Goal: Transaction & Acquisition: Book appointment/travel/reservation

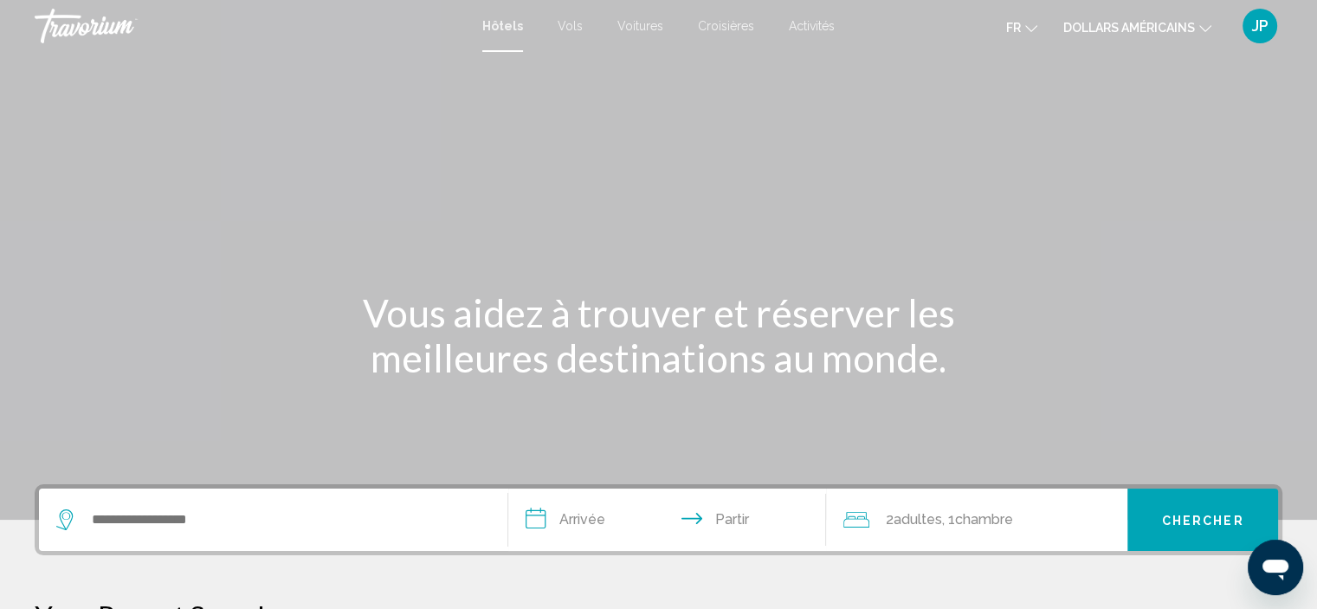
scroll to position [66, 0]
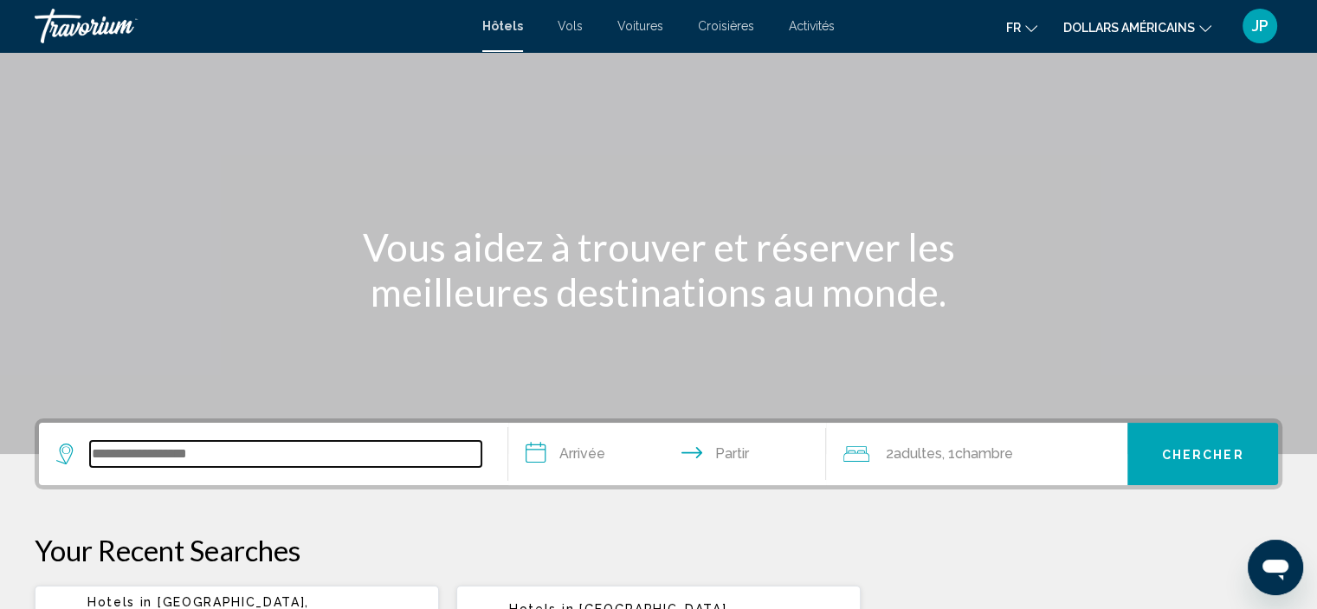
click at [254, 455] on input "Widget de recherche" at bounding box center [285, 454] width 391 height 26
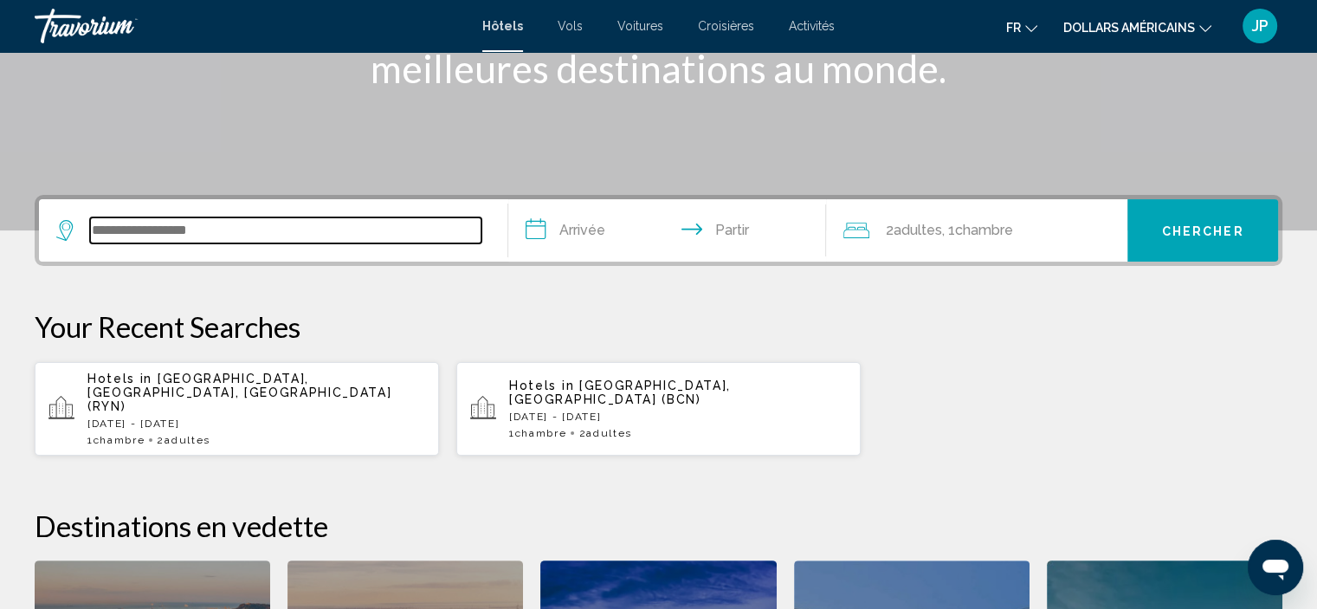
scroll to position [427, 0]
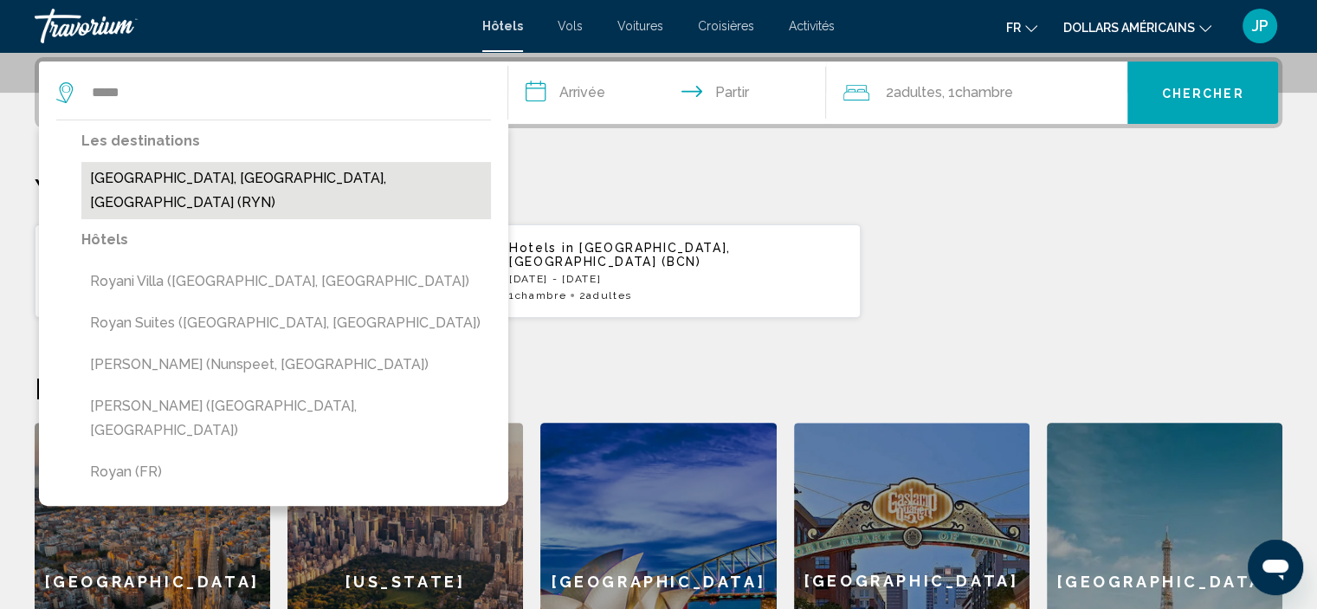
click at [198, 173] on button "[GEOGRAPHIC_DATA], [GEOGRAPHIC_DATA], [GEOGRAPHIC_DATA] (RYN)" at bounding box center [286, 190] width 410 height 57
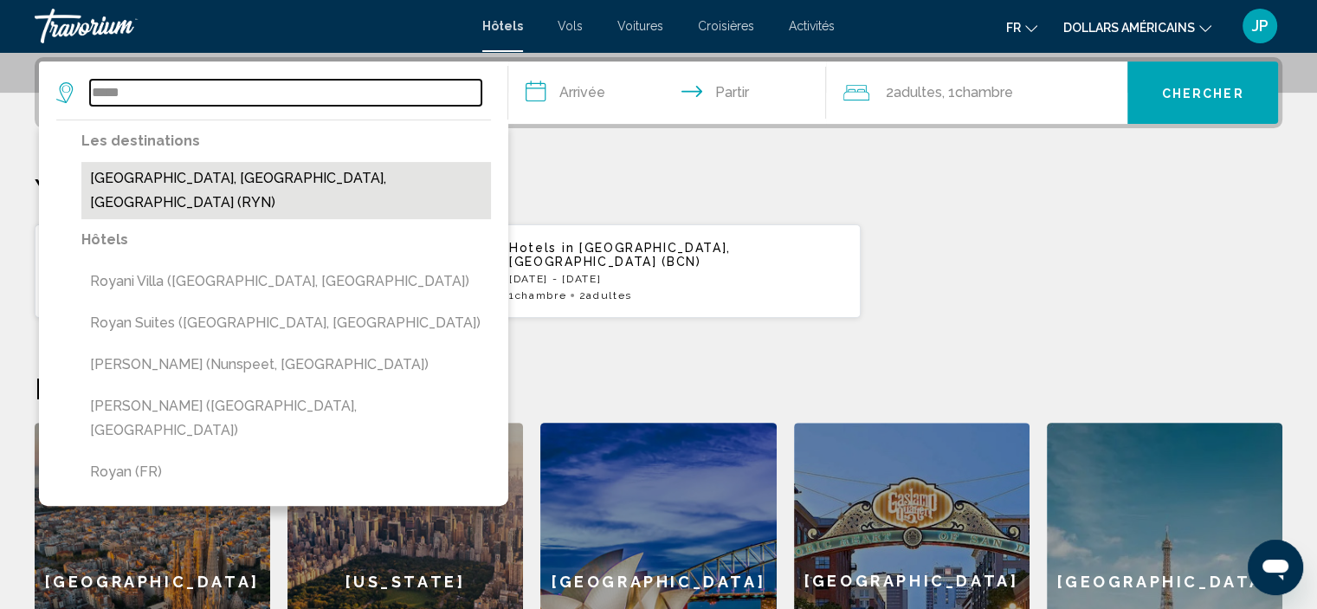
type input "**********"
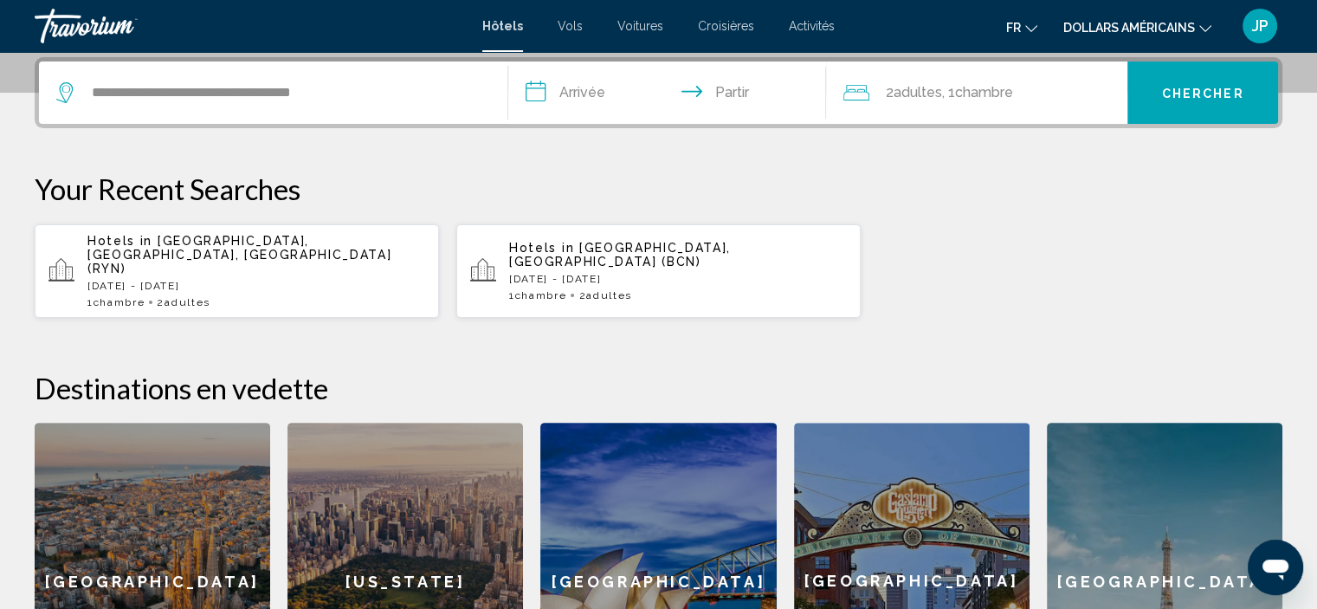
click at [600, 93] on input "**********" at bounding box center [671, 95] width 326 height 68
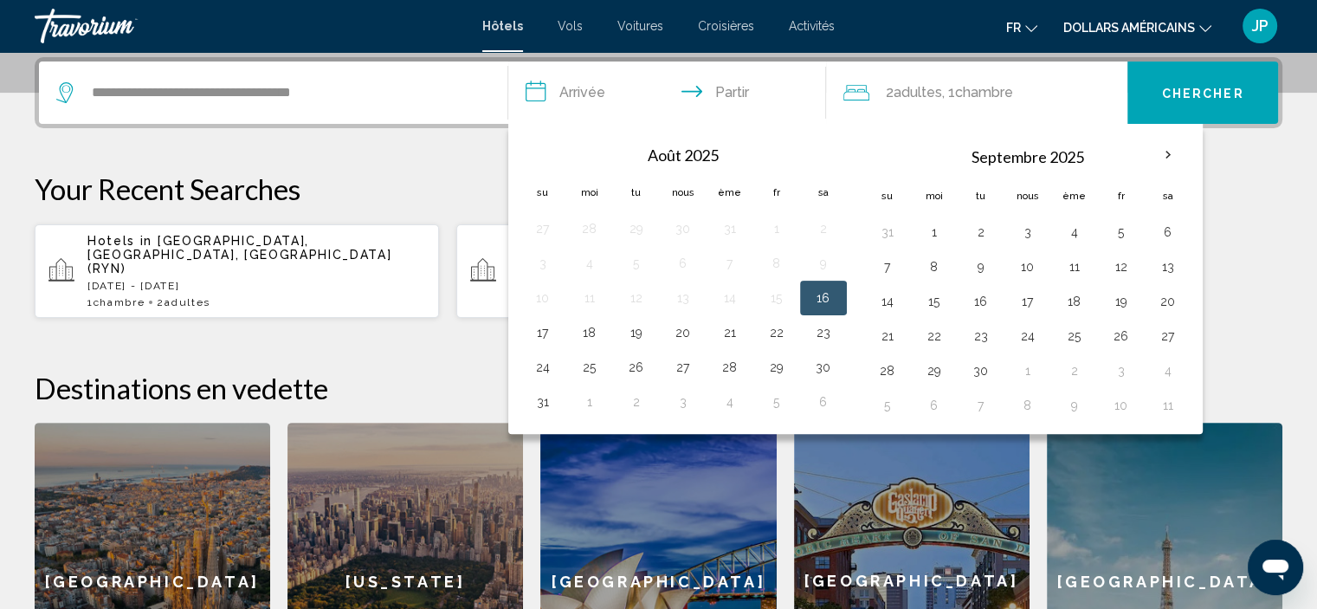
click at [820, 298] on button "16" at bounding box center [824, 298] width 28 height 24
click at [627, 327] on button "19" at bounding box center [637, 332] width 28 height 24
type input "**********"
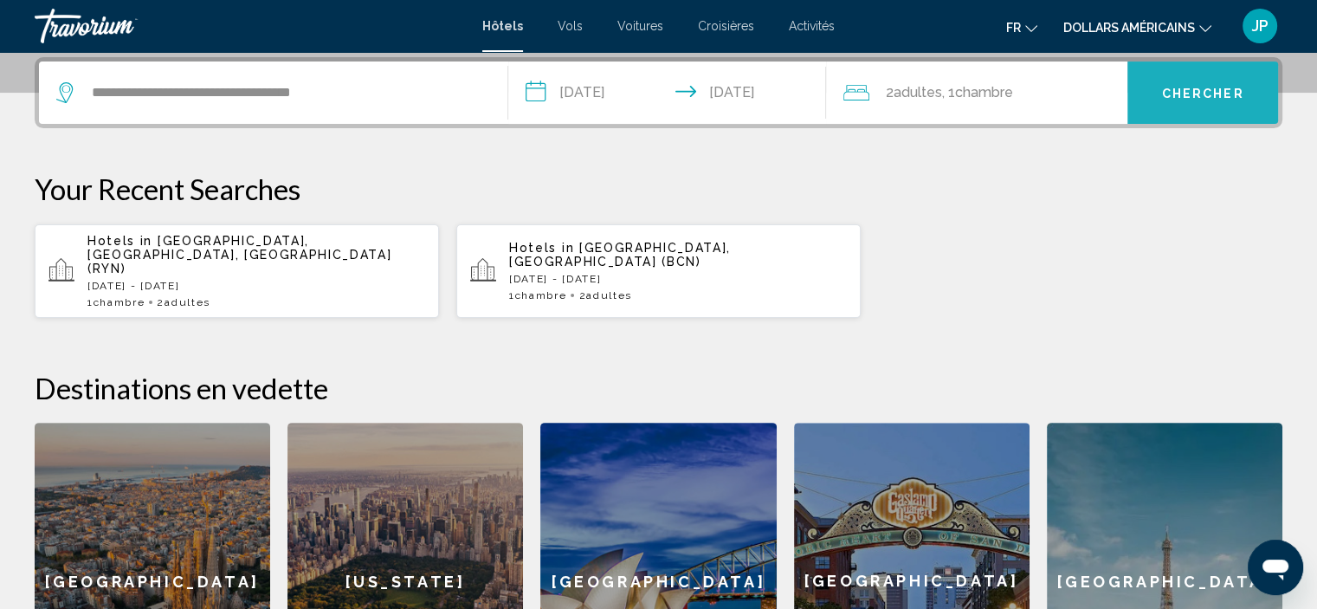
click at [1182, 87] on font "Chercher" at bounding box center [1203, 94] width 82 height 14
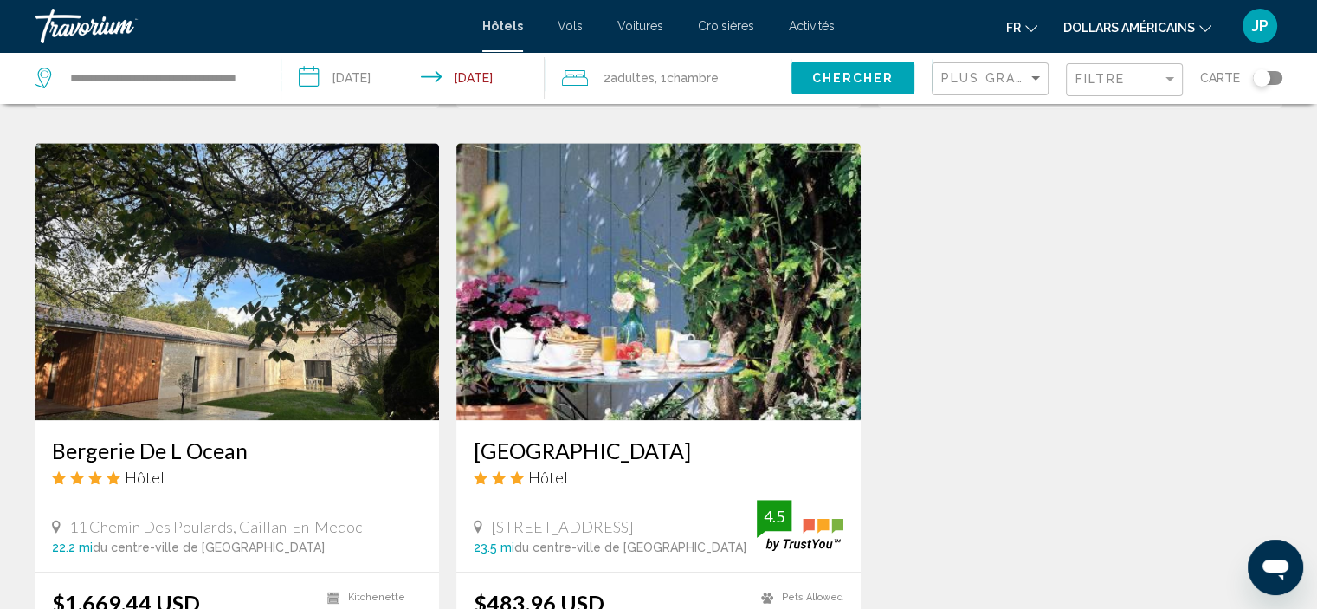
scroll to position [1931, 0]
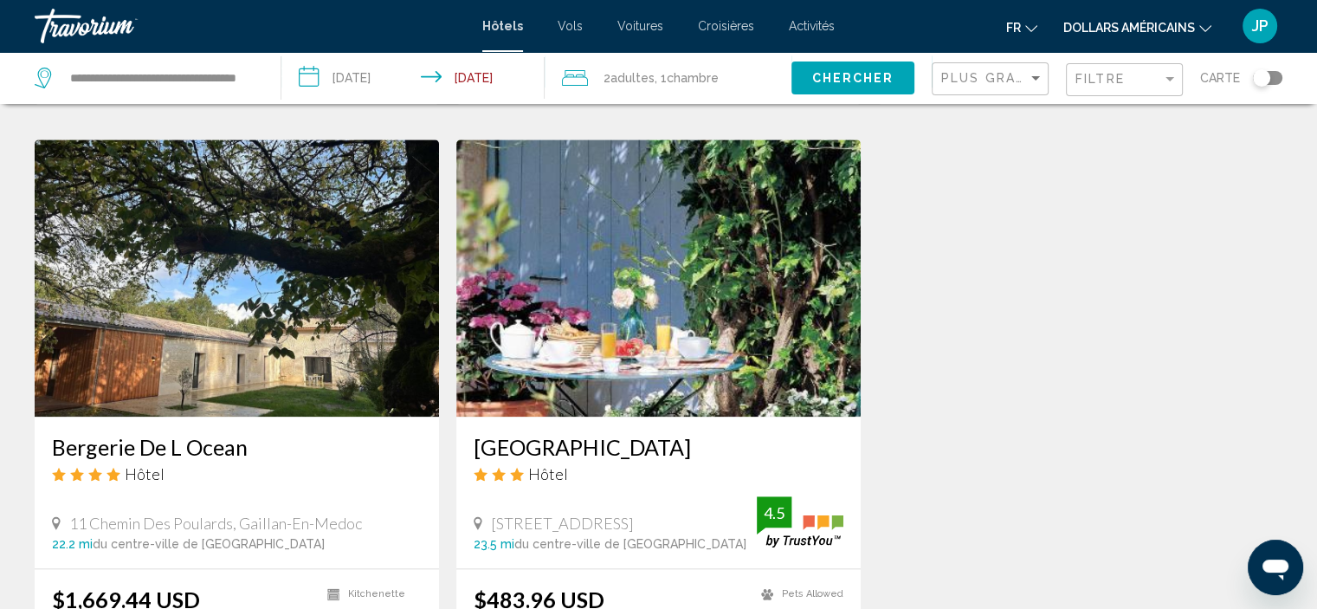
click at [700, 291] on img "Contenu principal" at bounding box center [658, 277] width 404 height 277
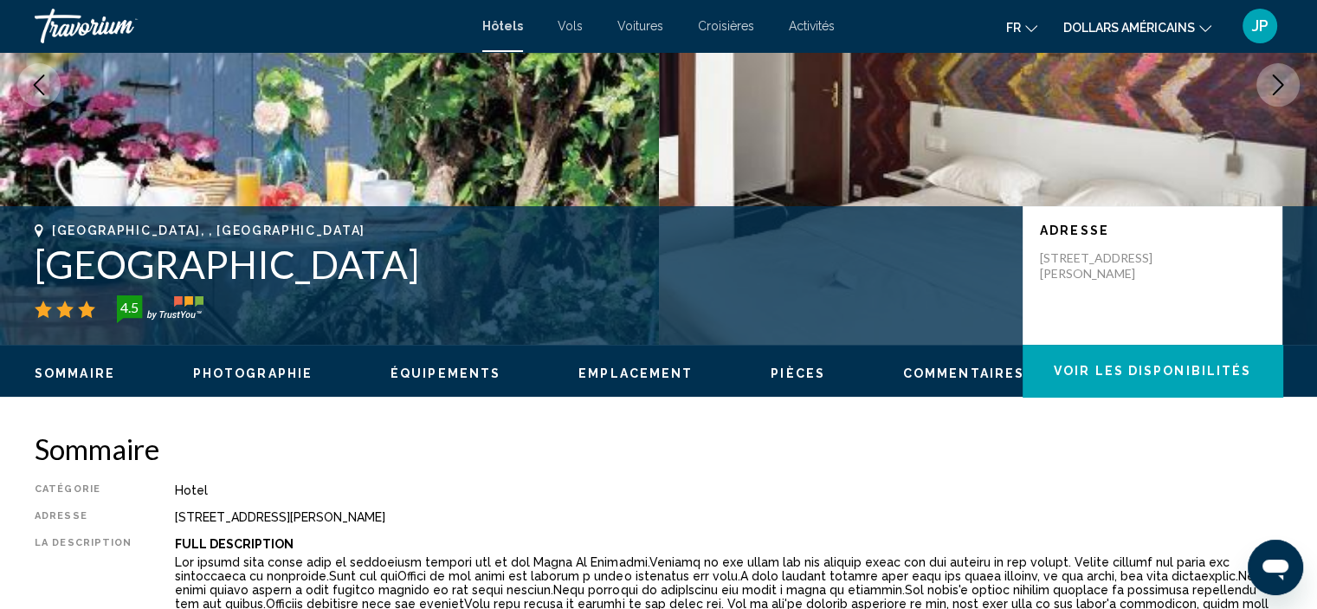
scroll to position [231, 0]
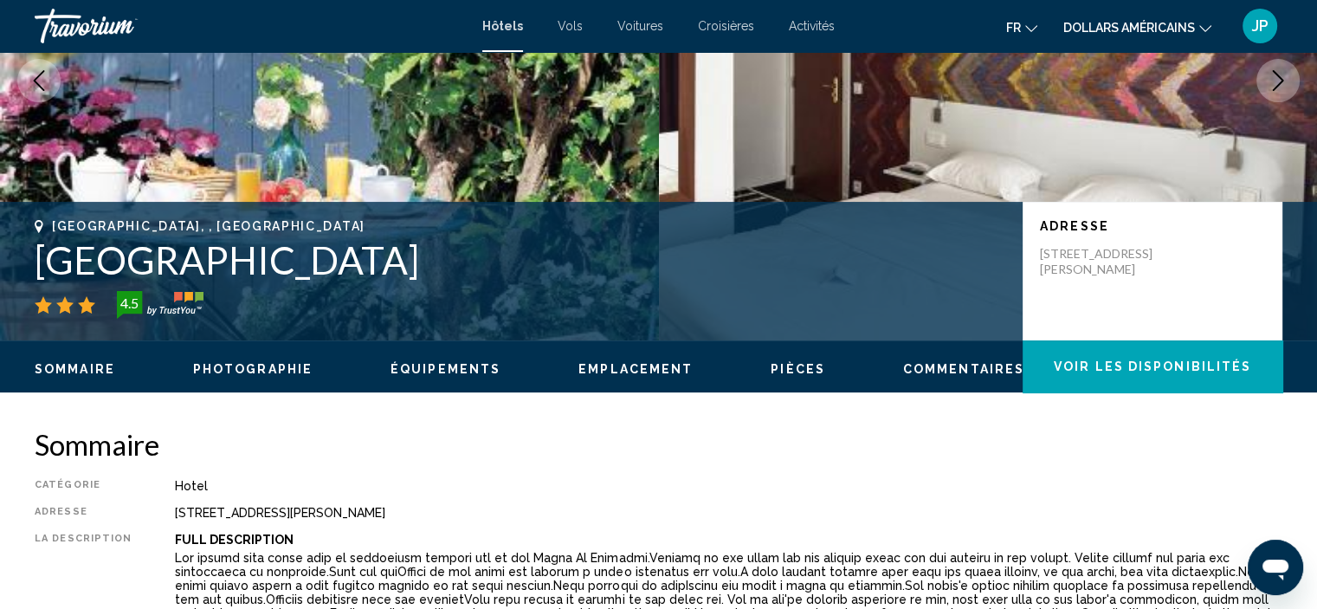
click at [1128, 28] on font "dollars américains" at bounding box center [1129, 28] width 132 height 14
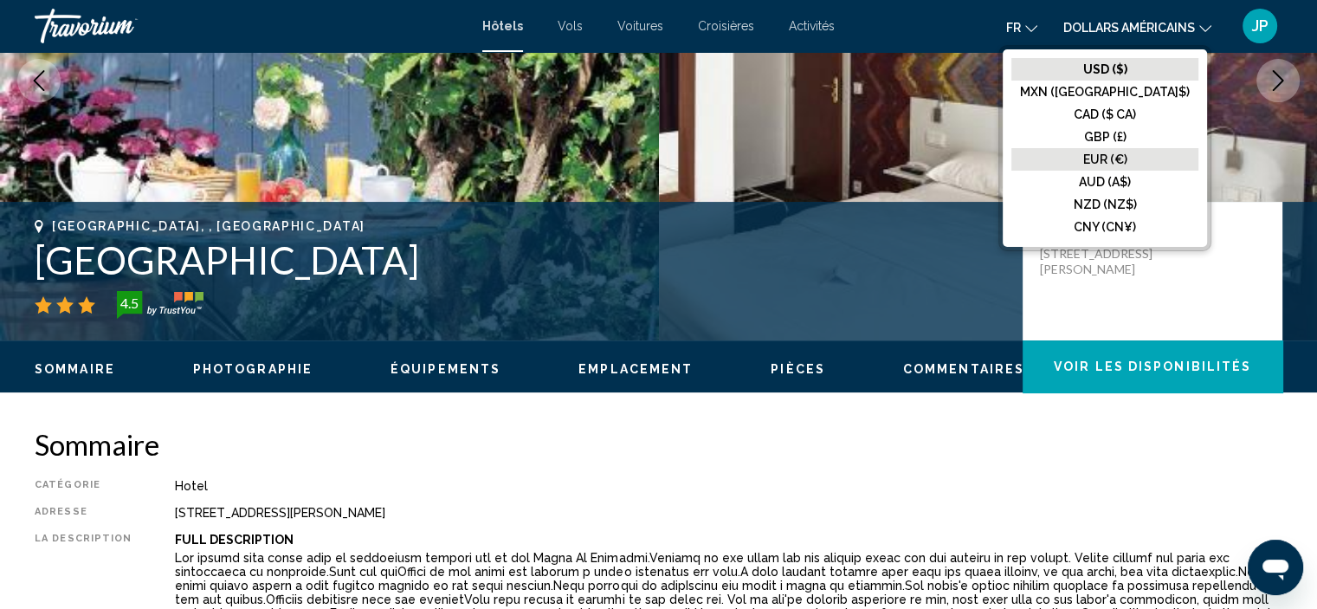
click at [1127, 155] on font "EUR (€)" at bounding box center [1105, 159] width 44 height 14
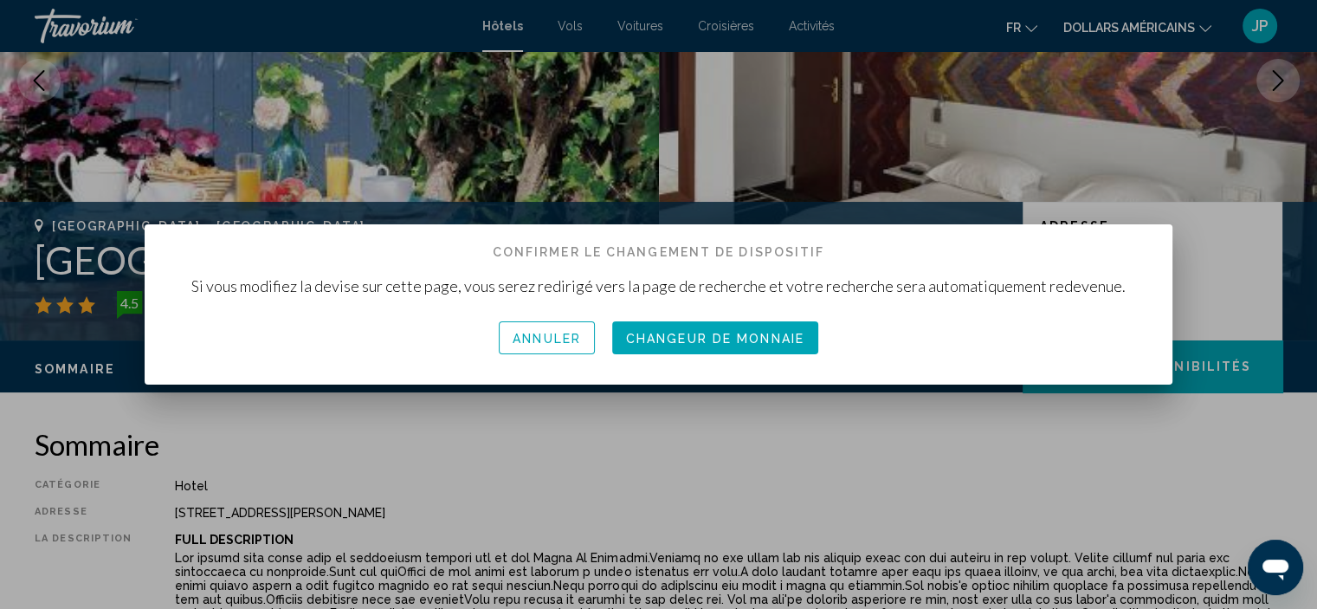
scroll to position [0, 0]
click at [769, 330] on span "Changeur de monnaie" at bounding box center [715, 337] width 178 height 14
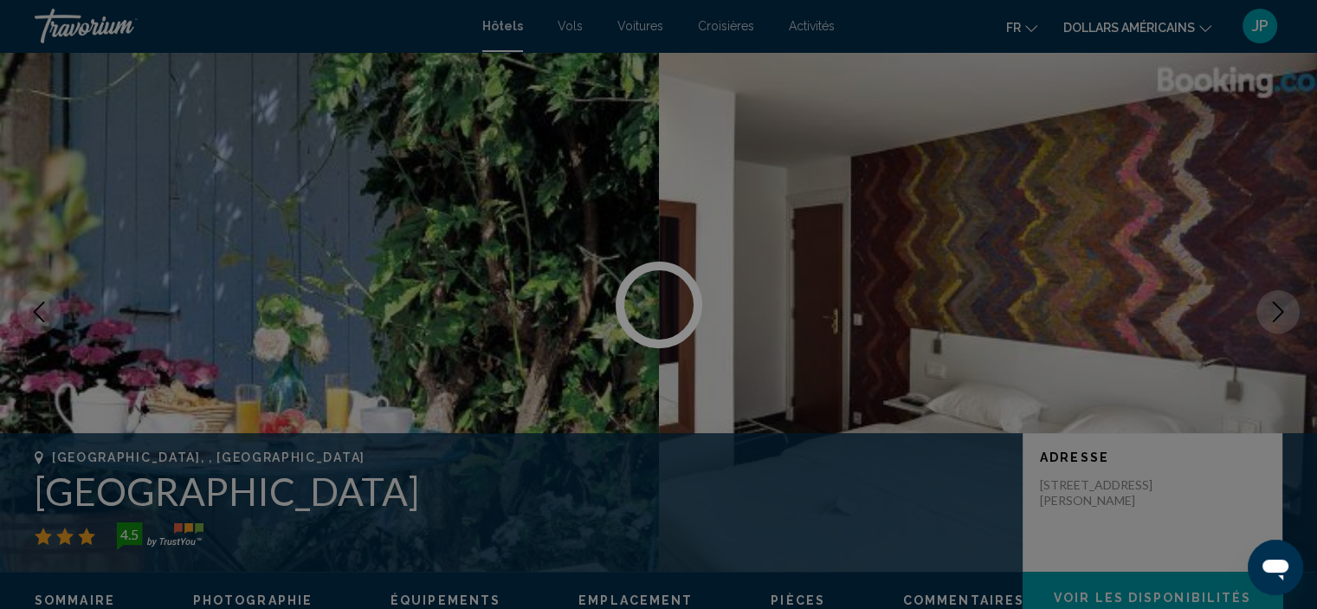
scroll to position [231, 0]
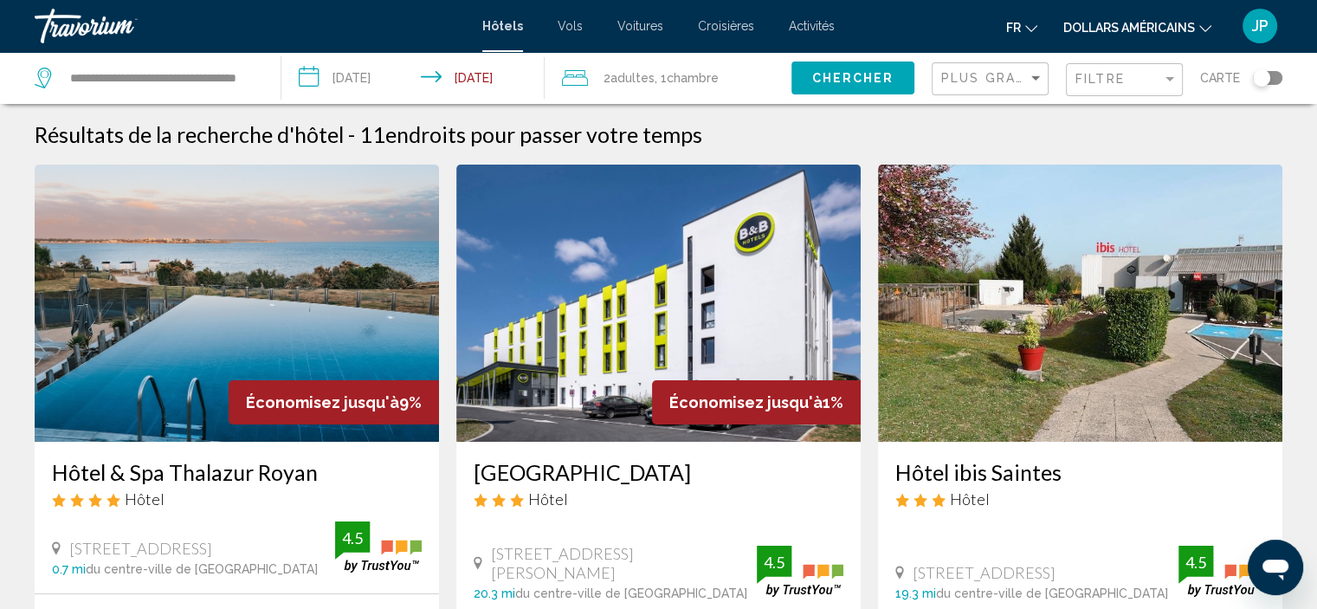
click at [170, 283] on img "Contenu principal" at bounding box center [237, 303] width 404 height 277
click at [246, 474] on h3 "Hôtel & Spa Thalazur Royan" at bounding box center [237, 472] width 370 height 26
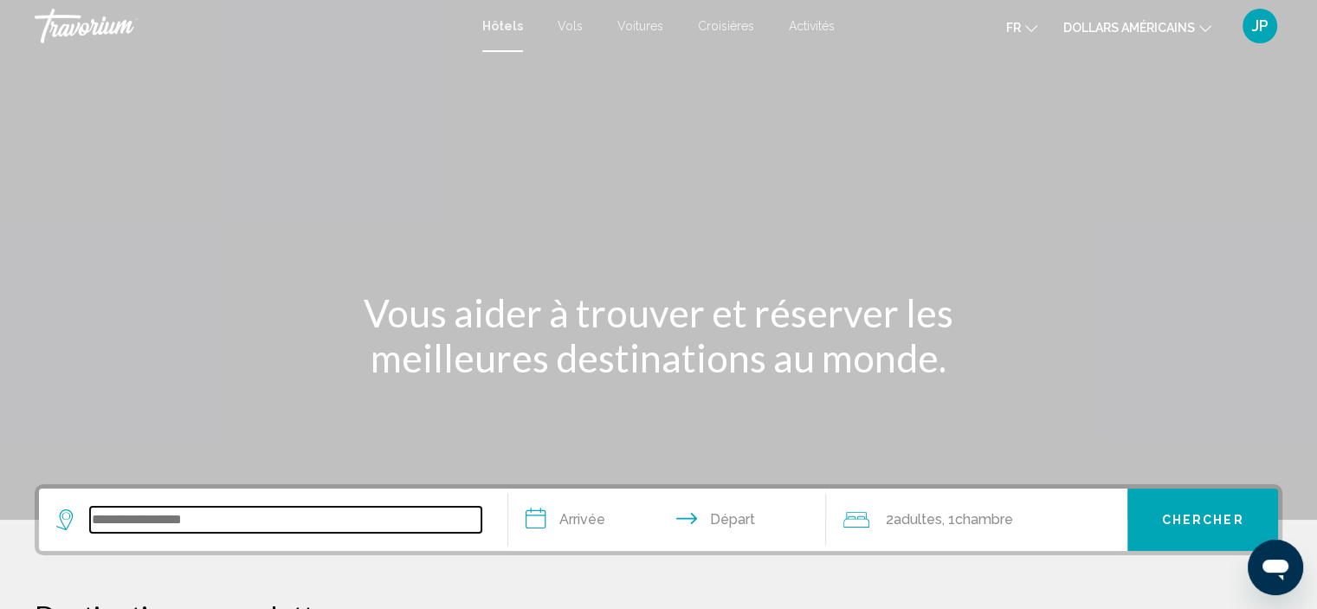
click at [142, 526] on input "Search widget" at bounding box center [285, 520] width 391 height 26
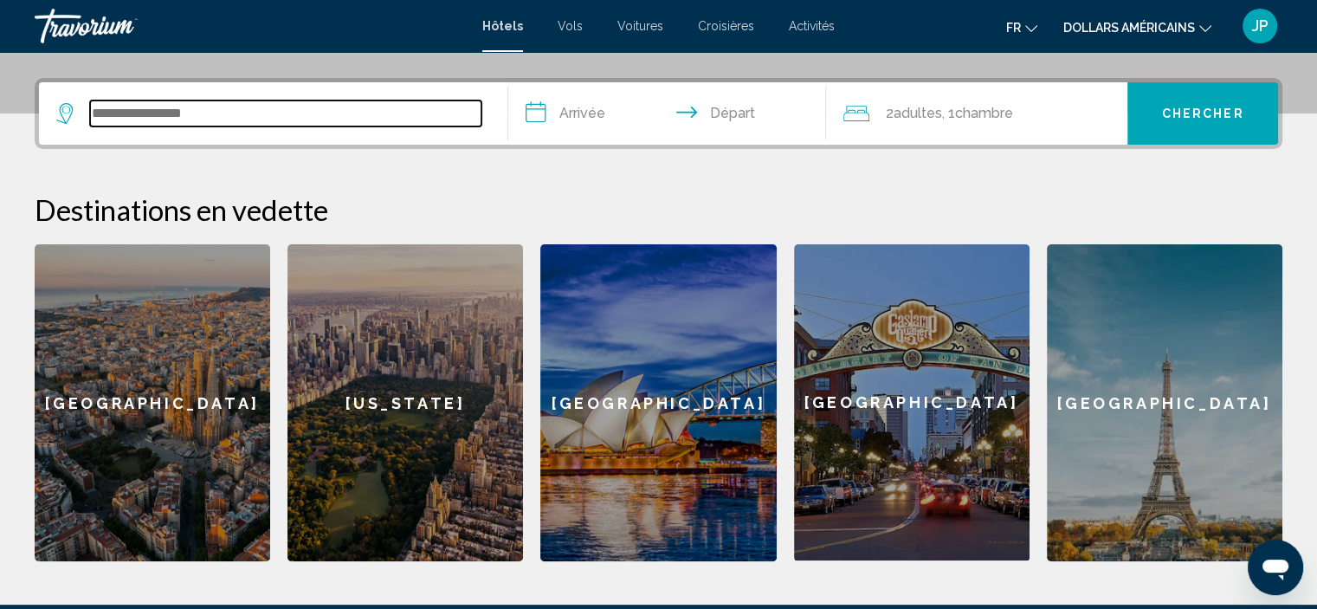
scroll to position [427, 0]
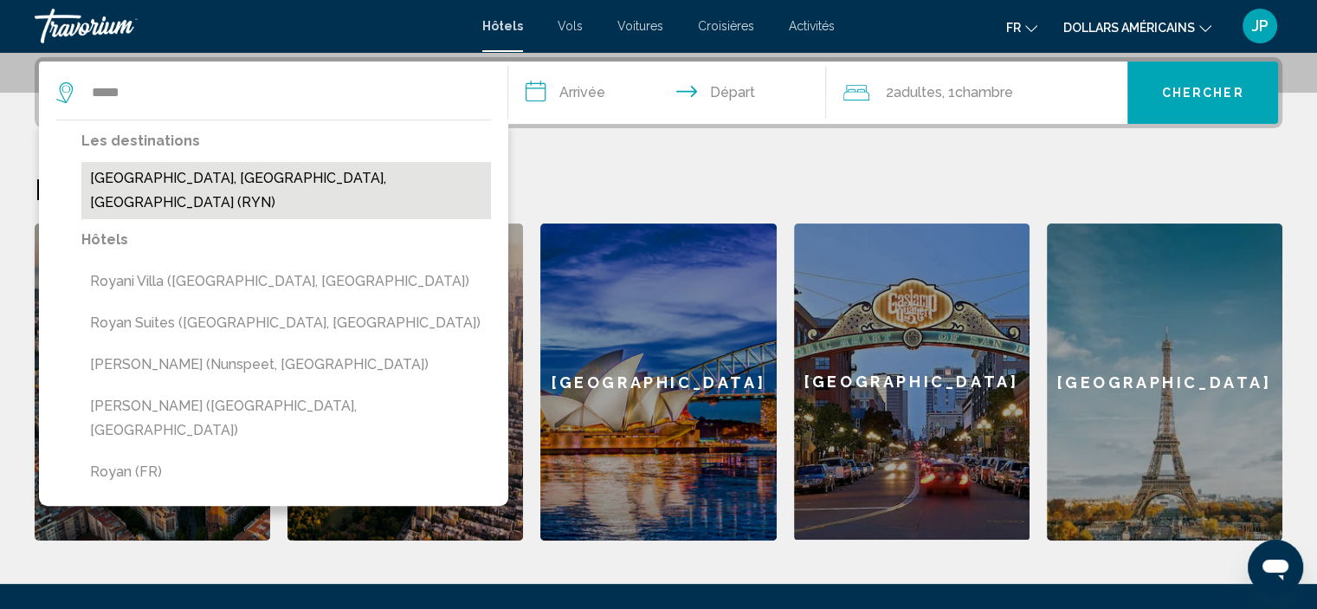
click at [305, 178] on button "[GEOGRAPHIC_DATA], [GEOGRAPHIC_DATA], [GEOGRAPHIC_DATA] (RYN)" at bounding box center [286, 190] width 410 height 57
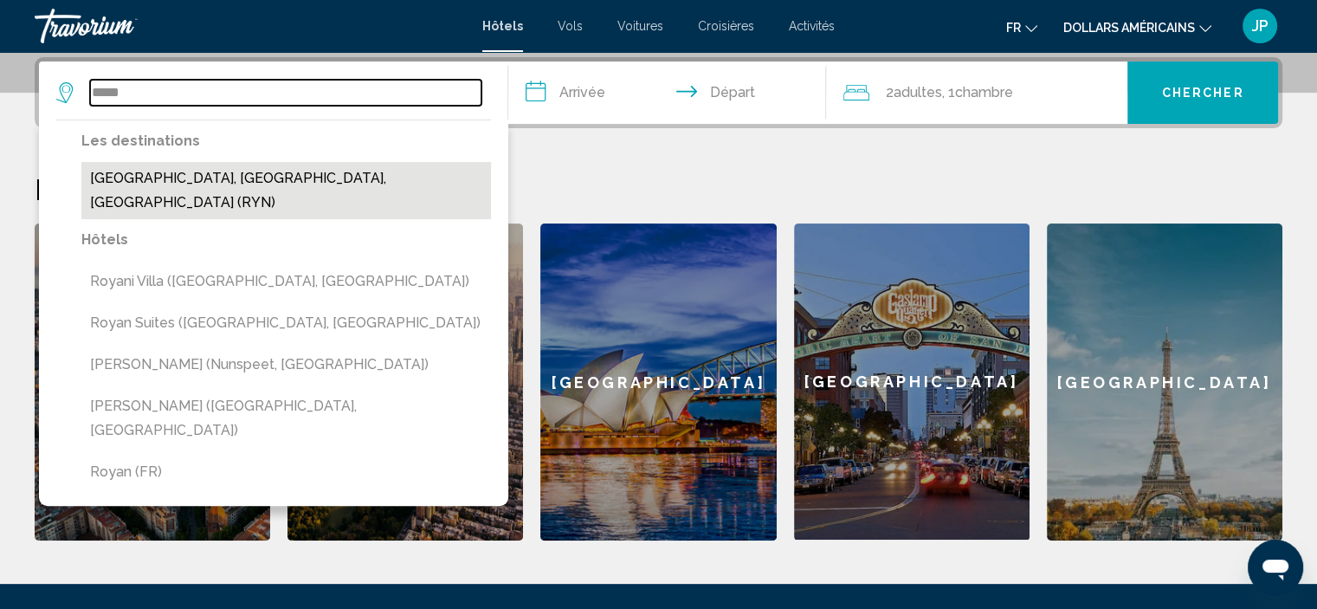
type input "**********"
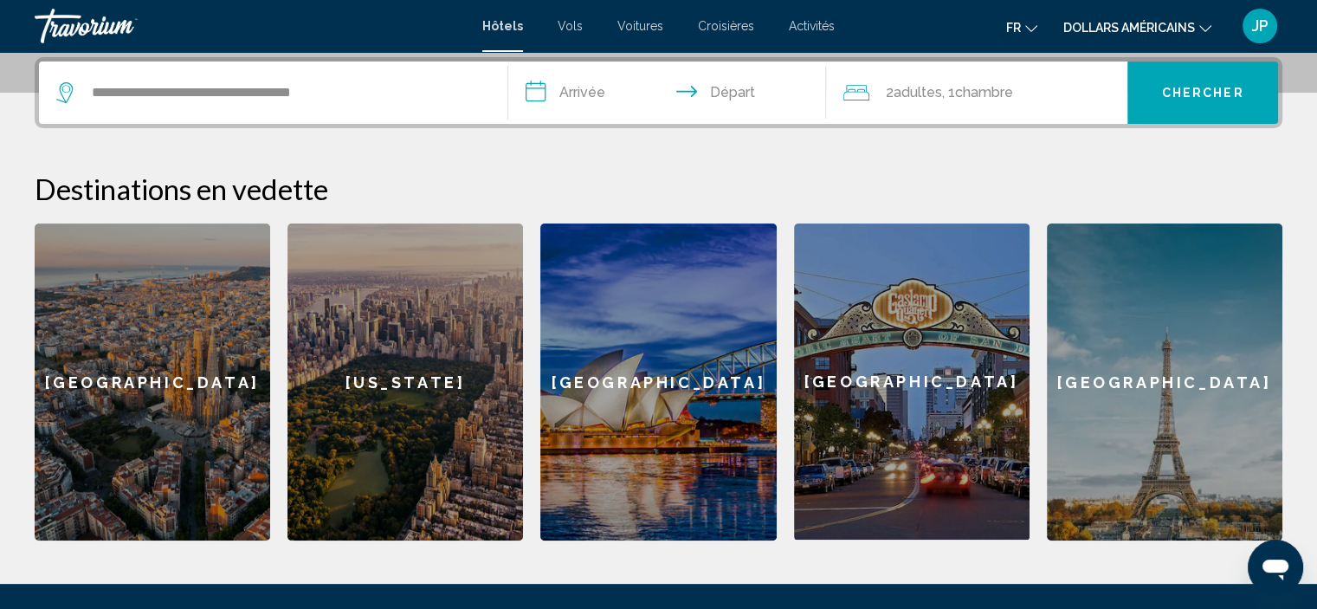
click at [611, 93] on input "**********" at bounding box center [671, 95] width 326 height 68
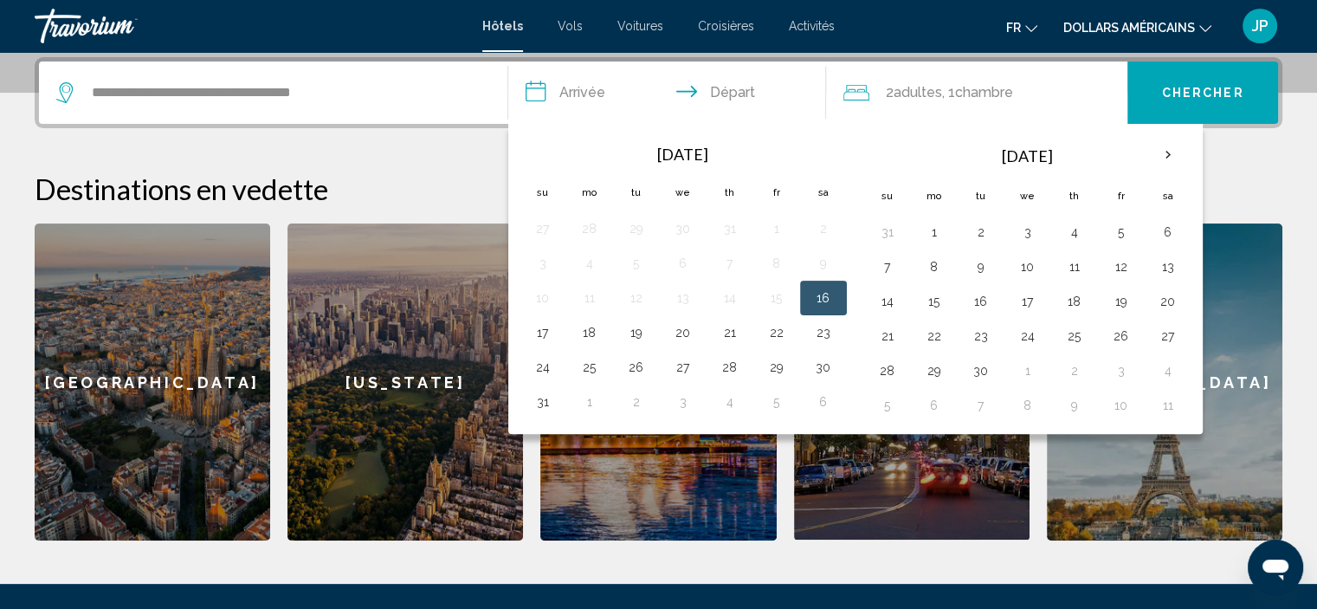
click at [815, 303] on button "16" at bounding box center [824, 298] width 28 height 24
click at [677, 332] on button "20" at bounding box center [683, 332] width 28 height 24
type input "**********"
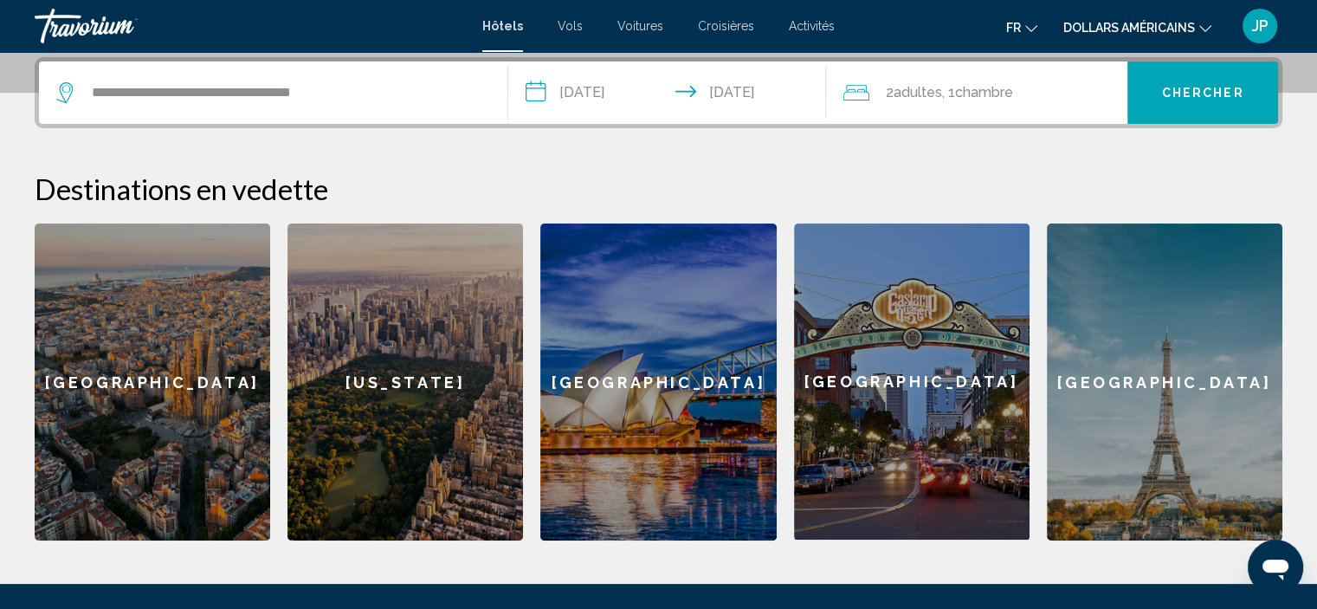
click at [1158, 86] on button "Chercher" at bounding box center [1202, 92] width 151 height 62
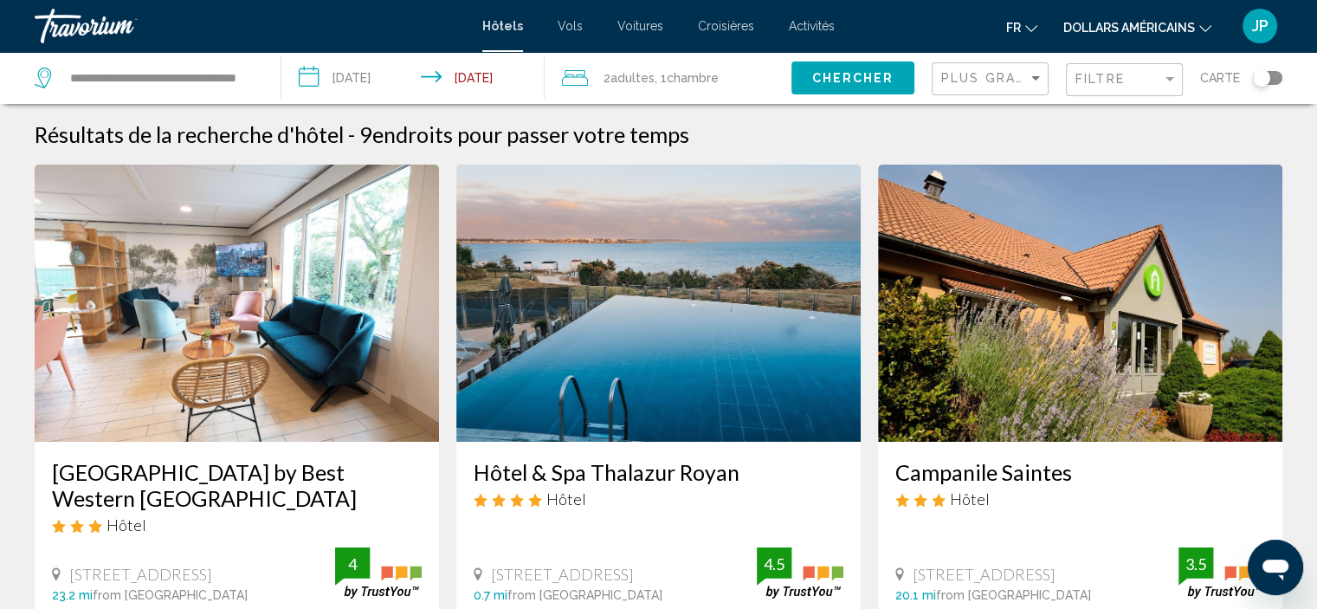
click at [1154, 27] on font "dollars américains" at bounding box center [1129, 28] width 132 height 14
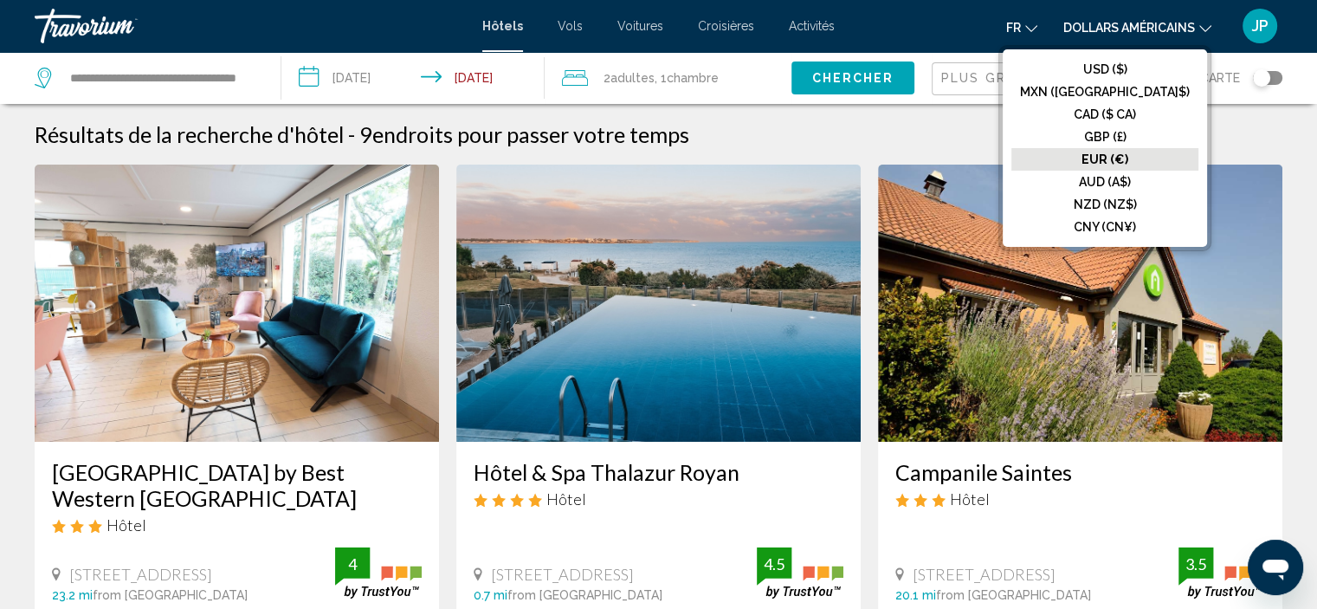
click at [1128, 158] on font "EUR (€)" at bounding box center [1104, 159] width 47 height 14
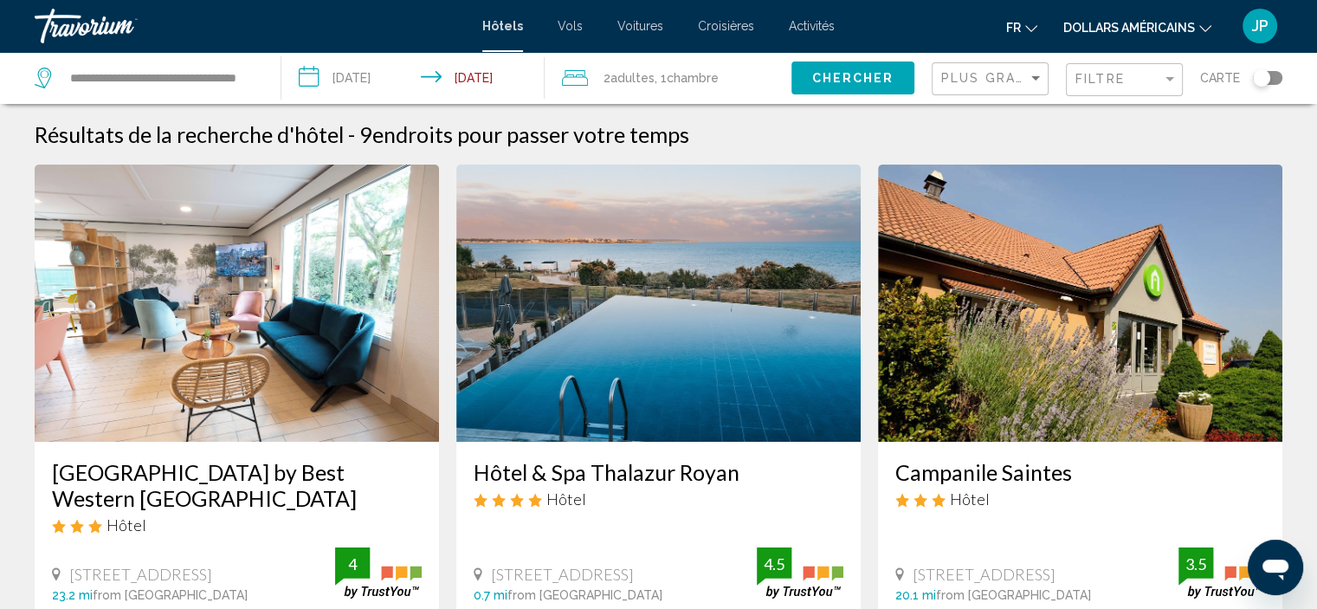
click at [505, 80] on input "**********" at bounding box center [416, 80] width 271 height 57
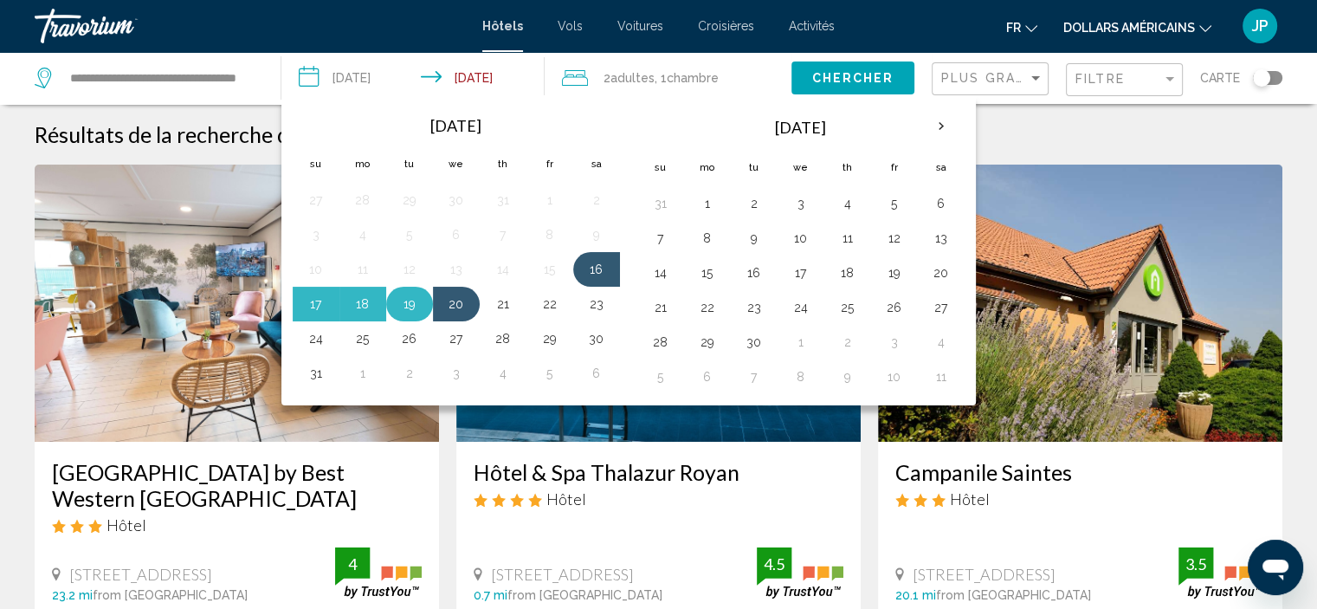
click at [402, 298] on button "19" at bounding box center [410, 304] width 28 height 24
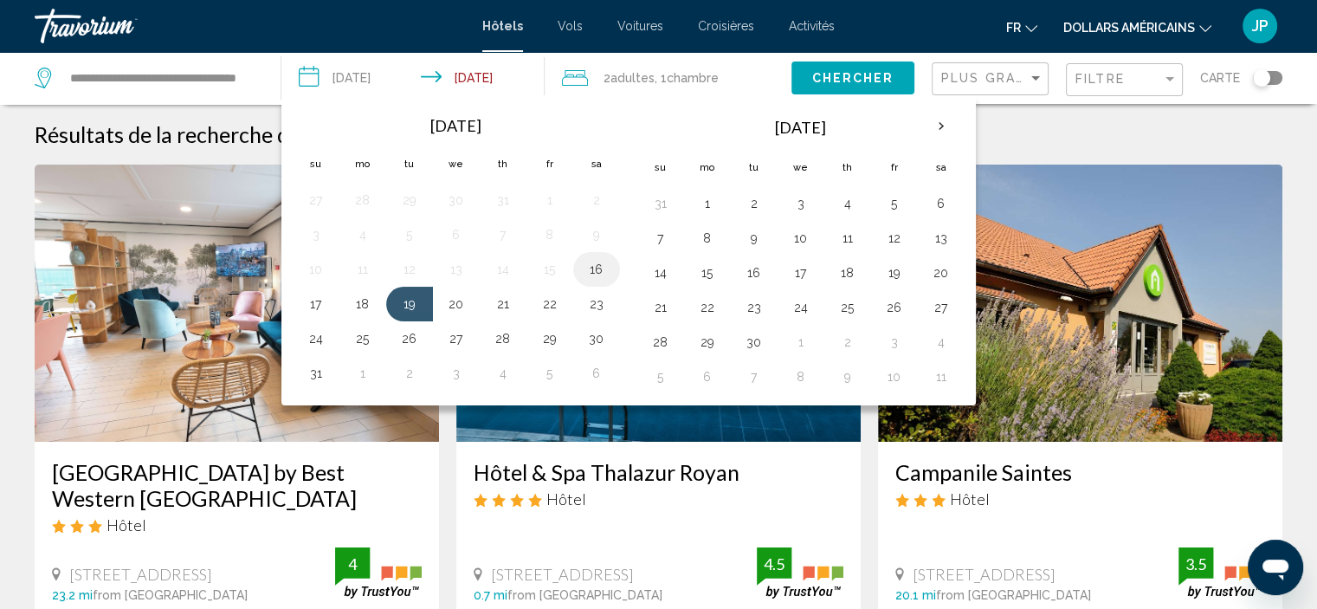
click at [604, 273] on button "16" at bounding box center [597, 269] width 28 height 24
type input "**********"
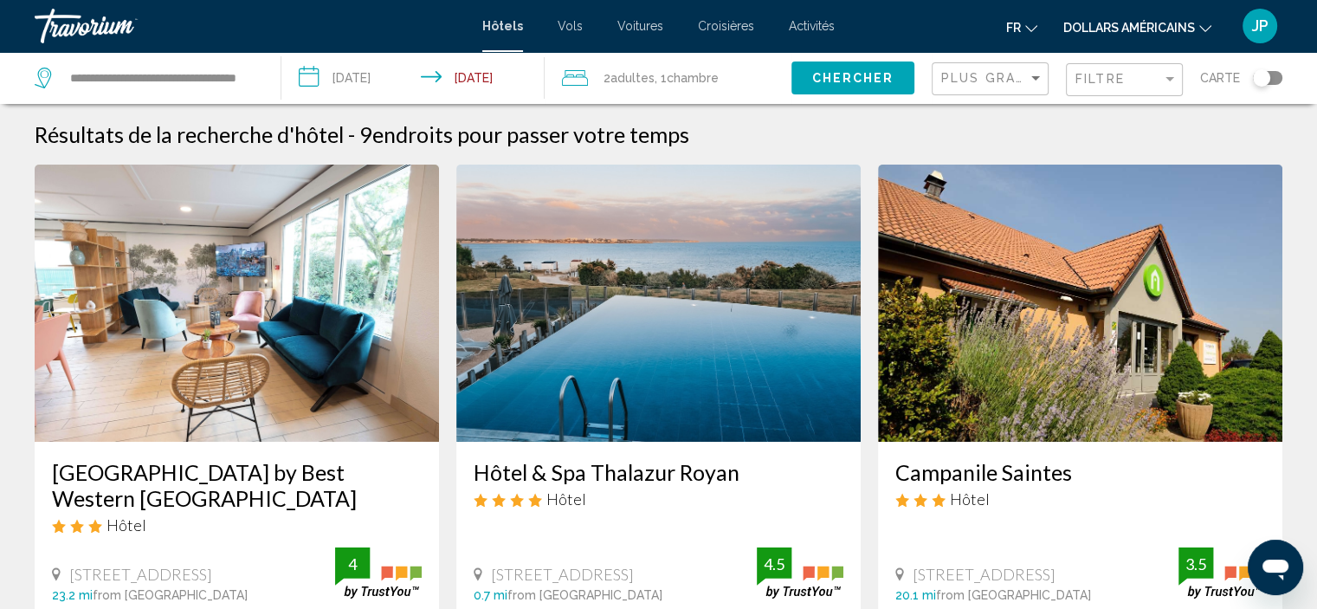
click at [377, 72] on input "**********" at bounding box center [416, 80] width 271 height 57
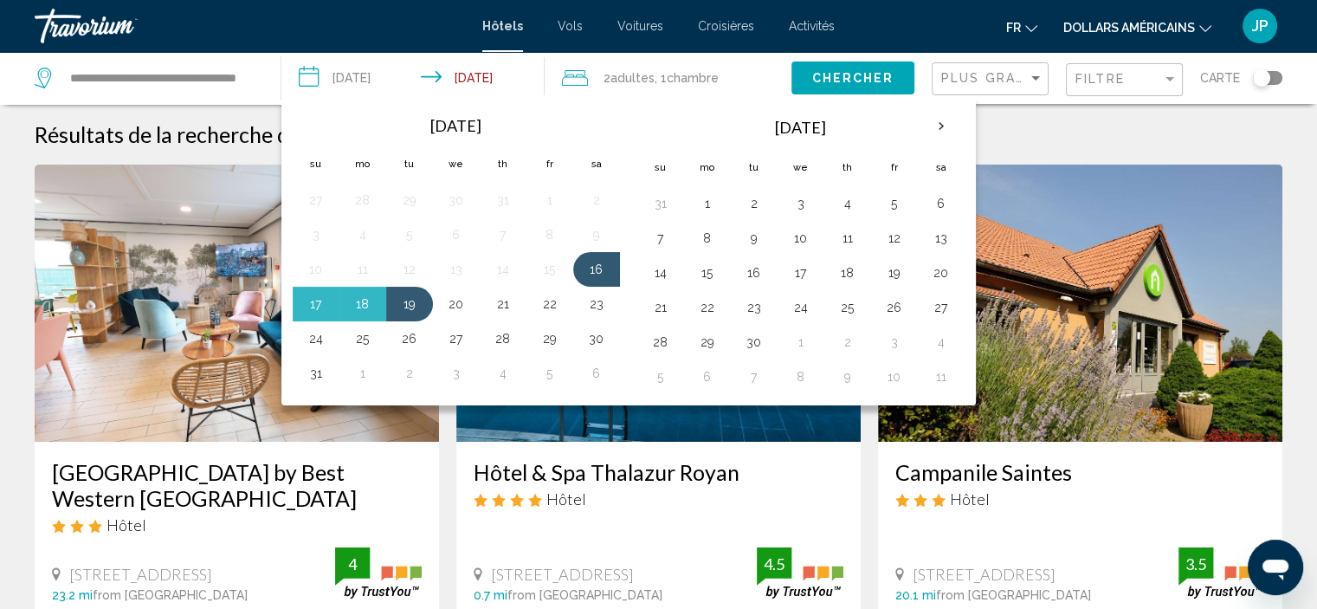
click at [859, 77] on span "Chercher" at bounding box center [852, 79] width 82 height 14
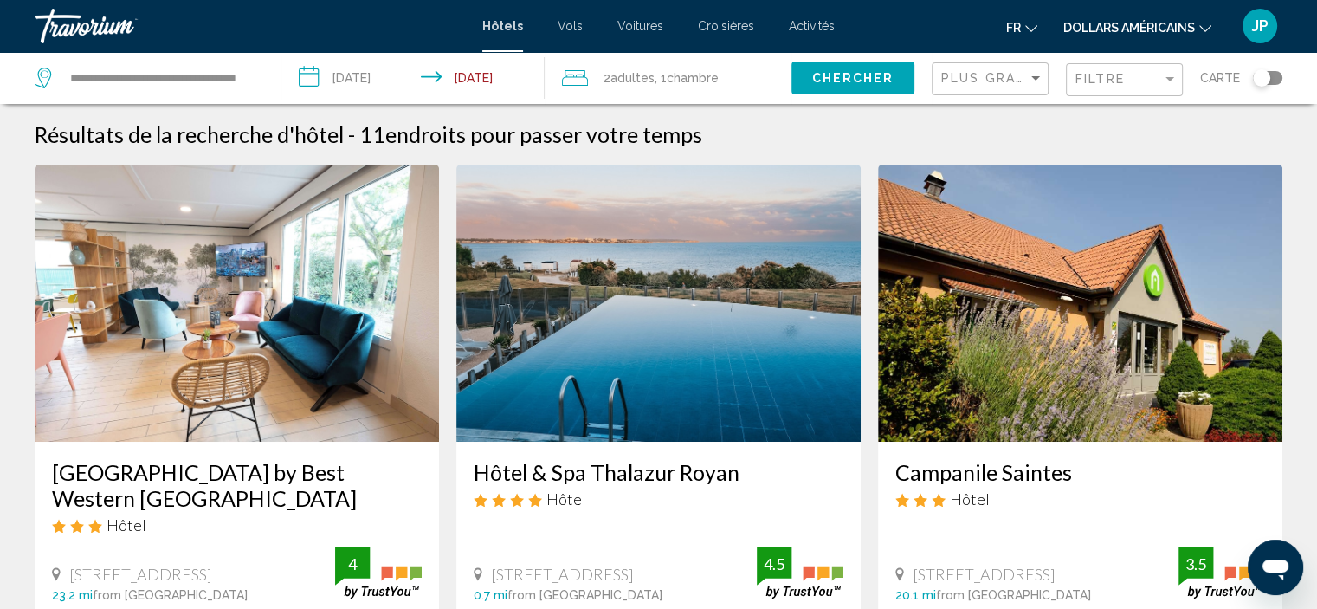
click at [1239, 29] on button "JP" at bounding box center [1259, 26] width 45 height 36
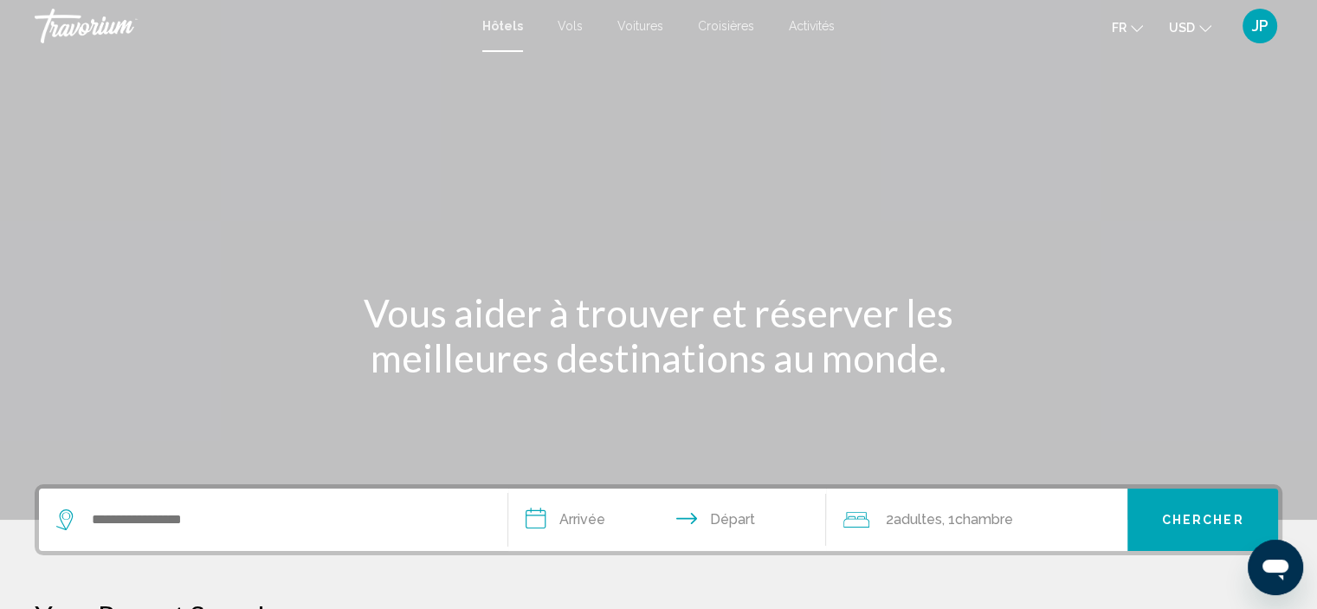
click at [144, 545] on div "Search widget" at bounding box center [273, 519] width 434 height 62
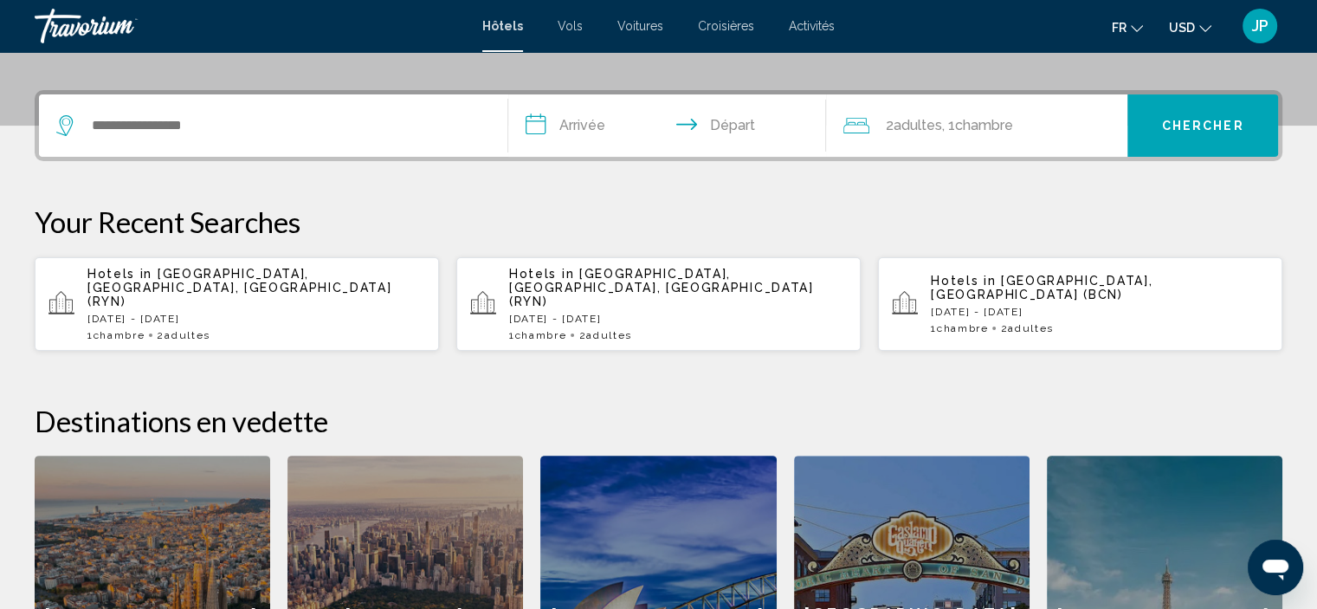
scroll to position [427, 0]
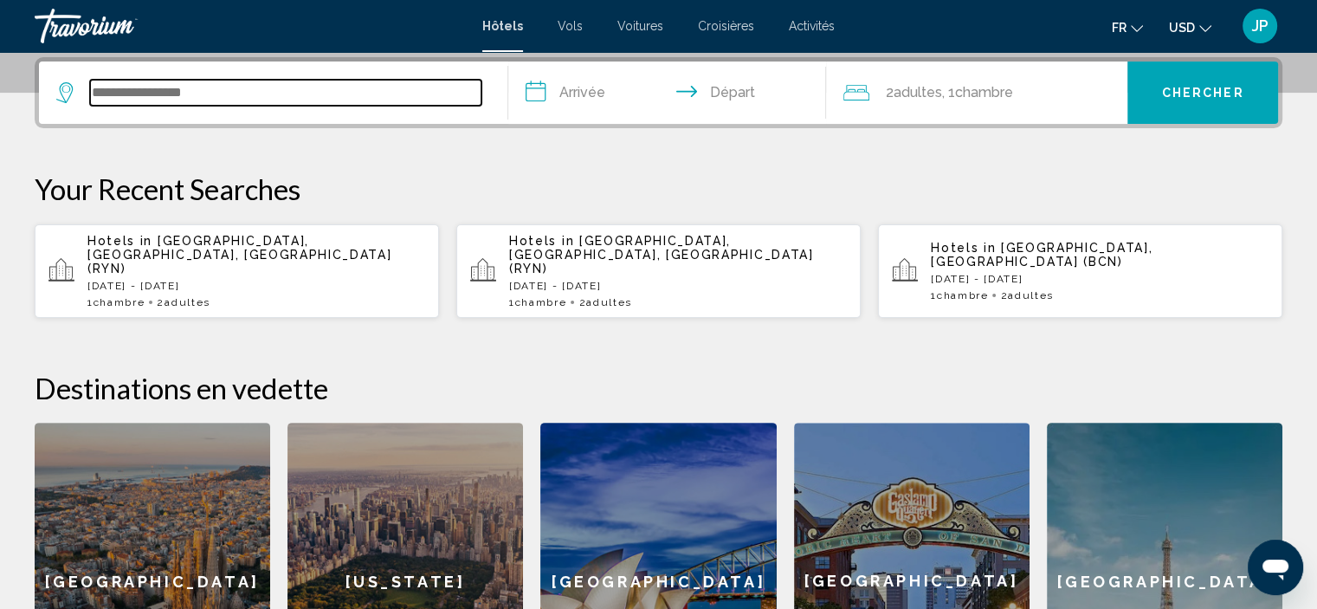
click at [300, 89] on input "Search widget" at bounding box center [285, 93] width 391 height 26
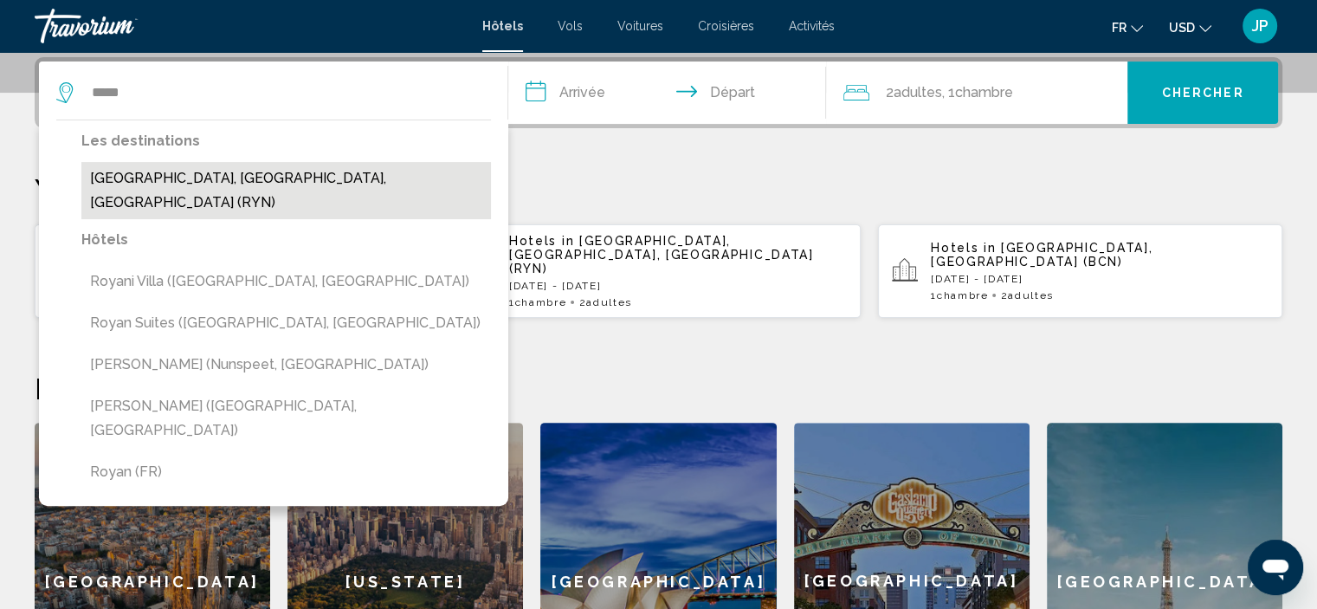
click at [277, 178] on button "[GEOGRAPHIC_DATA], [GEOGRAPHIC_DATA], [GEOGRAPHIC_DATA] (RYN)" at bounding box center [286, 190] width 410 height 57
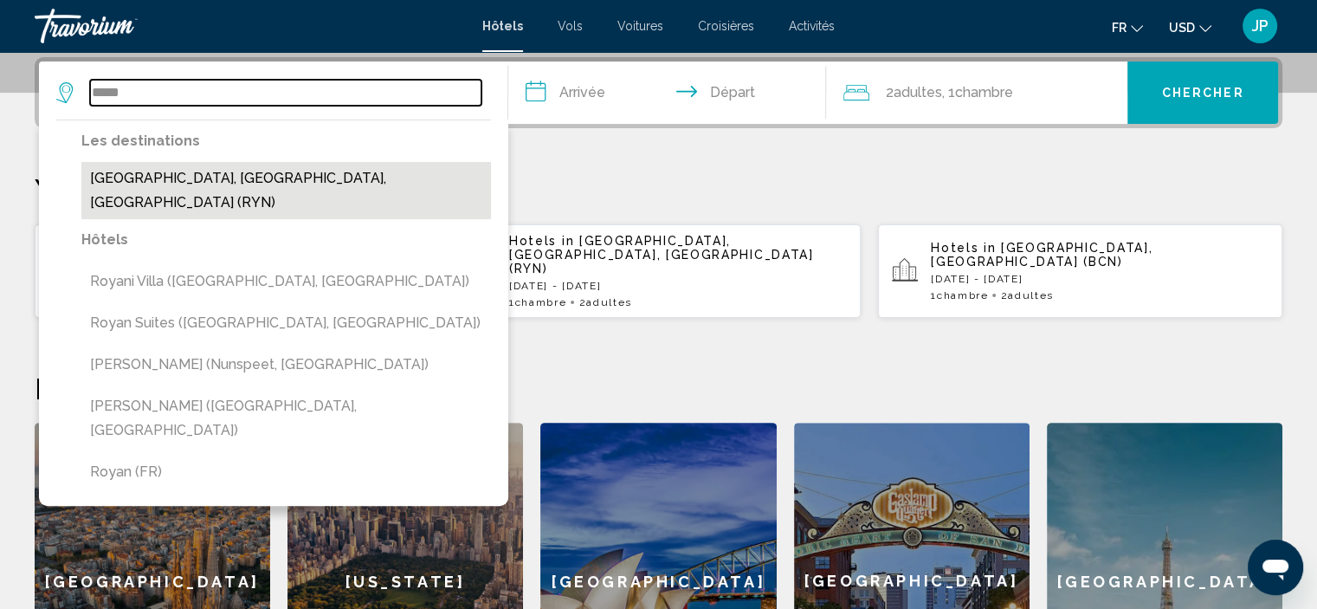
type input "**********"
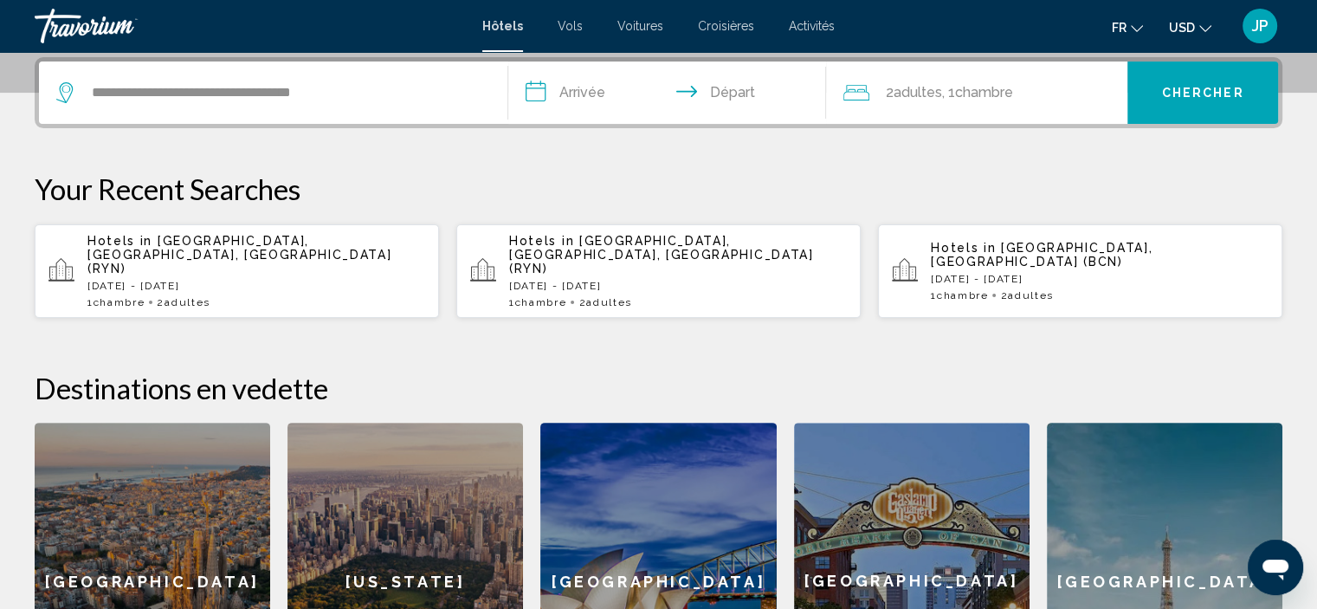
click at [600, 99] on input "**********" at bounding box center [671, 95] width 326 height 68
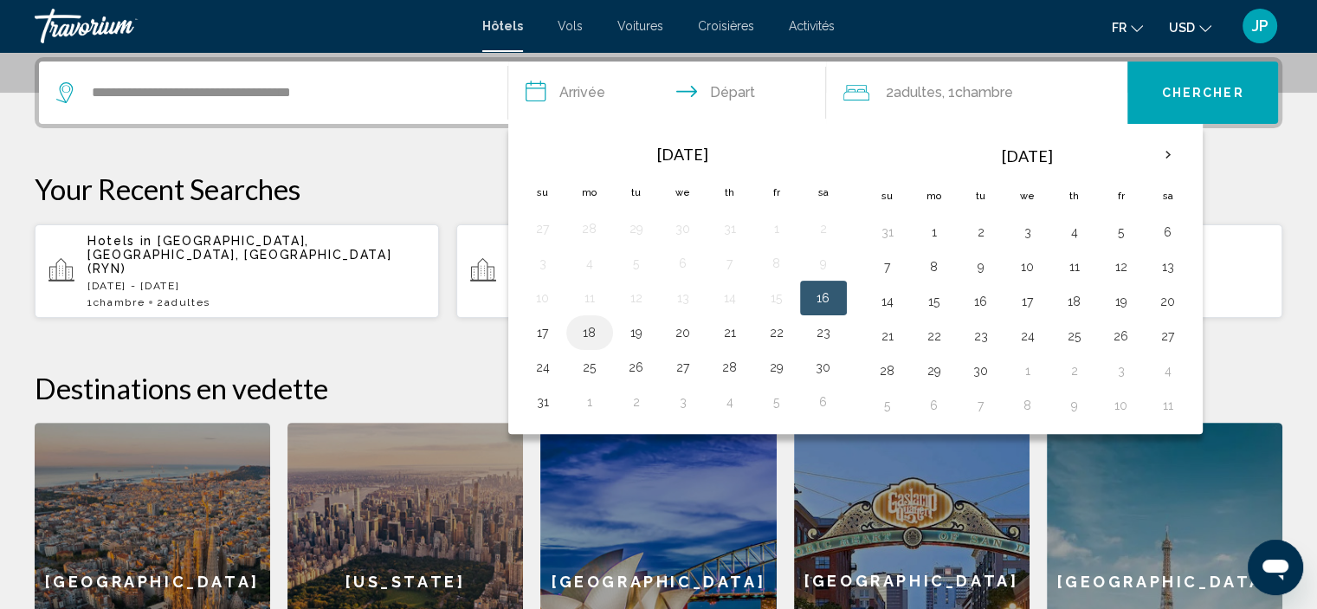
click at [576, 330] on button "18" at bounding box center [590, 332] width 28 height 24
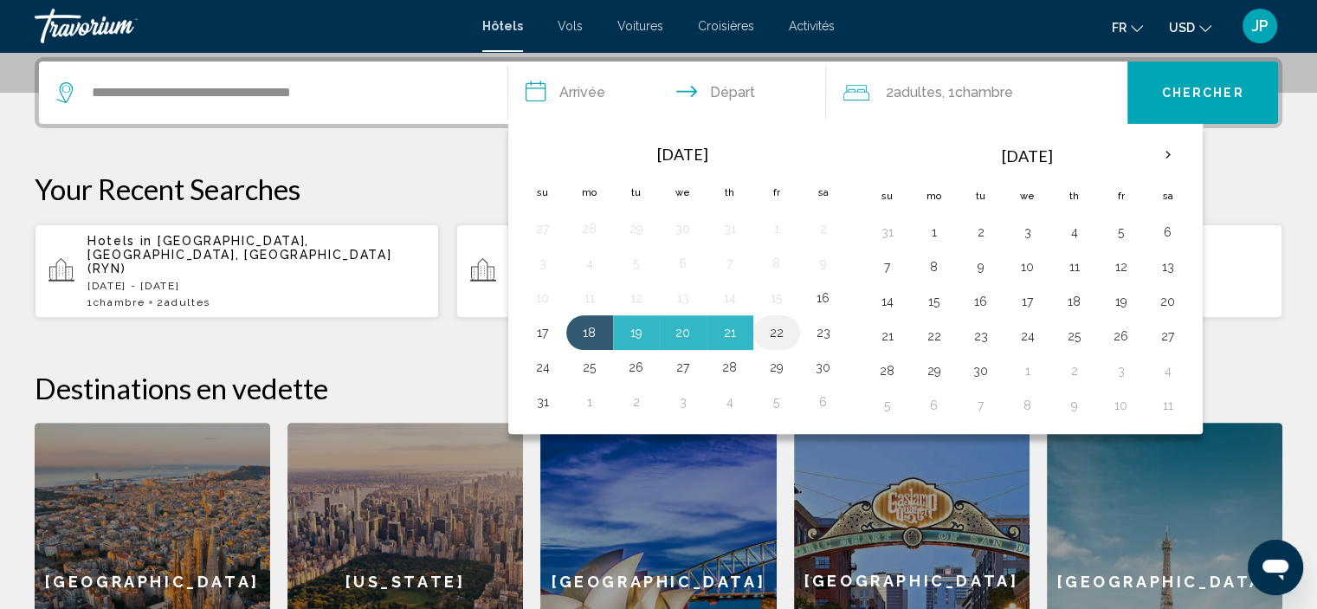
click at [765, 331] on button "22" at bounding box center [777, 332] width 28 height 24
type input "**********"
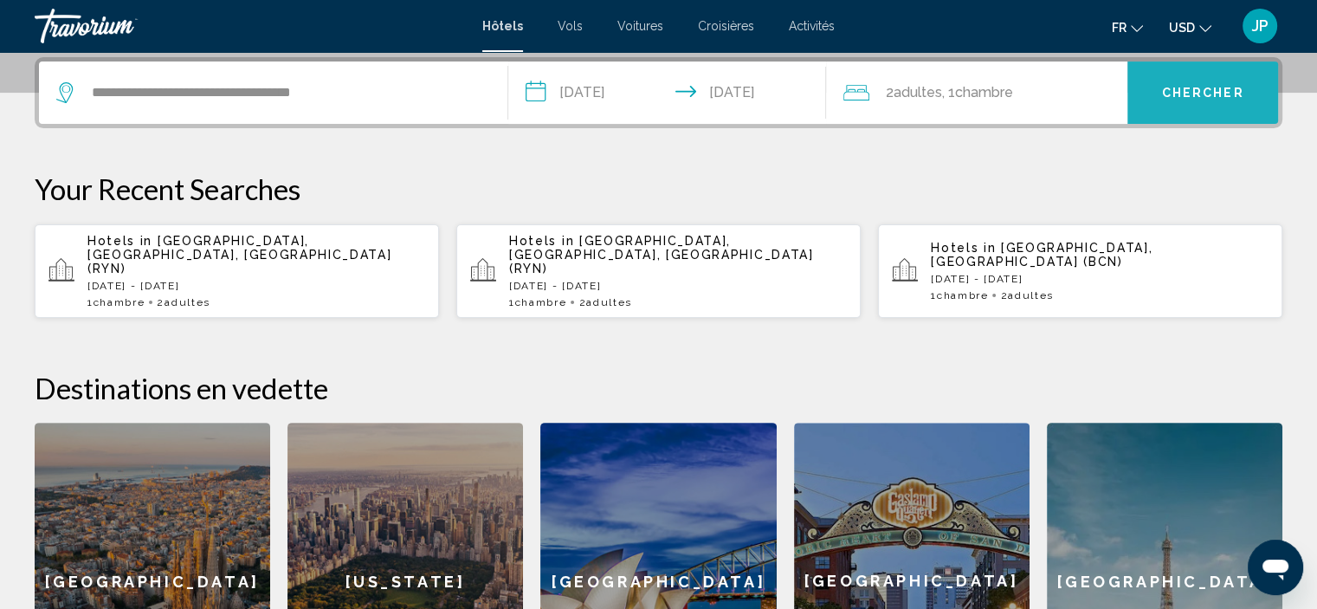
click at [1151, 100] on button "Chercher" at bounding box center [1202, 92] width 151 height 62
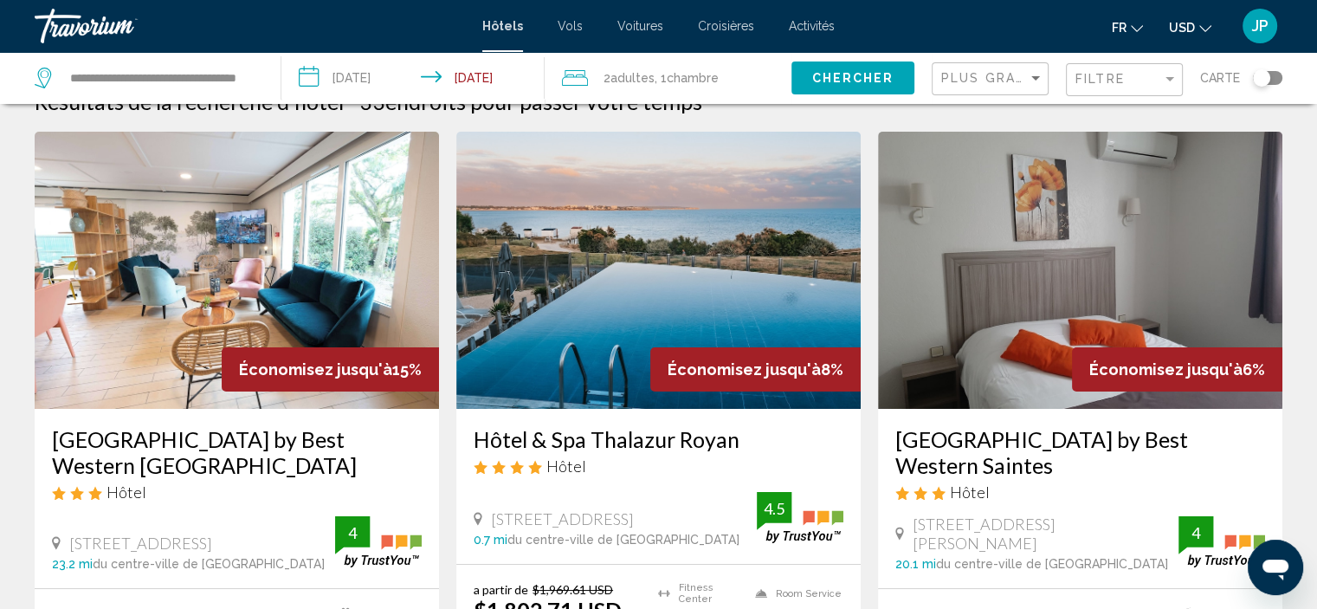
scroll to position [55, 0]
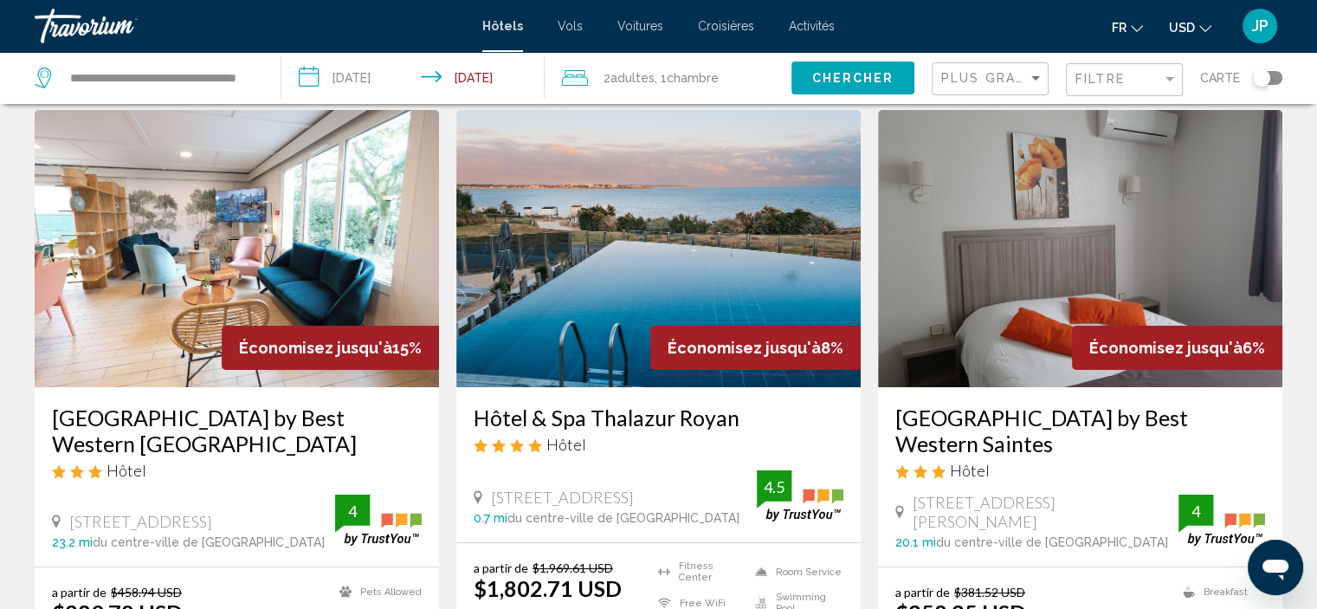
click at [655, 313] on img "Main content" at bounding box center [658, 248] width 404 height 277
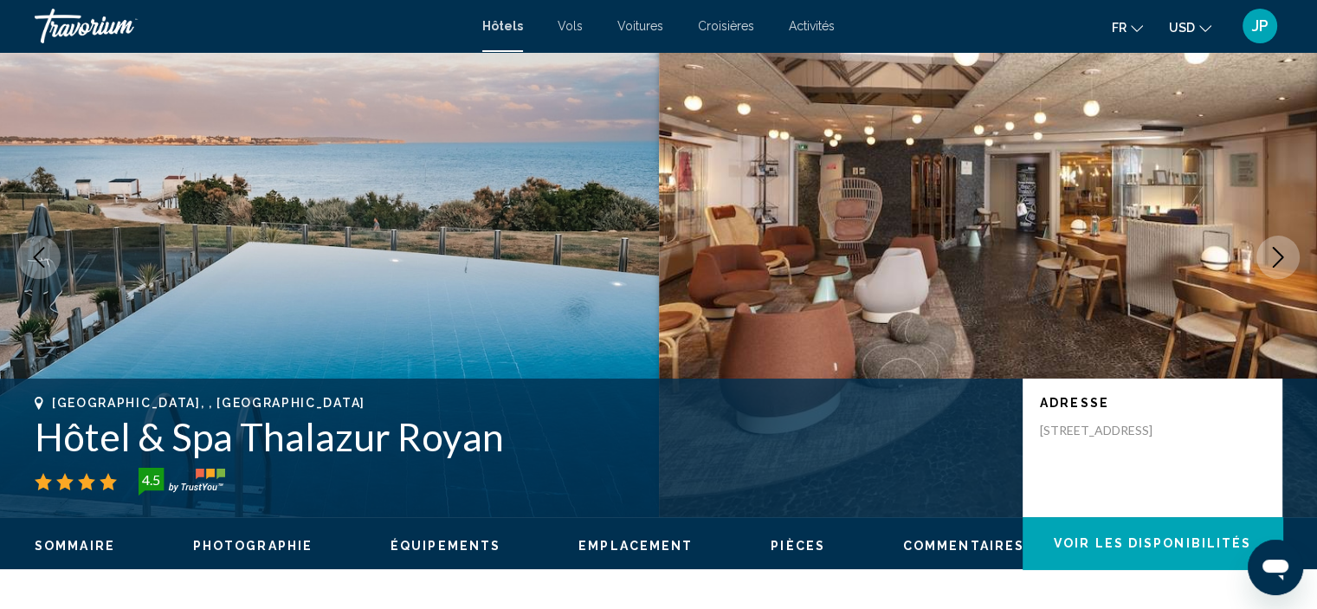
scroll to position [7, 0]
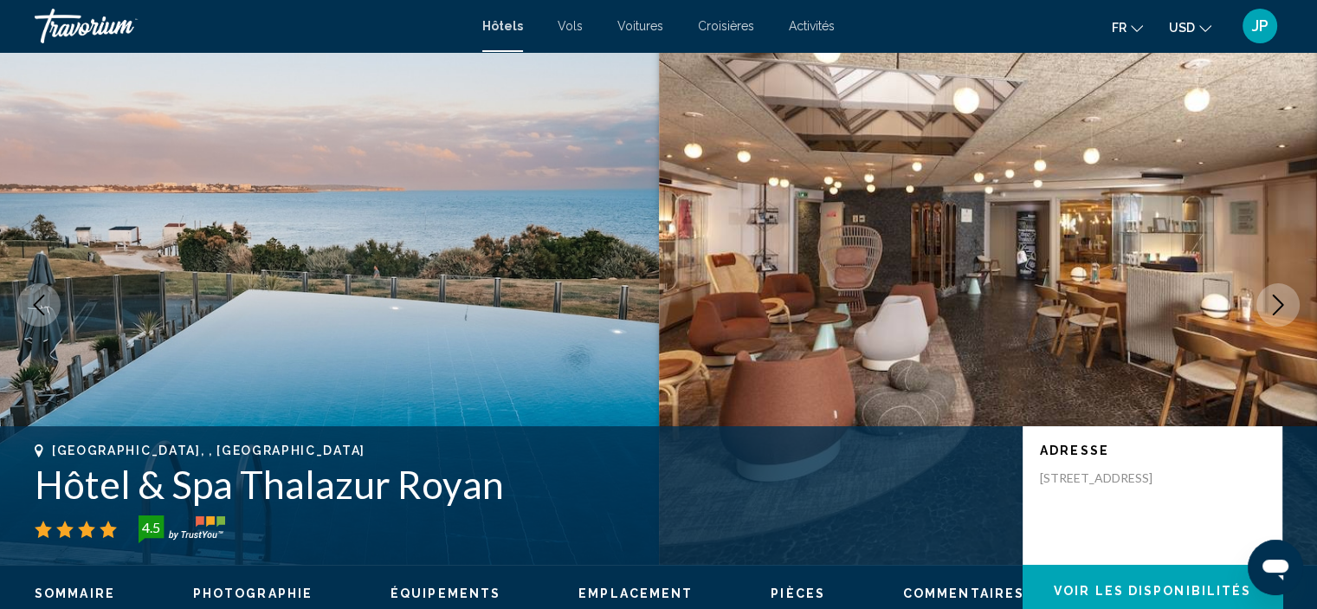
click at [1197, 34] on button "USD USD ($) MXN (Mex$) CAD (Can$) GBP (£) EUR (€) AUD (A$) NZD (NZ$) CNY (CN¥)" at bounding box center [1190, 27] width 42 height 25
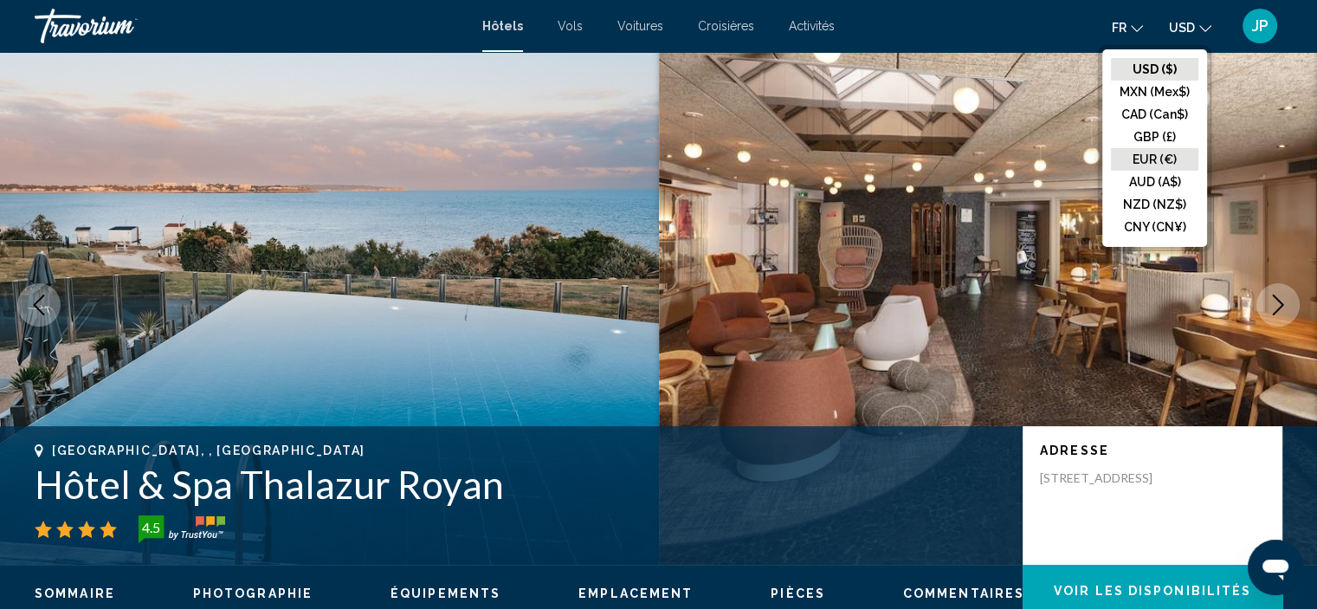
click at [1145, 155] on button "EUR (€)" at bounding box center [1154, 159] width 87 height 23
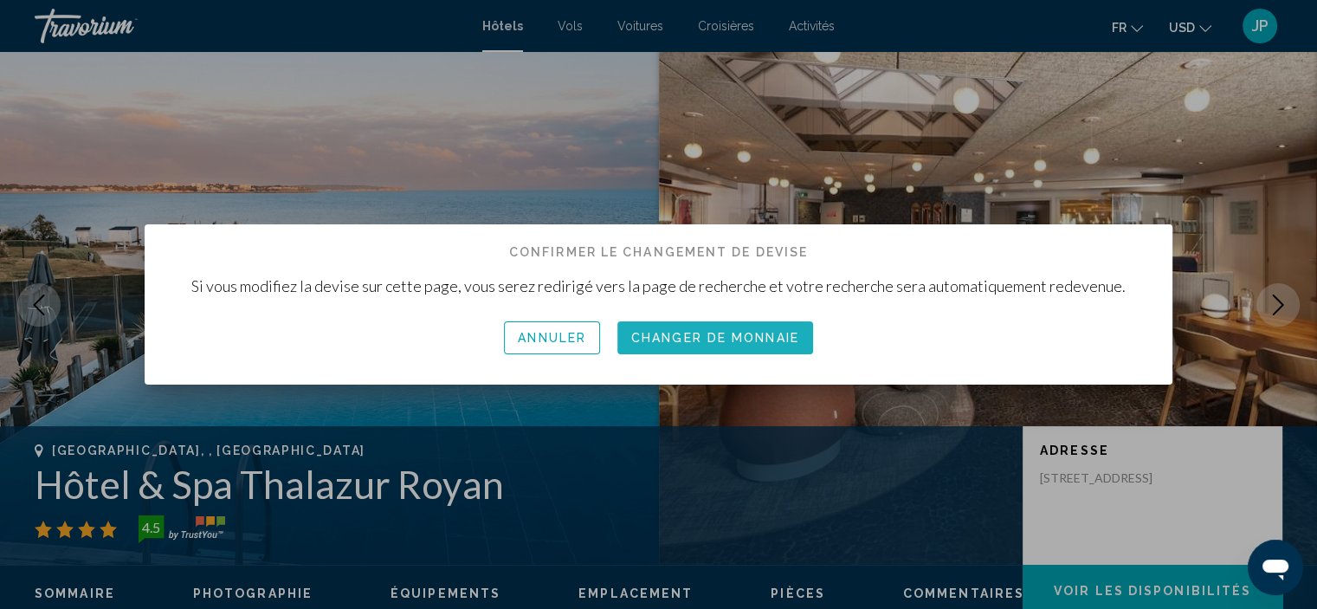
click at [775, 338] on span "Changer de monnaie" at bounding box center [715, 339] width 168 height 14
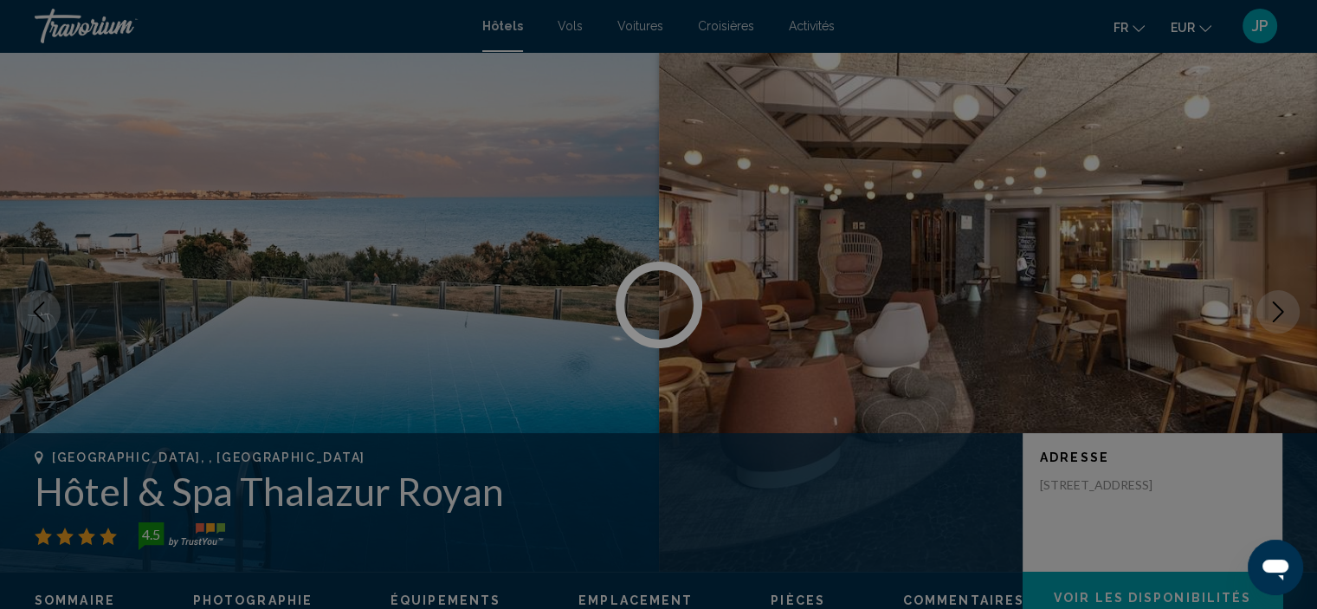
scroll to position [7, 0]
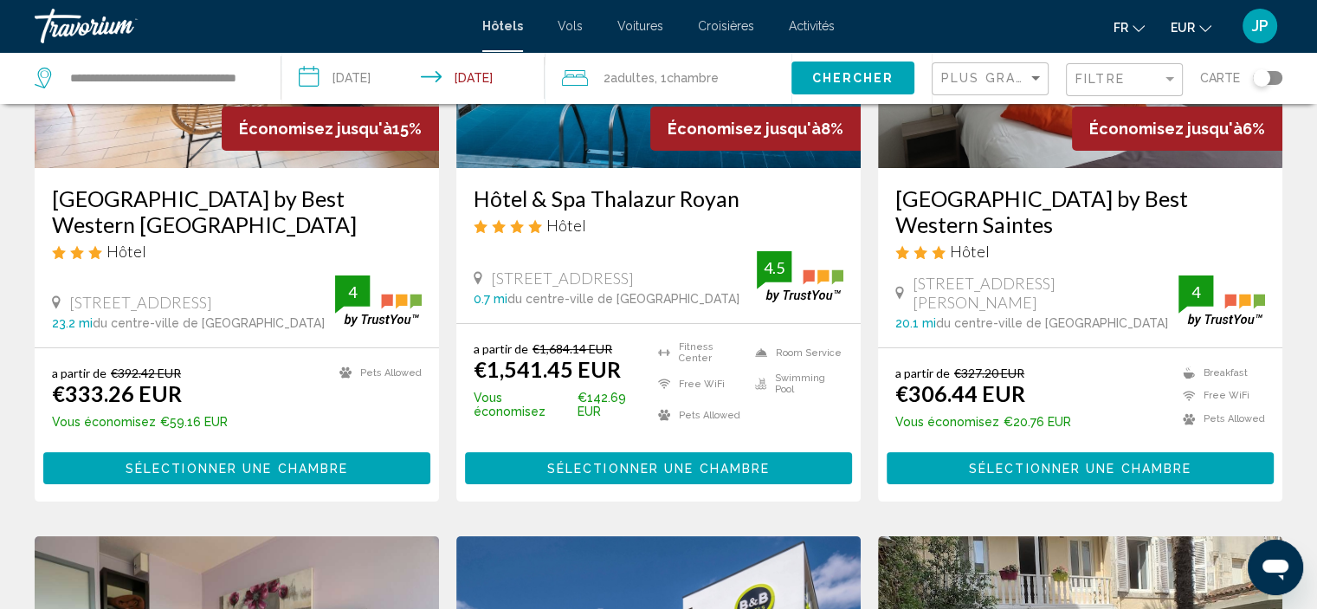
scroll to position [245, 0]
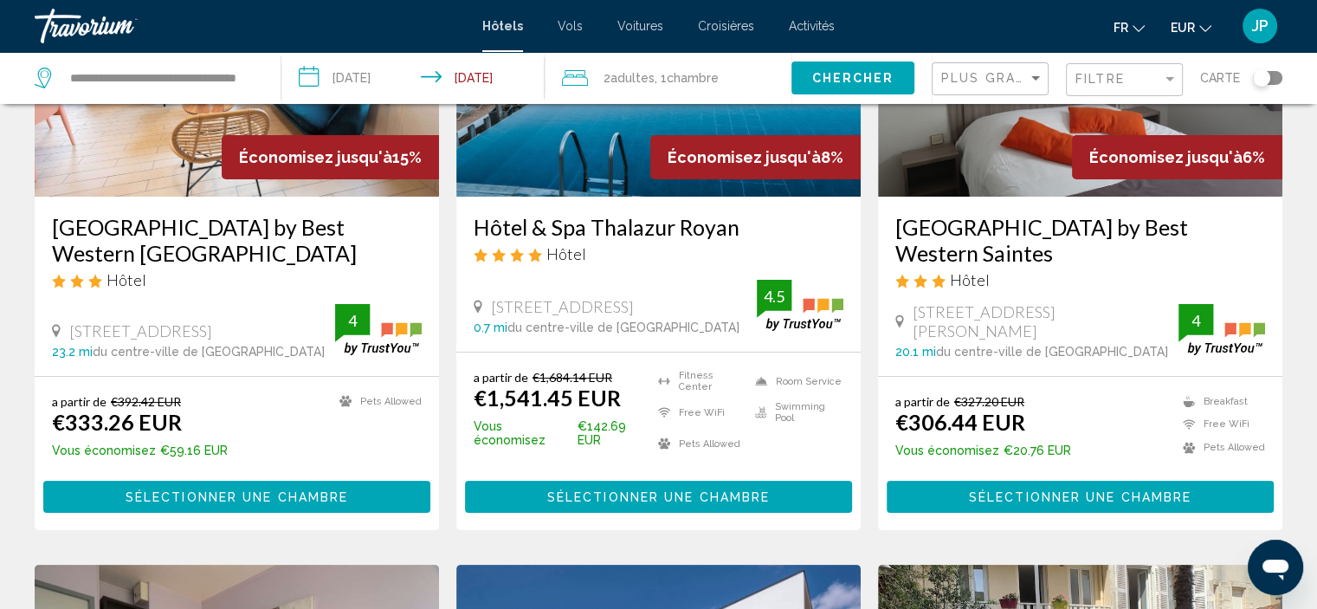
click at [648, 493] on span "Sélectionner une chambre" at bounding box center [658, 497] width 223 height 14
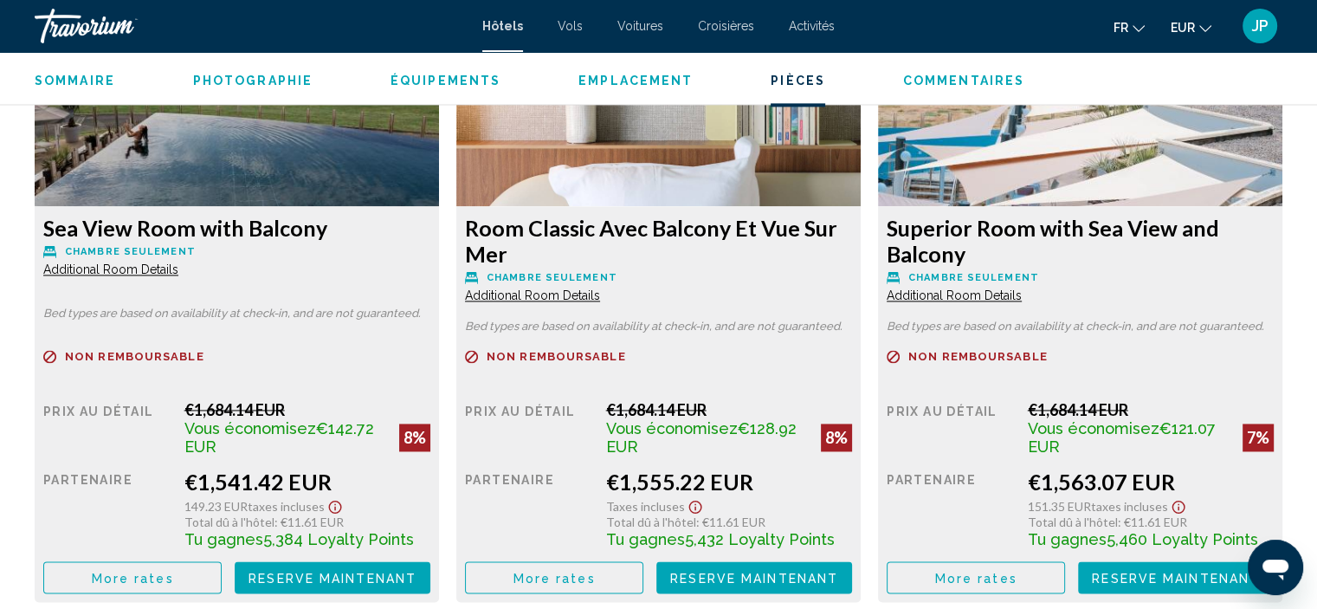
scroll to position [2483, 0]
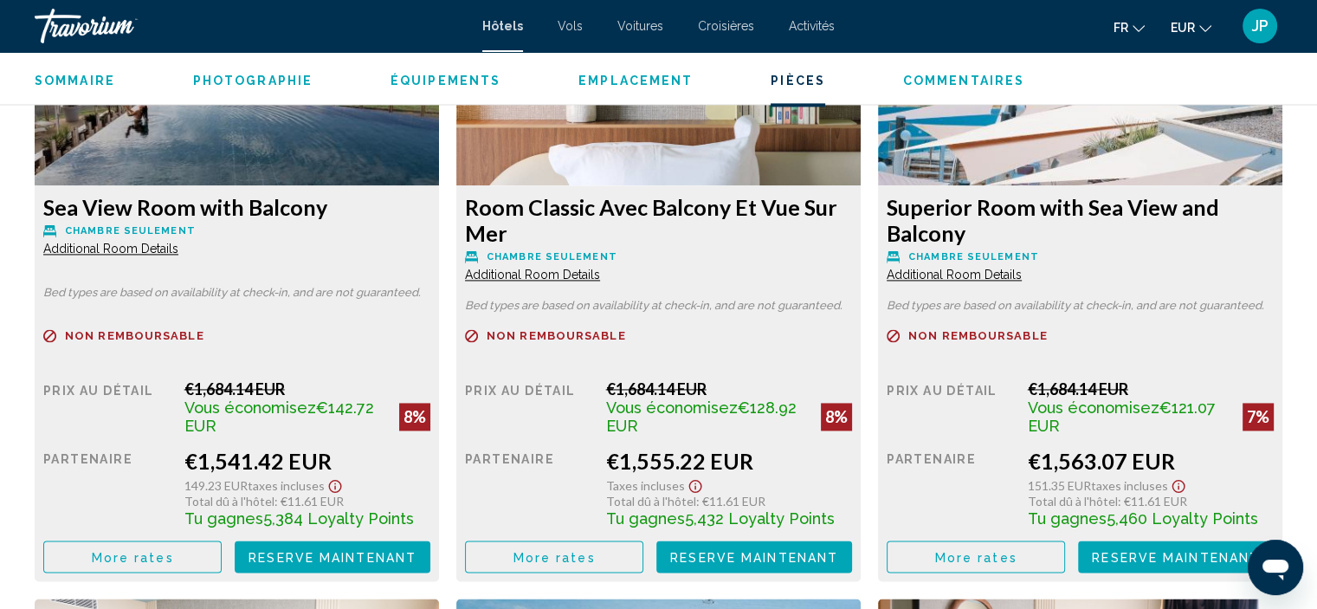
click at [203, 557] on button "More rates" at bounding box center [132, 556] width 178 height 32
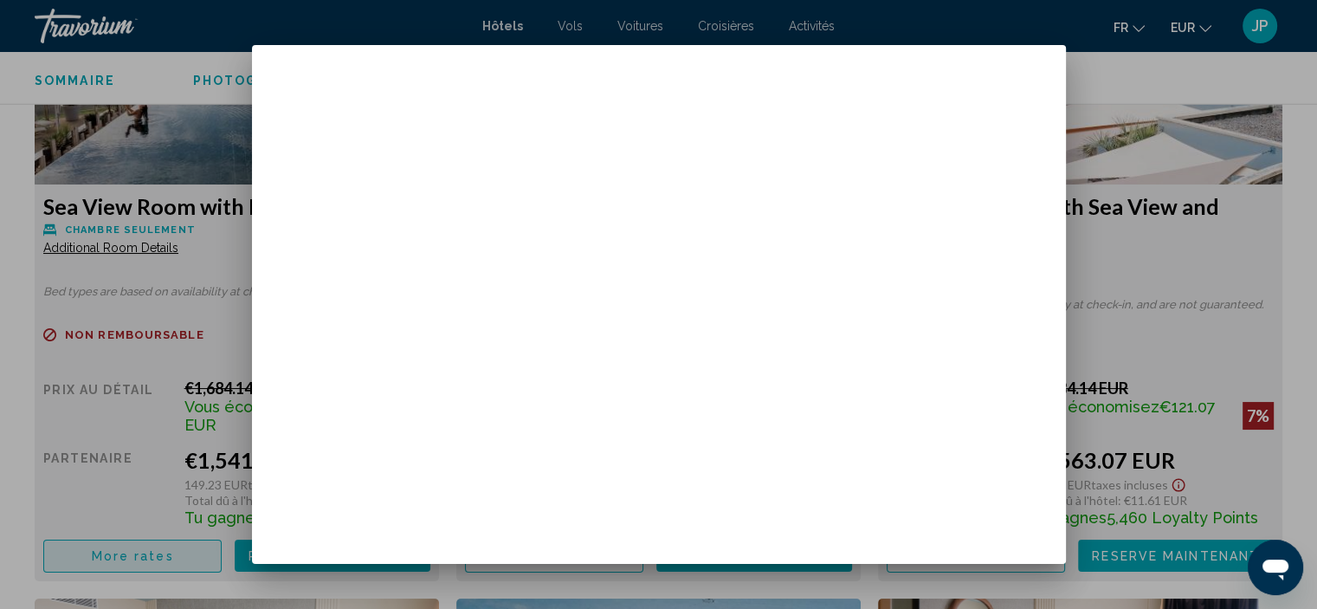
scroll to position [0, 0]
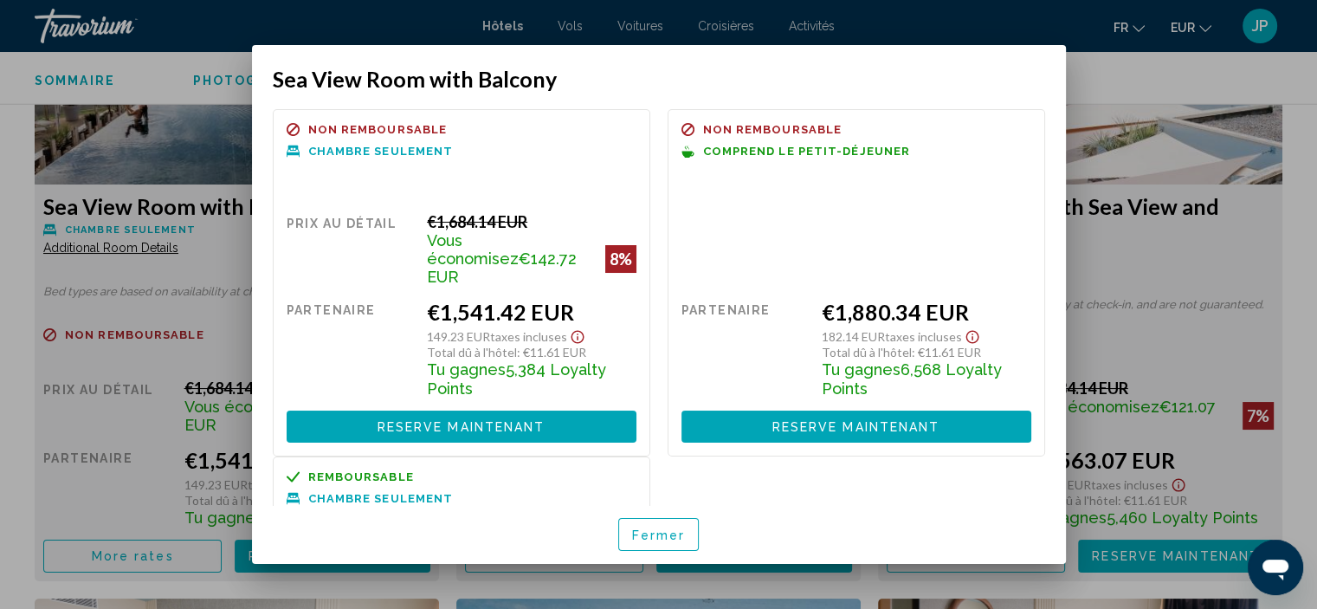
click at [627, 519] on button "Fermer" at bounding box center [658, 534] width 81 height 32
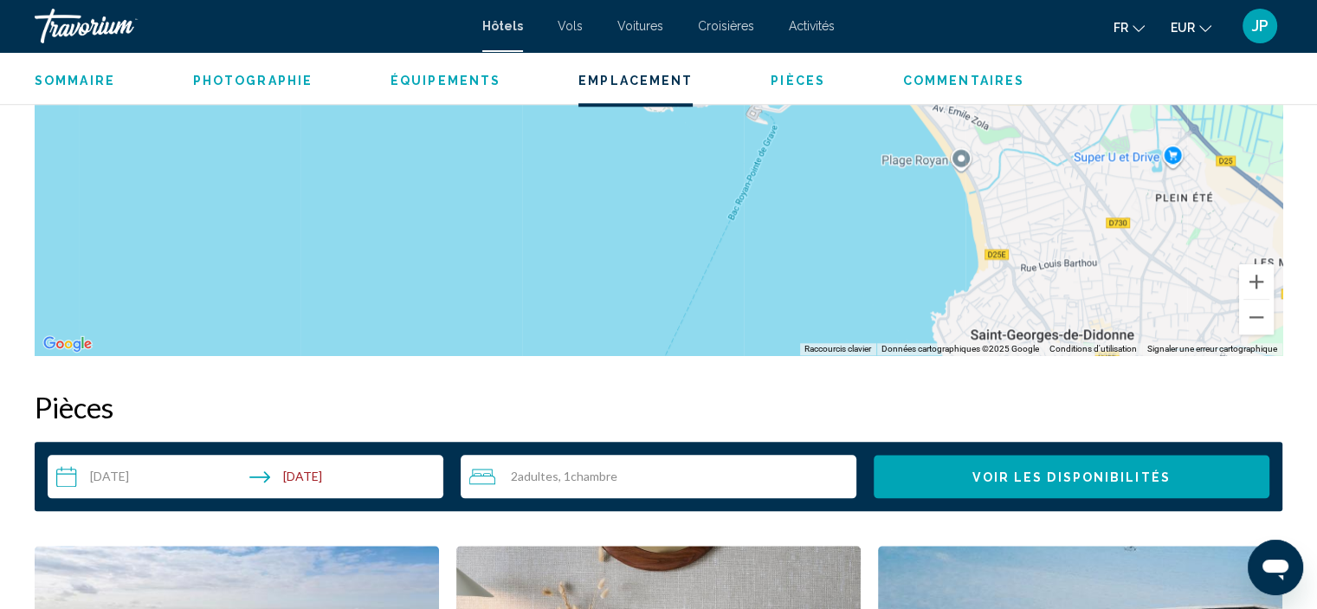
scroll to position [1950, 0]
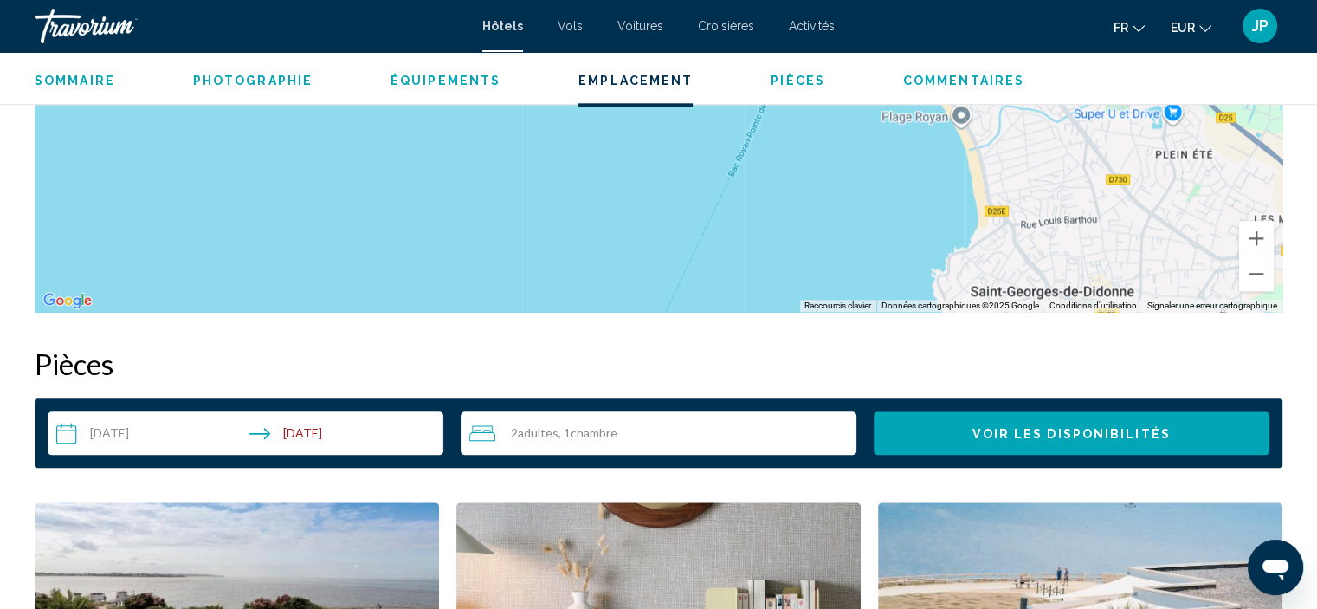
click at [268, 443] on input "**********" at bounding box center [249, 435] width 403 height 48
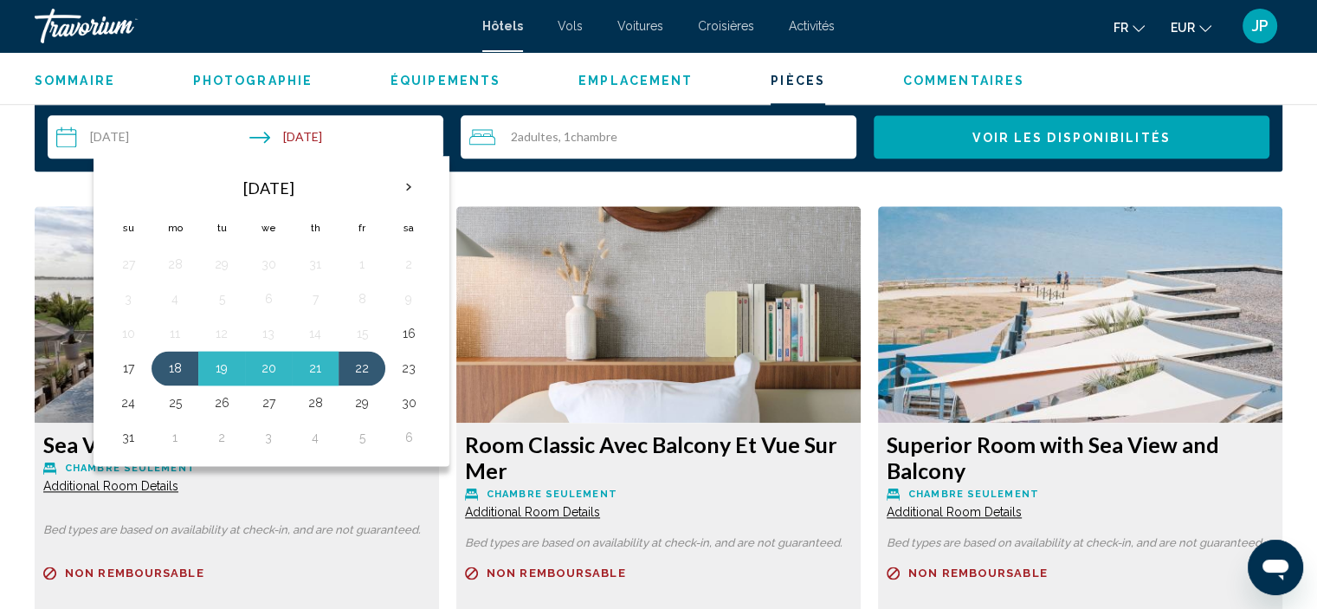
scroll to position [2282, 0]
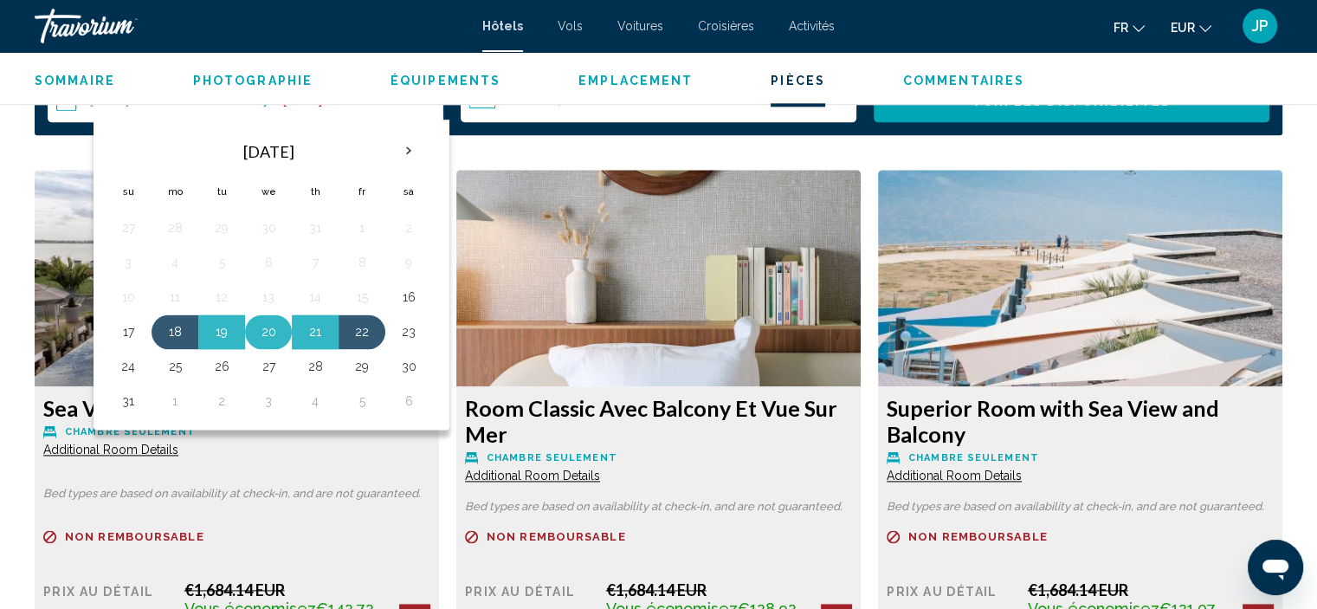
click at [266, 332] on button "20" at bounding box center [269, 332] width 28 height 24
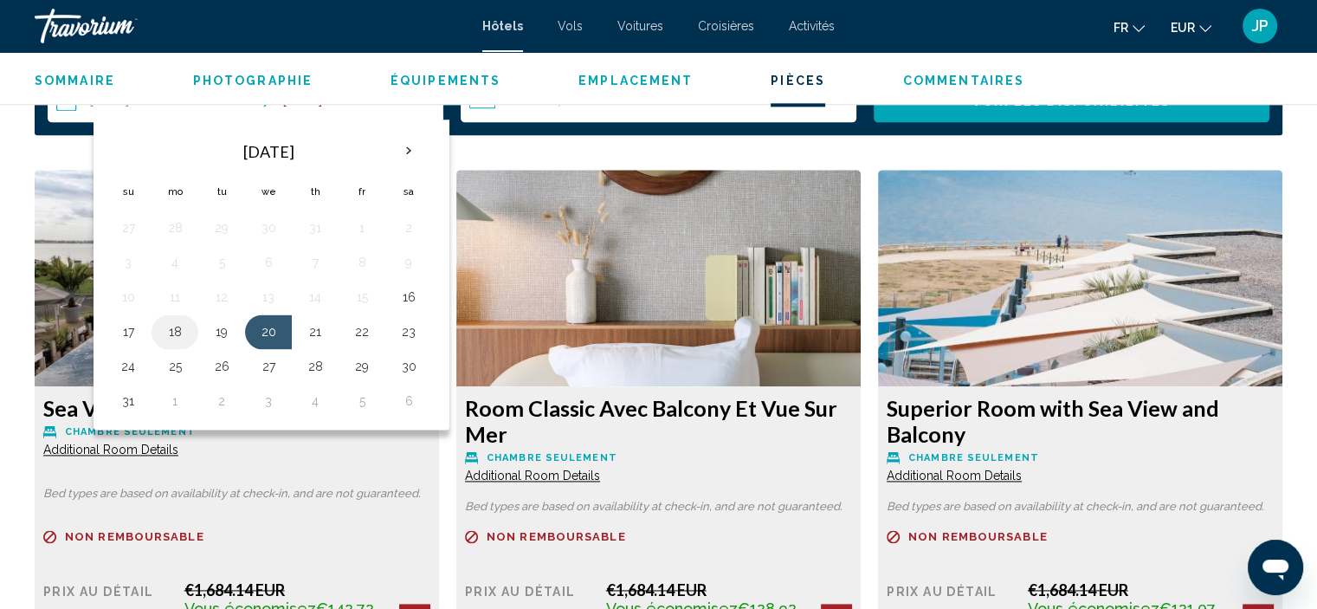
click at [158, 327] on td "18" at bounding box center [175, 331] width 47 height 35
click at [161, 326] on button "18" at bounding box center [175, 332] width 28 height 24
type input "**********"
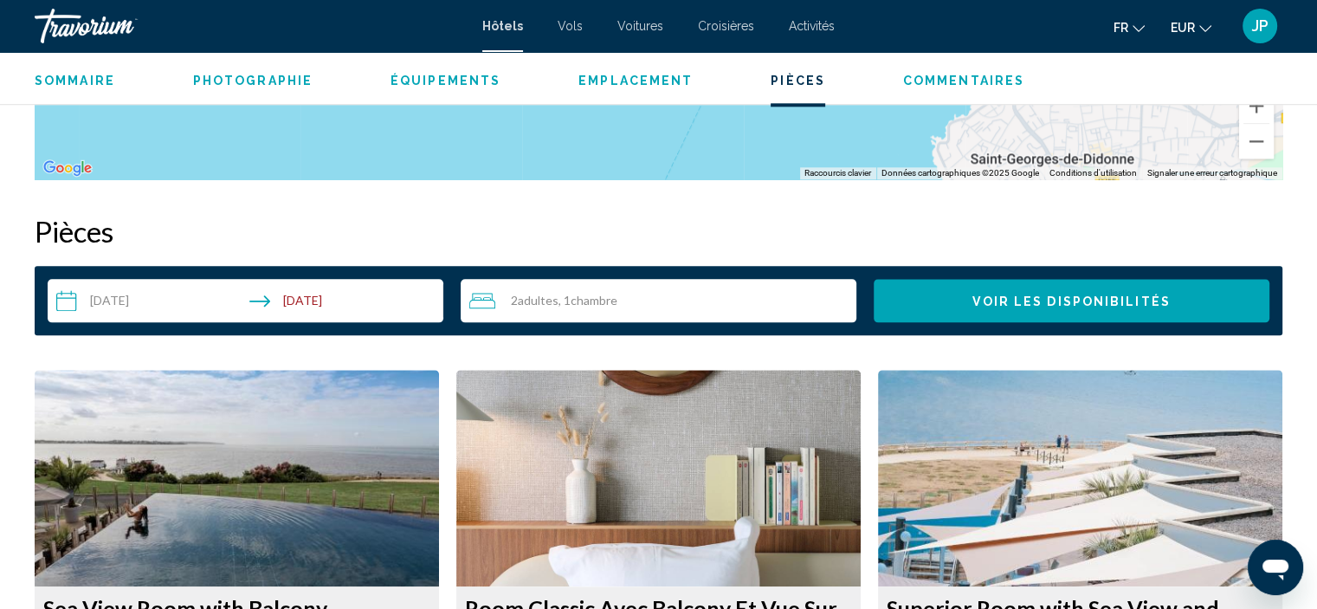
scroll to position [2061, 0]
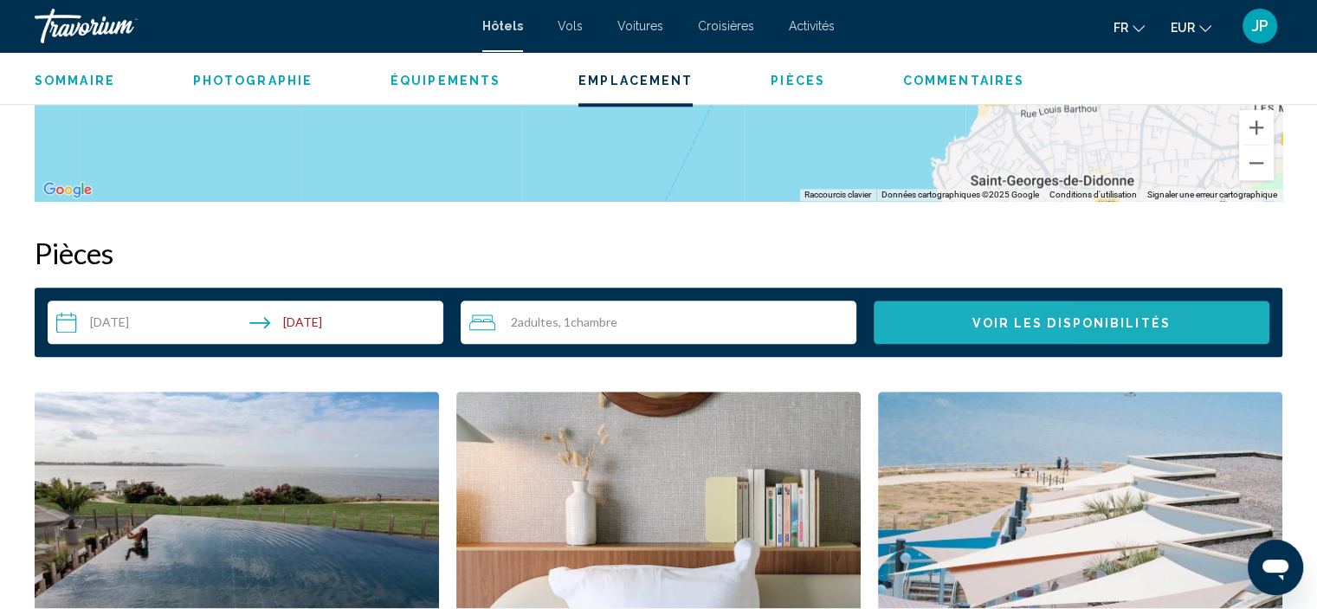
click at [952, 314] on button "Voir les disponibilités" at bounding box center [1072, 321] width 396 height 43
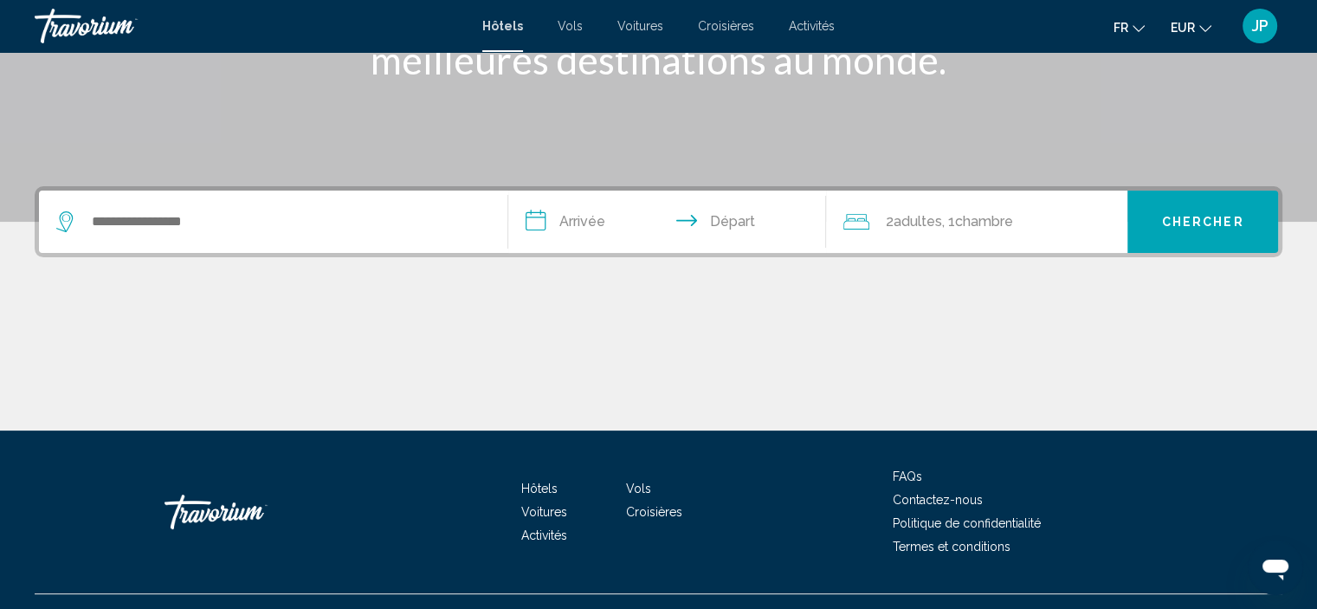
scroll to position [331, 0]
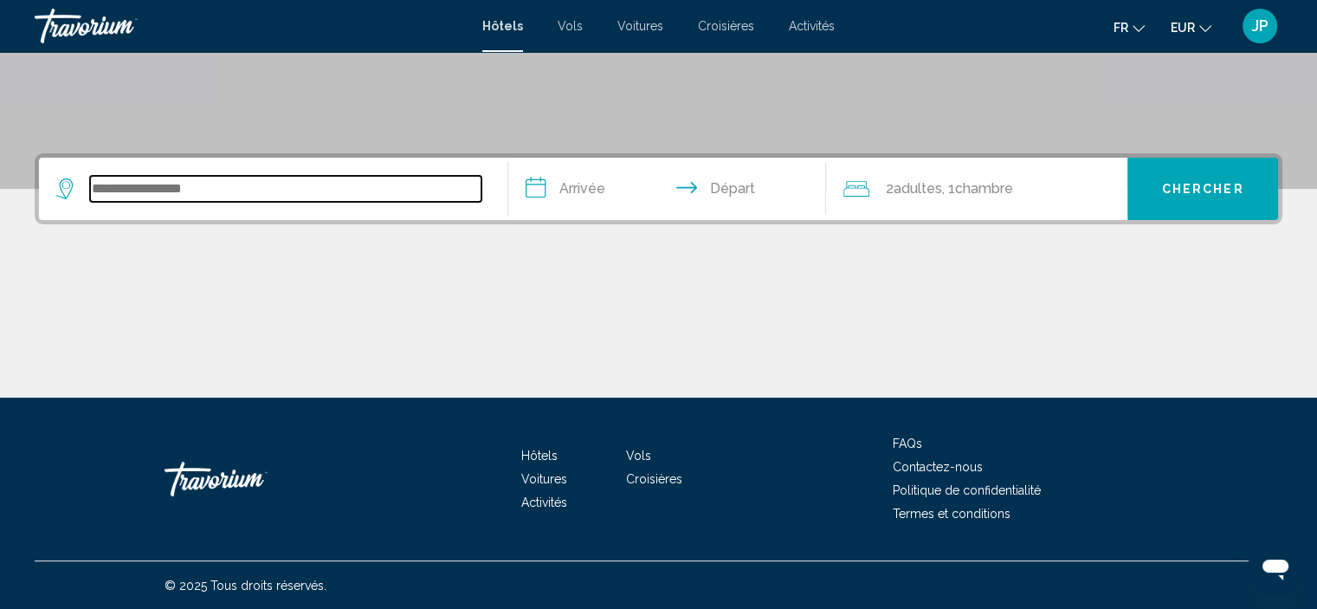
click at [304, 178] on input "Search widget" at bounding box center [285, 189] width 391 height 26
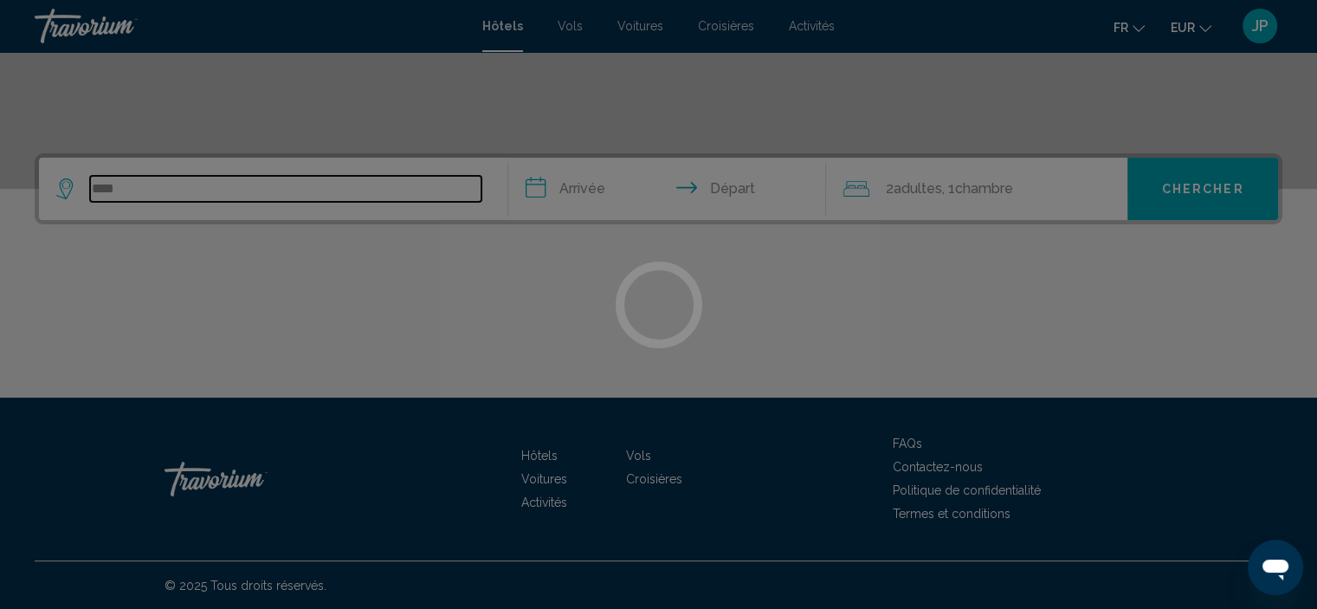
type input "*****"
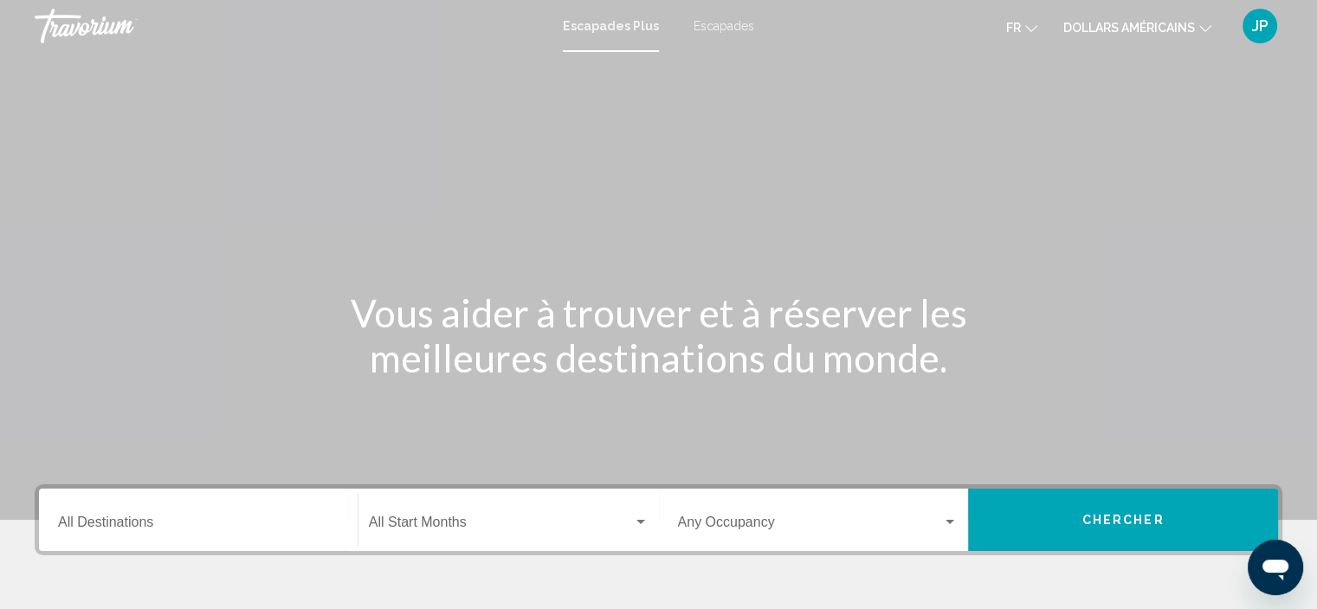
click at [238, 515] on div "Destination All Destinations" at bounding box center [198, 520] width 281 height 55
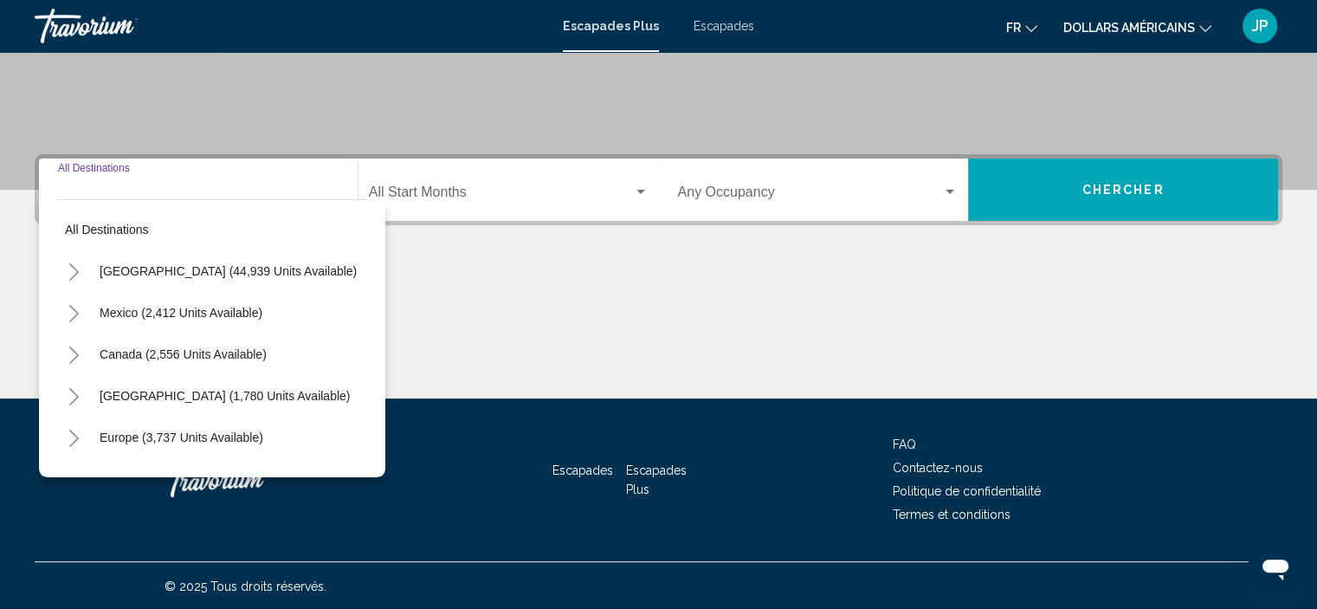
scroll to position [331, 0]
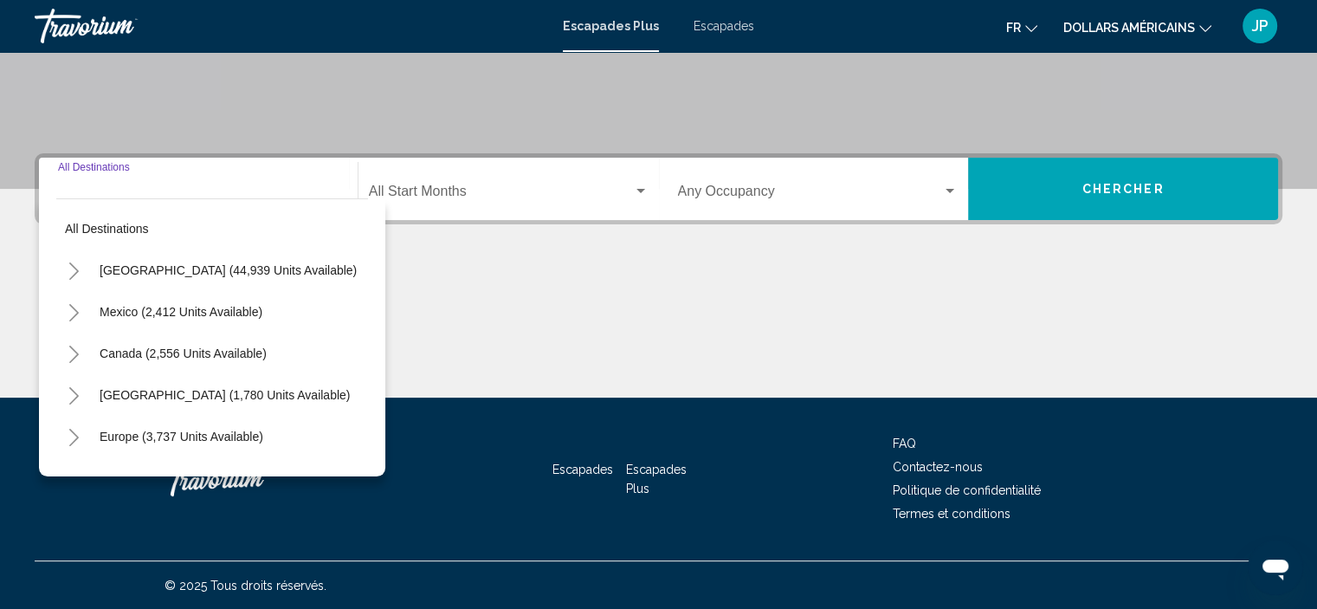
click at [179, 183] on div "Destination All Destinations" at bounding box center [198, 189] width 281 height 55
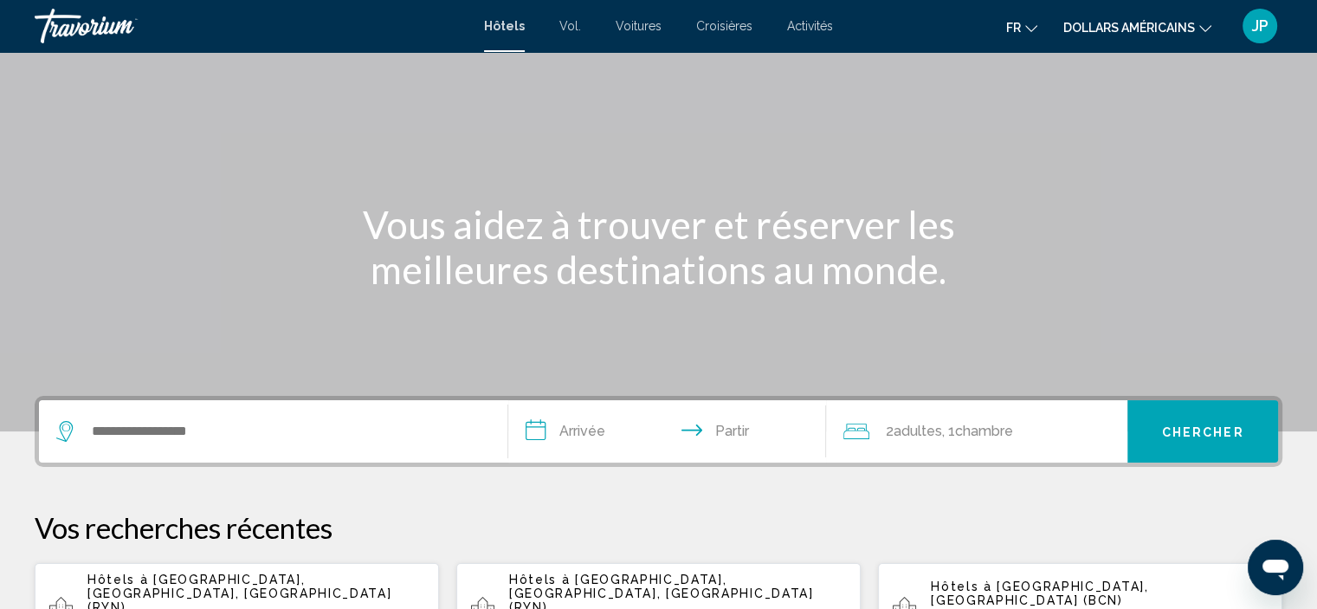
scroll to position [94, 0]
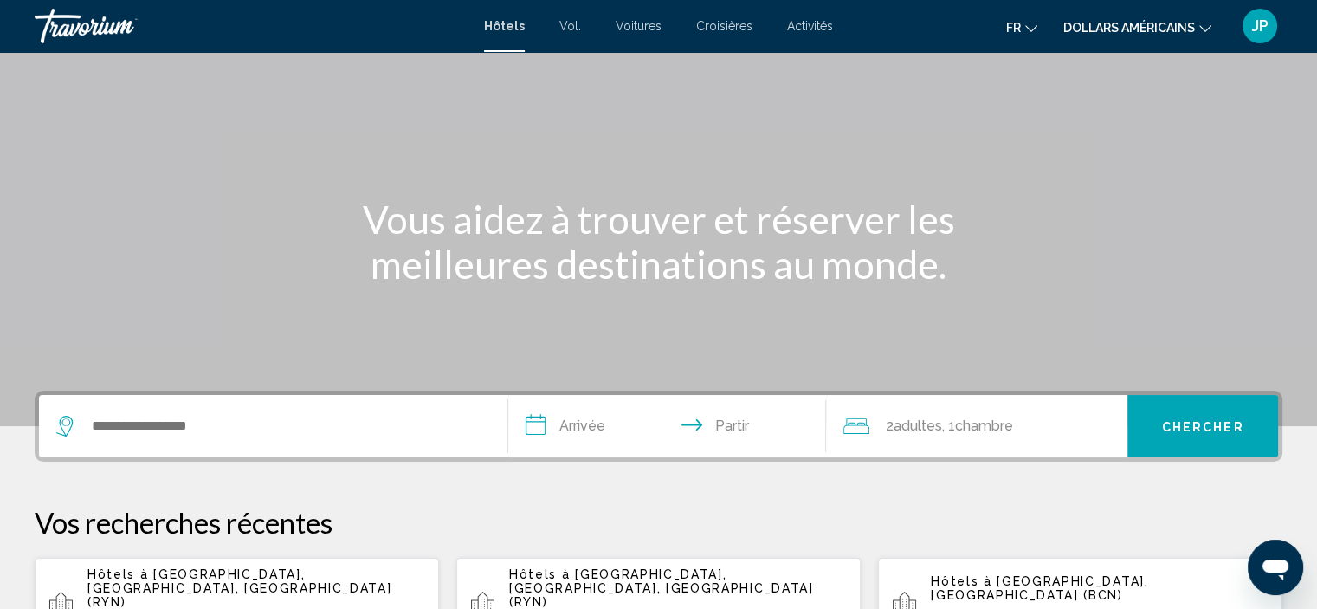
click at [334, 584] on p "Hôtels à [GEOGRAPHIC_DATA], [GEOGRAPHIC_DATA], [GEOGRAPHIC_DATA] ([GEOGRAPHIC_D…" at bounding box center [256, 588] width 338 height 42
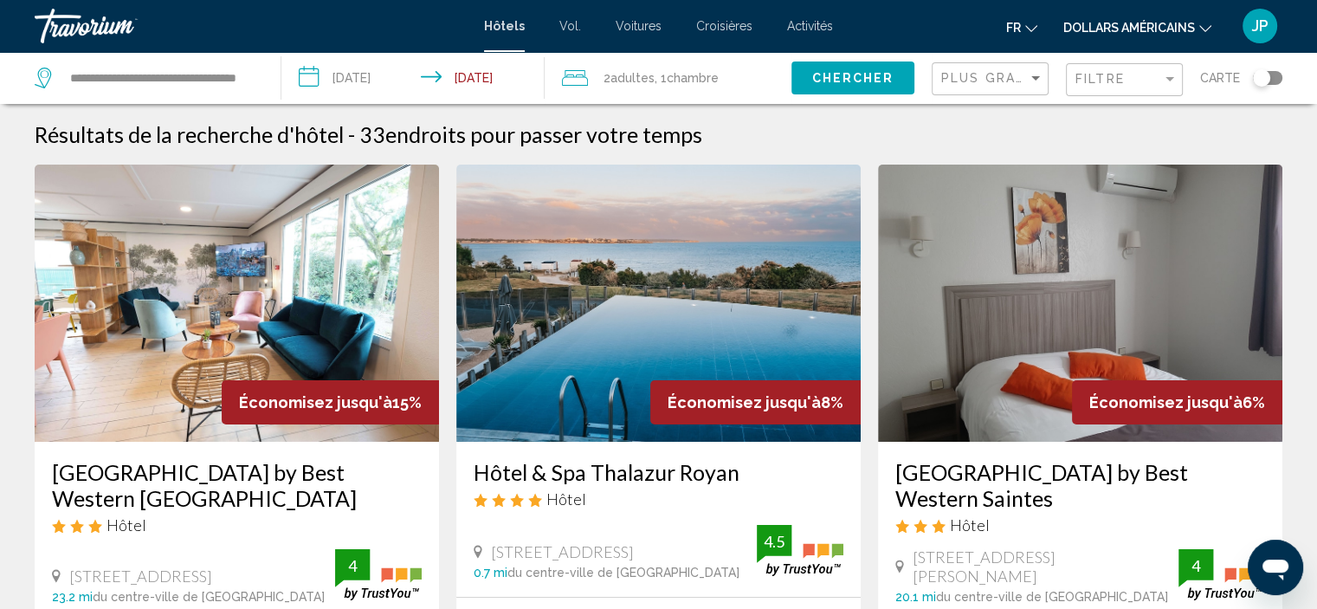
click at [1110, 27] on font "dollars américains" at bounding box center [1129, 28] width 132 height 14
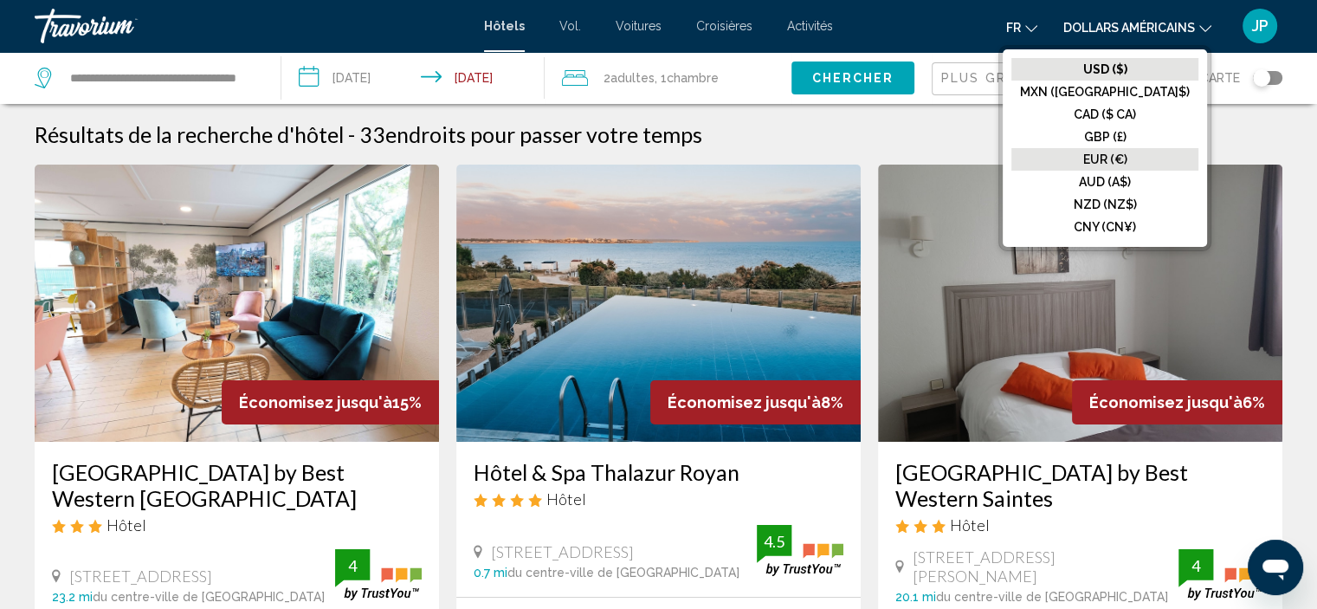
click at [1121, 165] on font "EUR (€)" at bounding box center [1105, 159] width 44 height 14
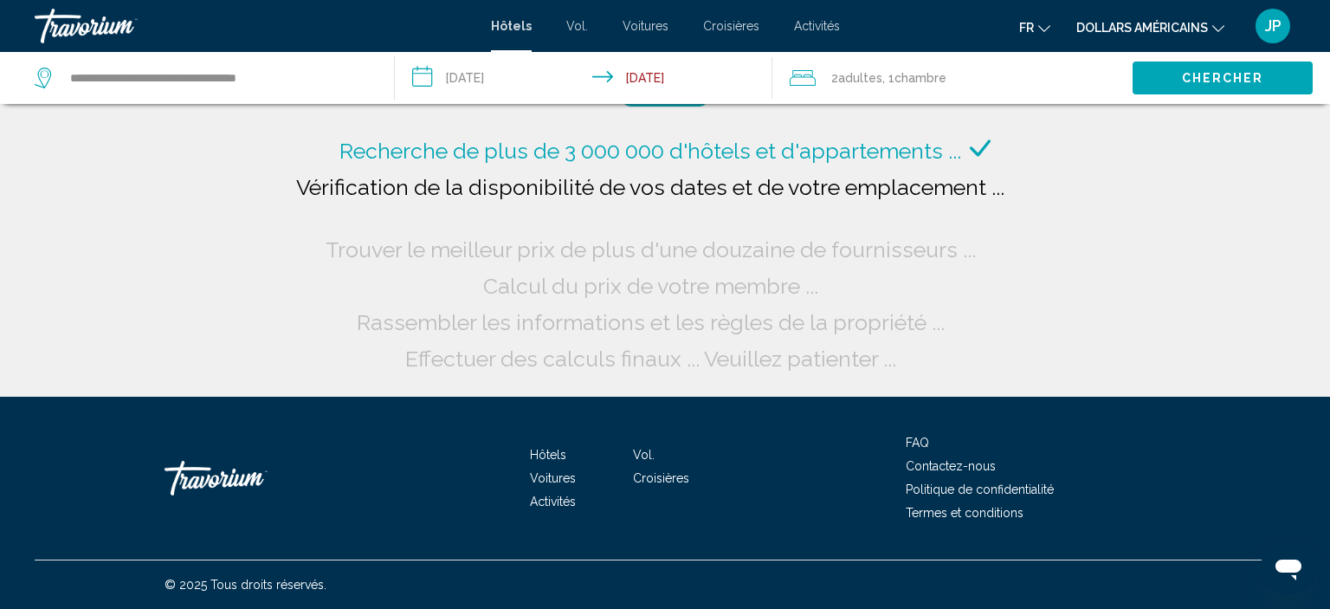
click at [642, 80] on input "**********" at bounding box center [587, 80] width 384 height 57
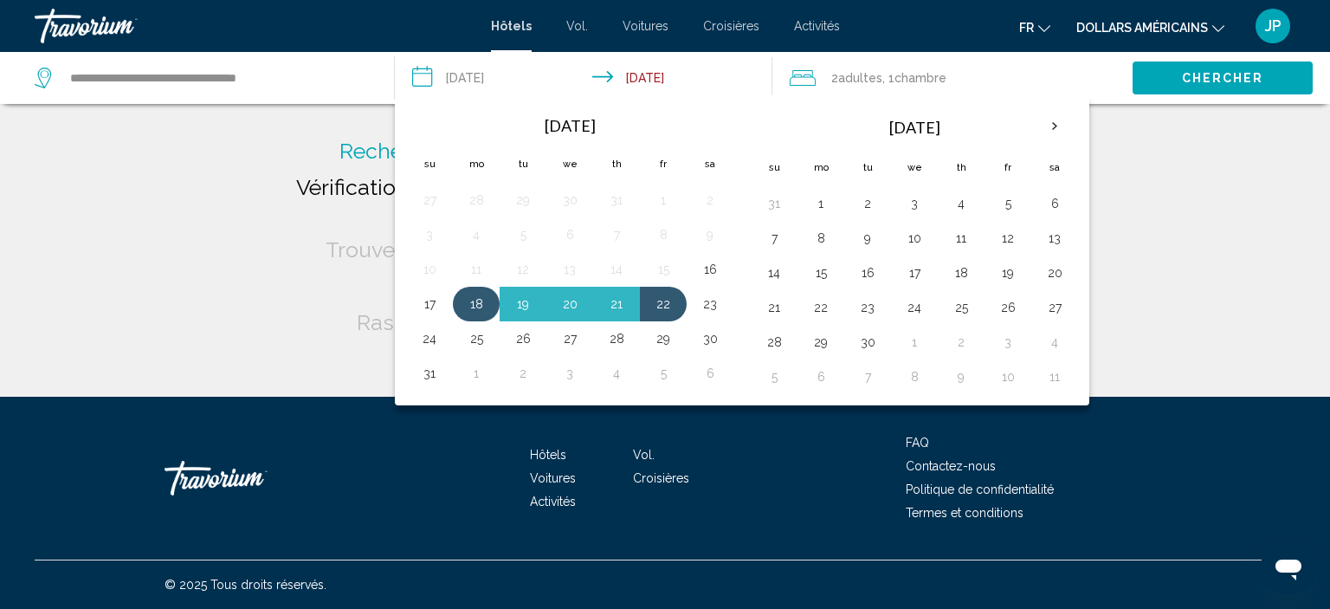
click at [466, 311] on button "18" at bounding box center [476, 304] width 28 height 24
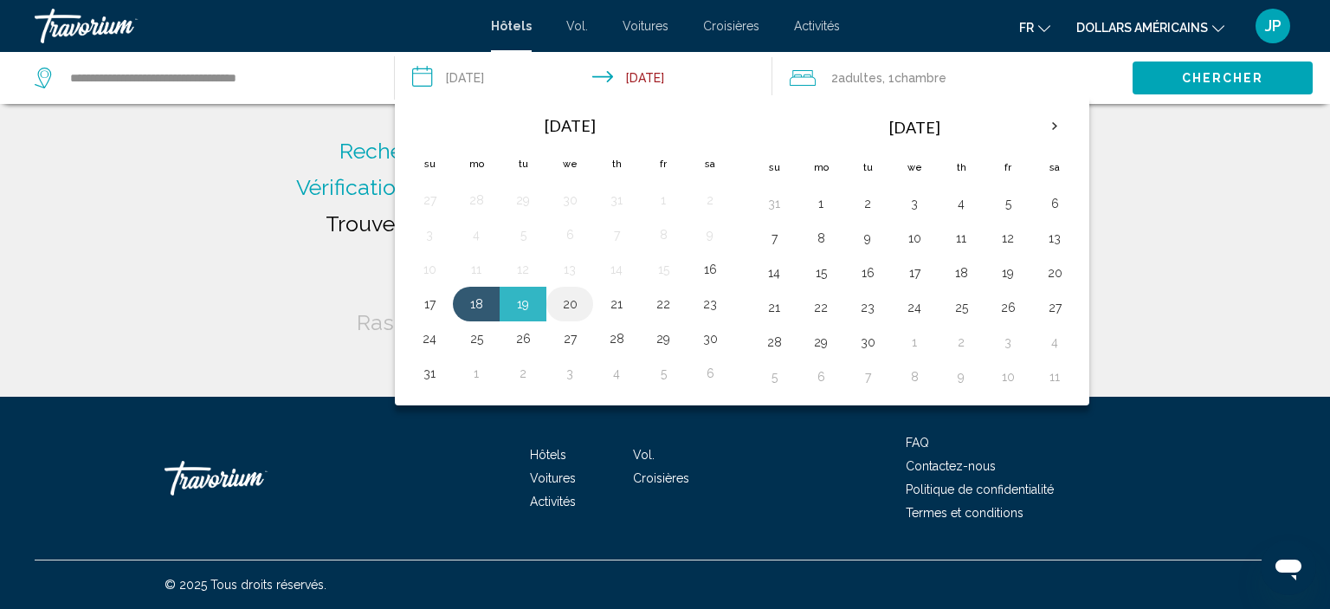
click at [568, 302] on button "20" at bounding box center [570, 304] width 28 height 24
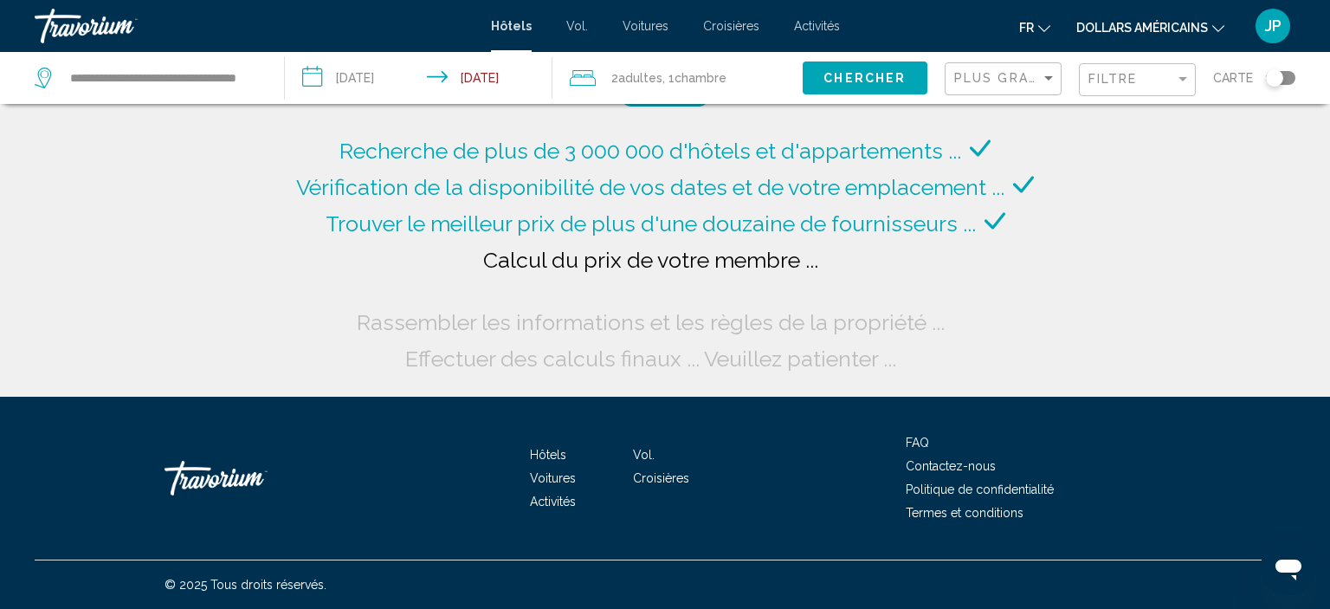
drag, startPoint x: 855, startPoint y: 96, endPoint x: 869, endPoint y: 84, distance: 18.4
click at [869, 84] on div "Chercher" at bounding box center [874, 78] width 142 height 52
click at [869, 84] on span "Chercher" at bounding box center [864, 79] width 82 height 14
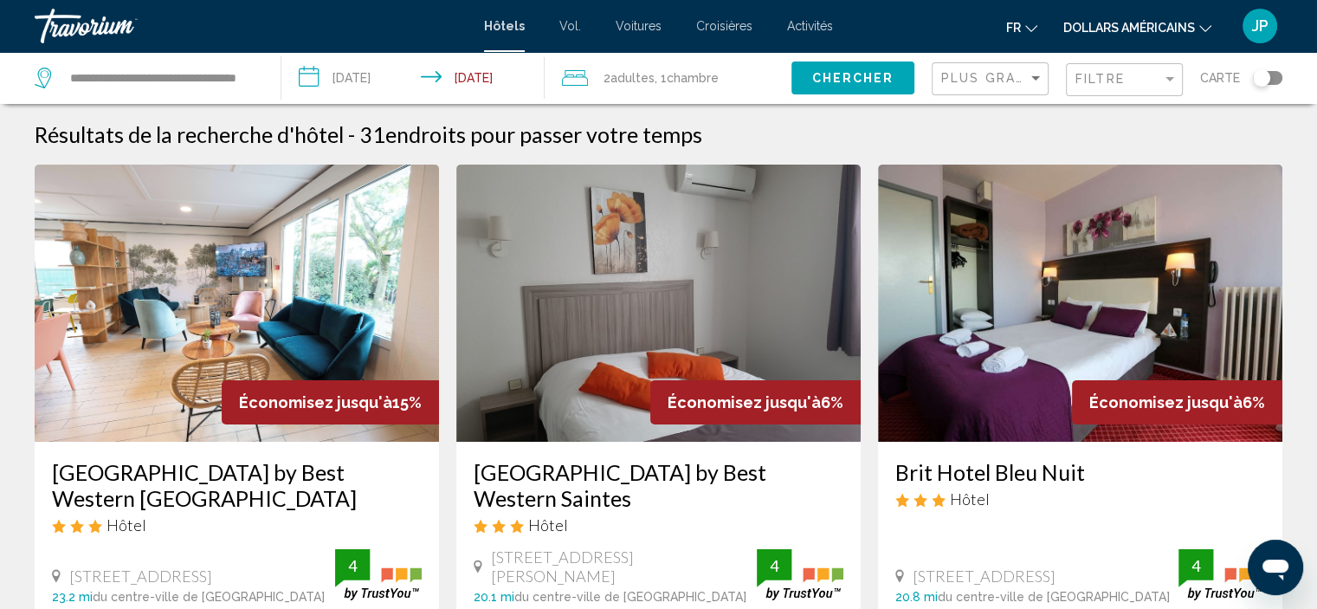
click at [474, 68] on input "**********" at bounding box center [416, 80] width 271 height 57
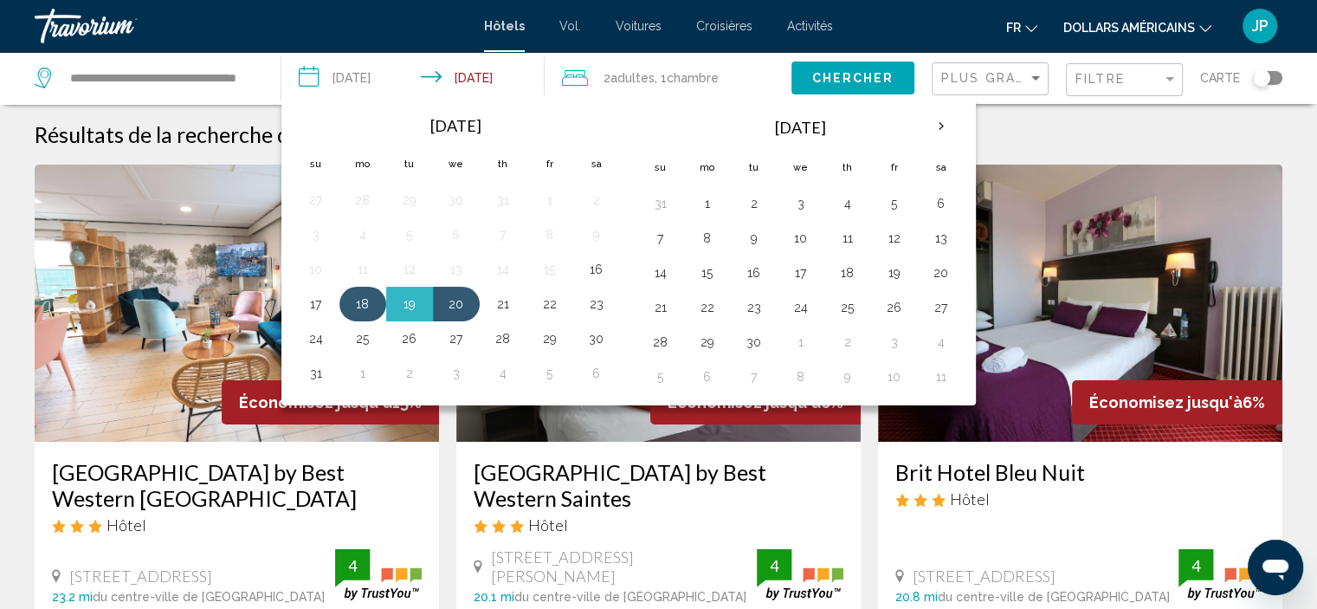
click at [367, 304] on button "18" at bounding box center [363, 304] width 28 height 24
click at [510, 311] on button "21" at bounding box center [503, 304] width 28 height 24
type input "**********"
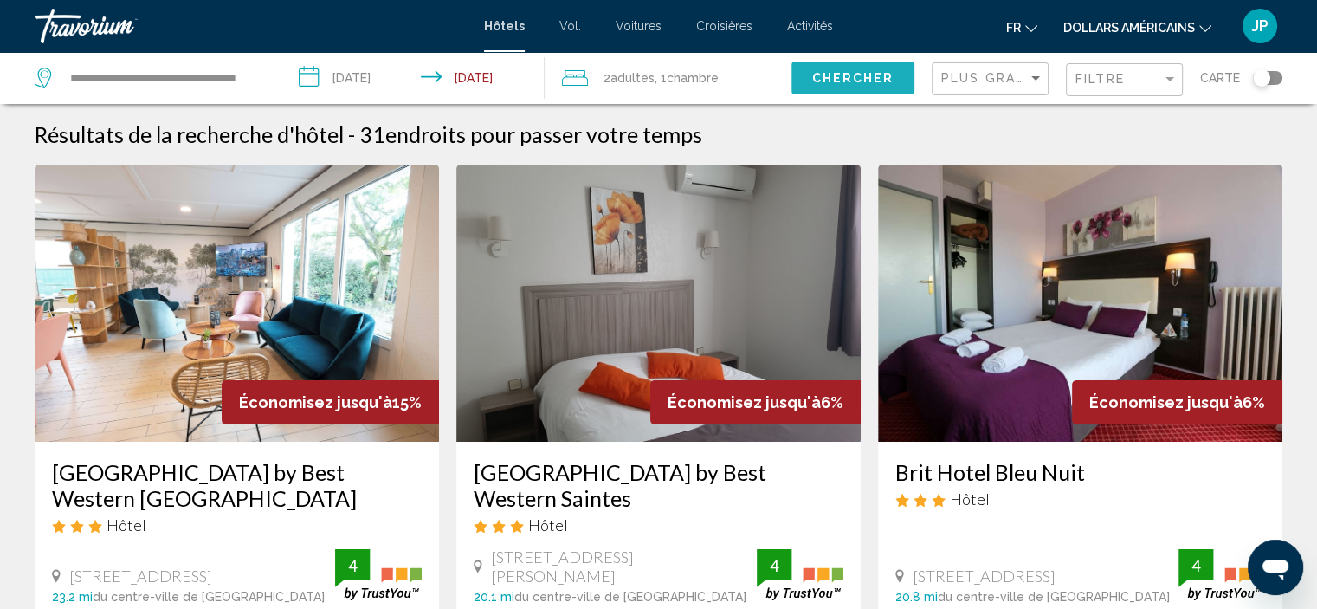
click at [837, 77] on span "Chercher" at bounding box center [852, 79] width 82 height 14
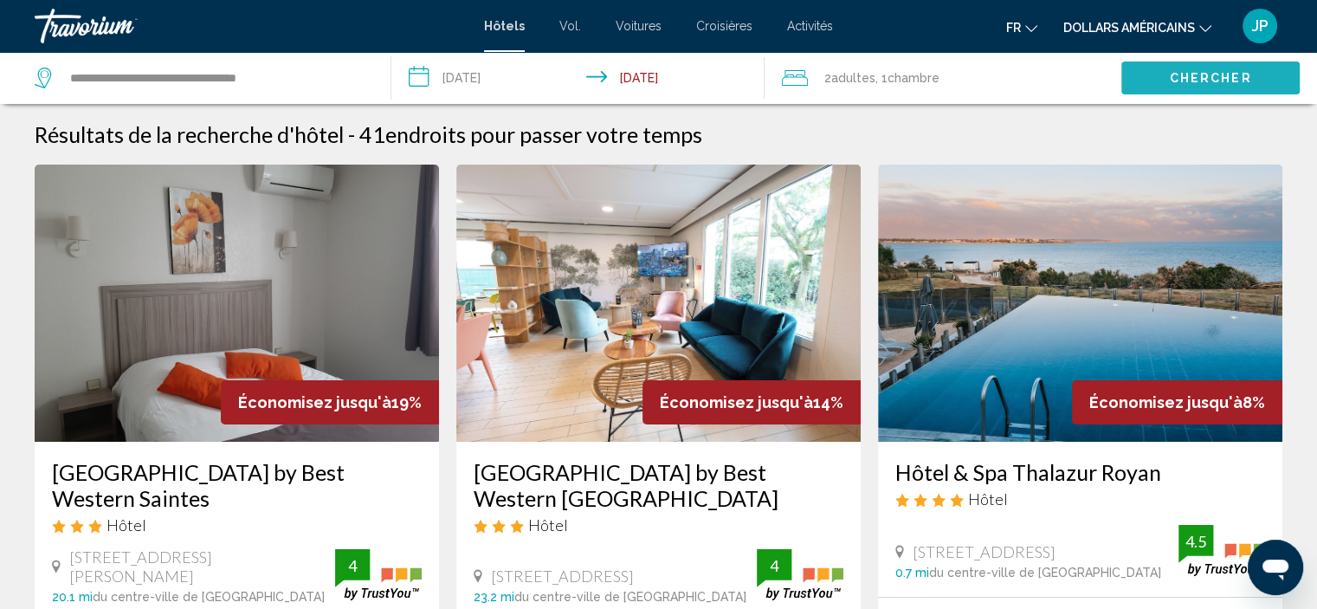
click at [1193, 79] on span "Chercher" at bounding box center [1211, 79] width 82 height 14
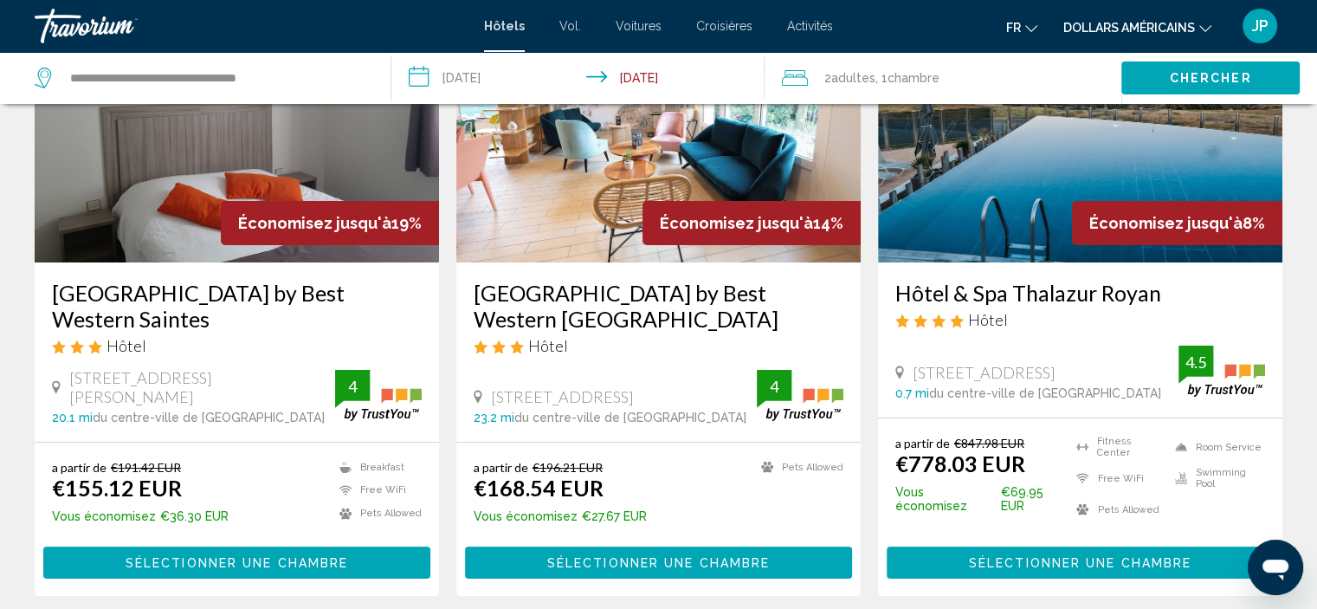
scroll to position [193, 0]
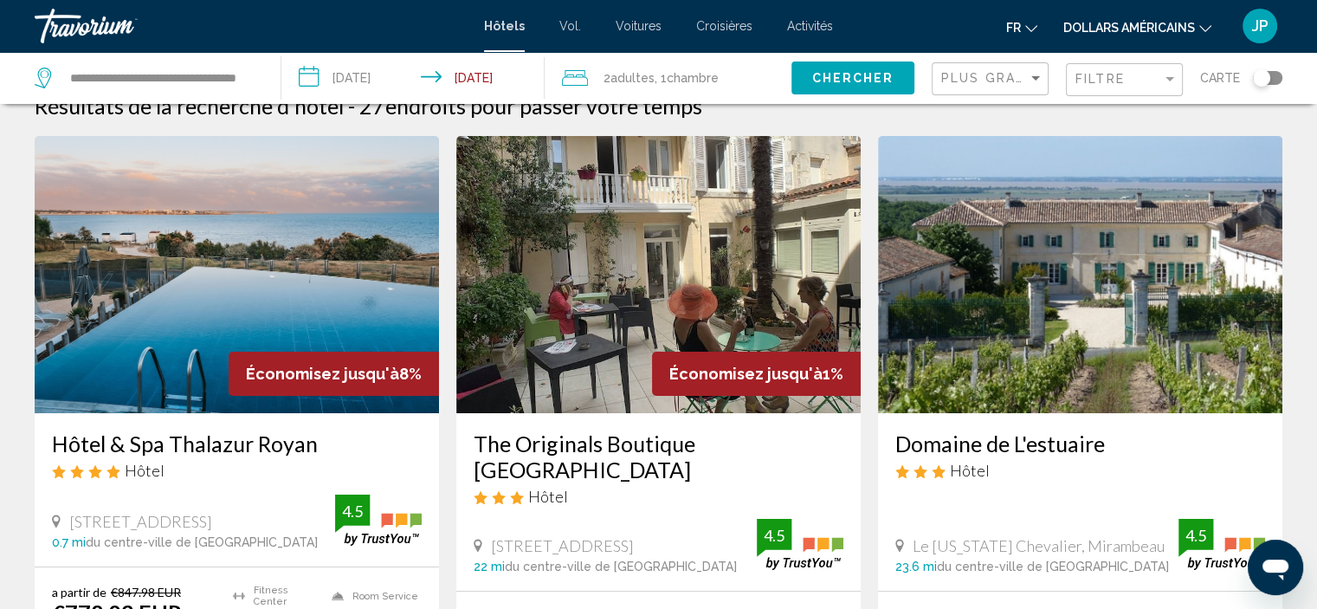
scroll to position [33, 0]
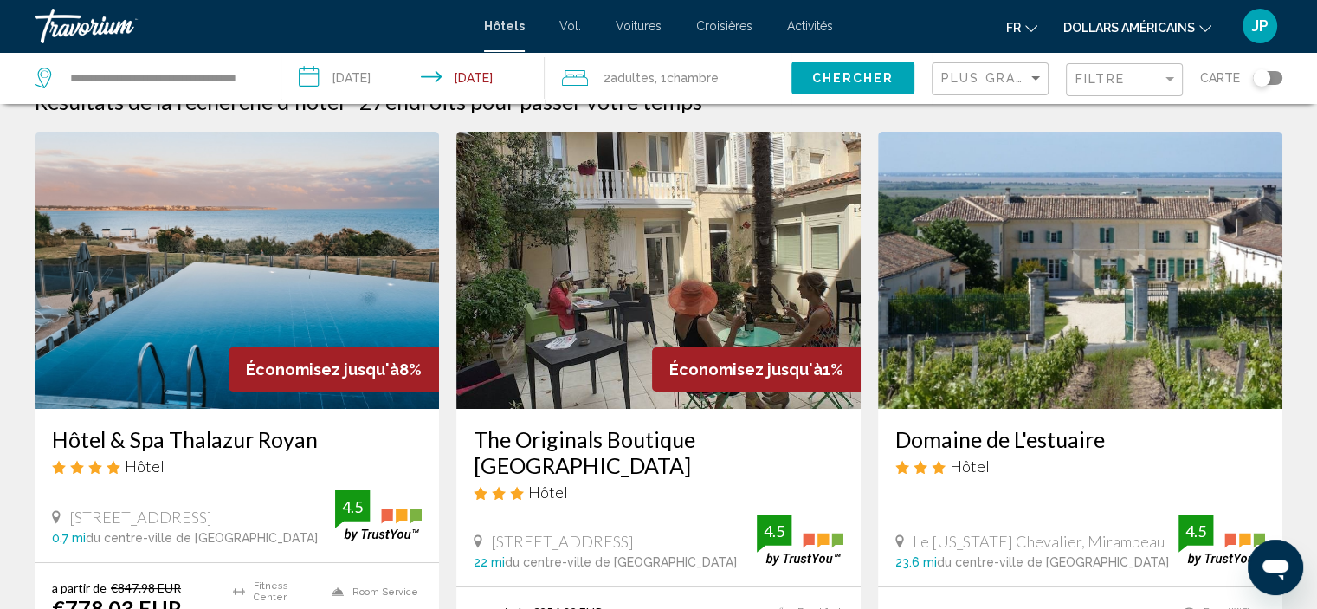
click at [291, 285] on img "Contenu principal" at bounding box center [237, 270] width 404 height 277
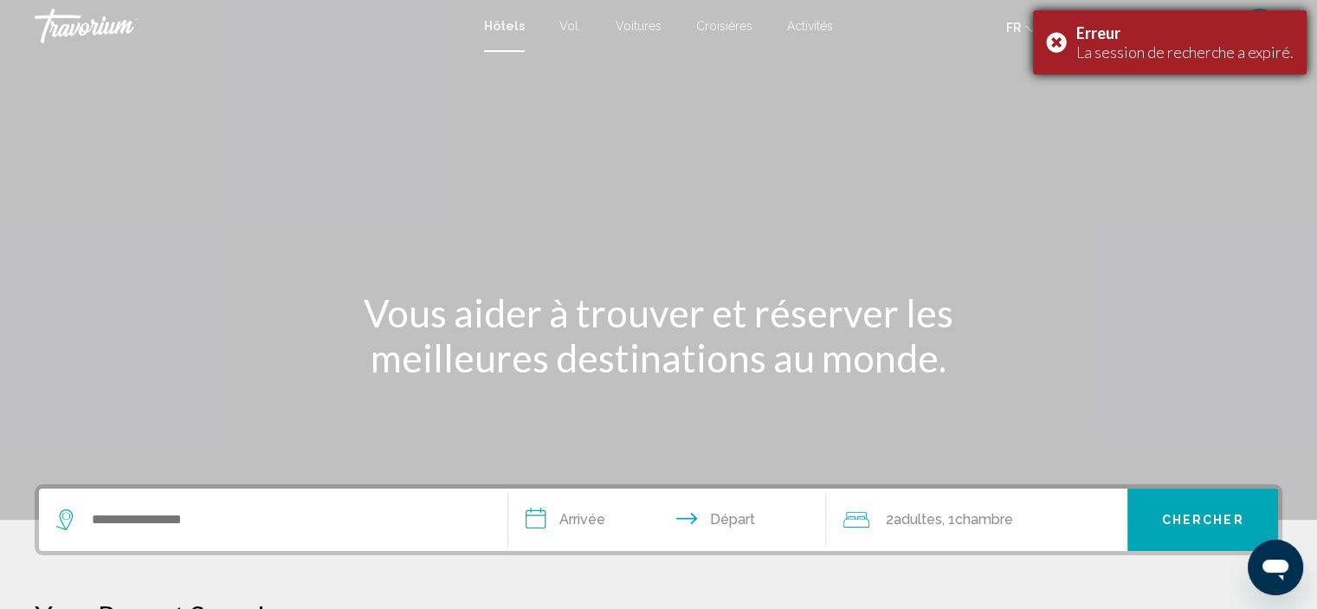
click at [1261, 33] on div "Erreur" at bounding box center [1184, 32] width 217 height 19
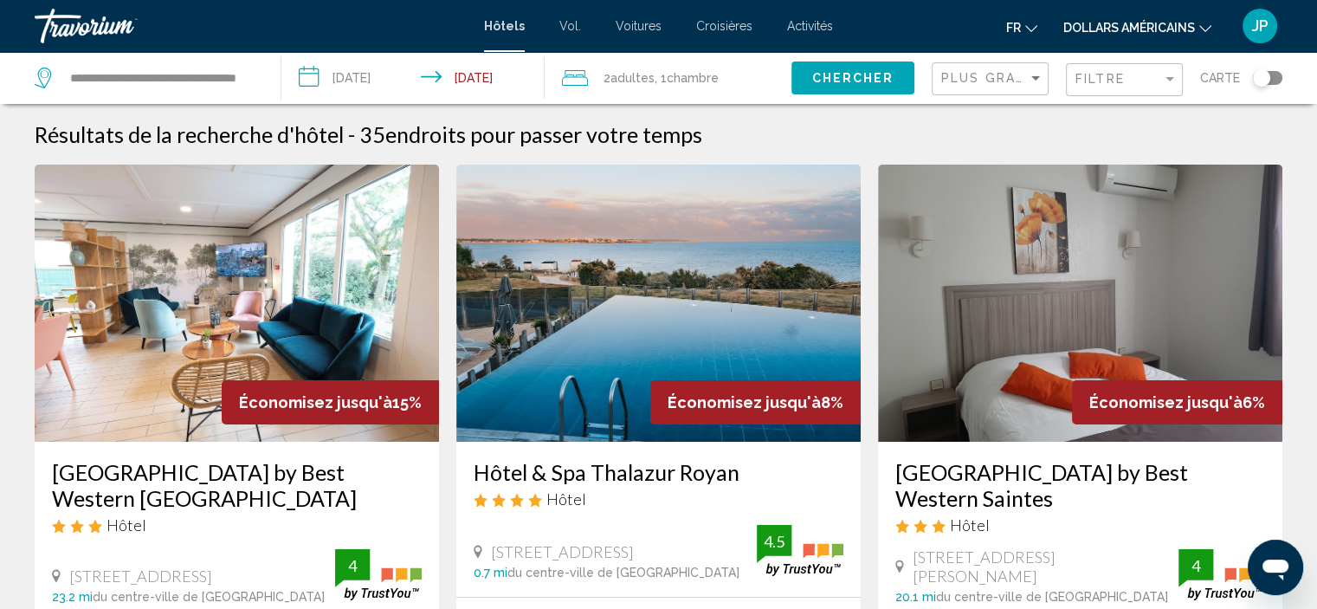
click at [539, 474] on h3 "Hôtel & Spa Thalazur Royan" at bounding box center [659, 472] width 370 height 26
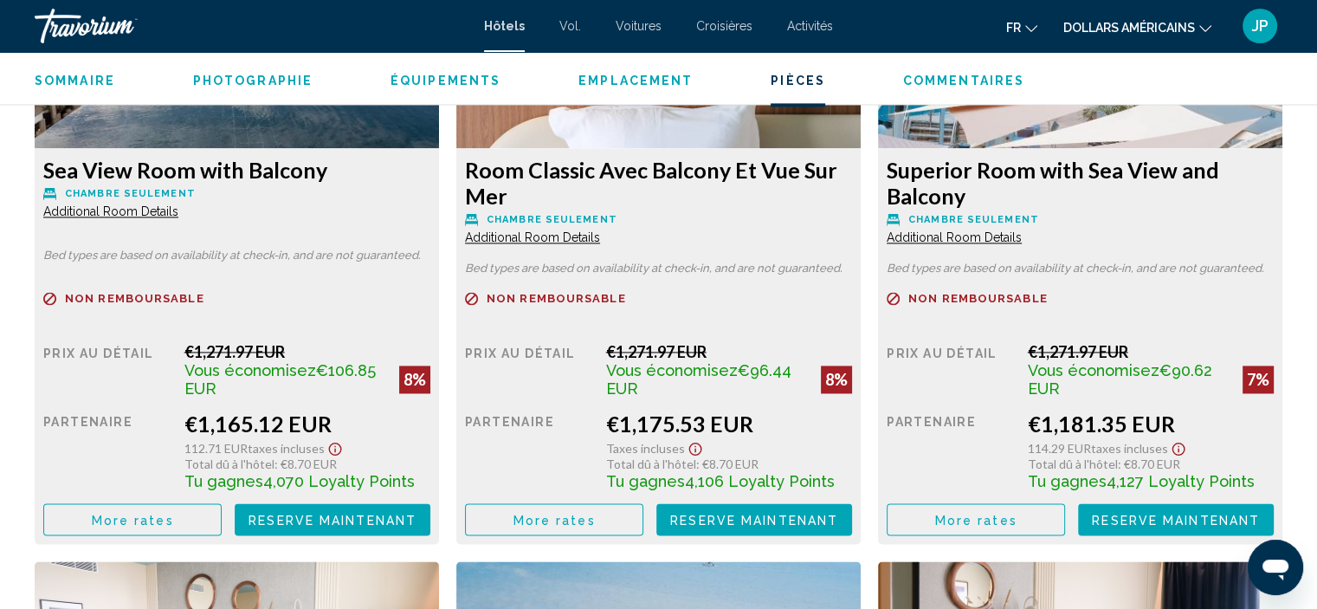
scroll to position [2528, 0]
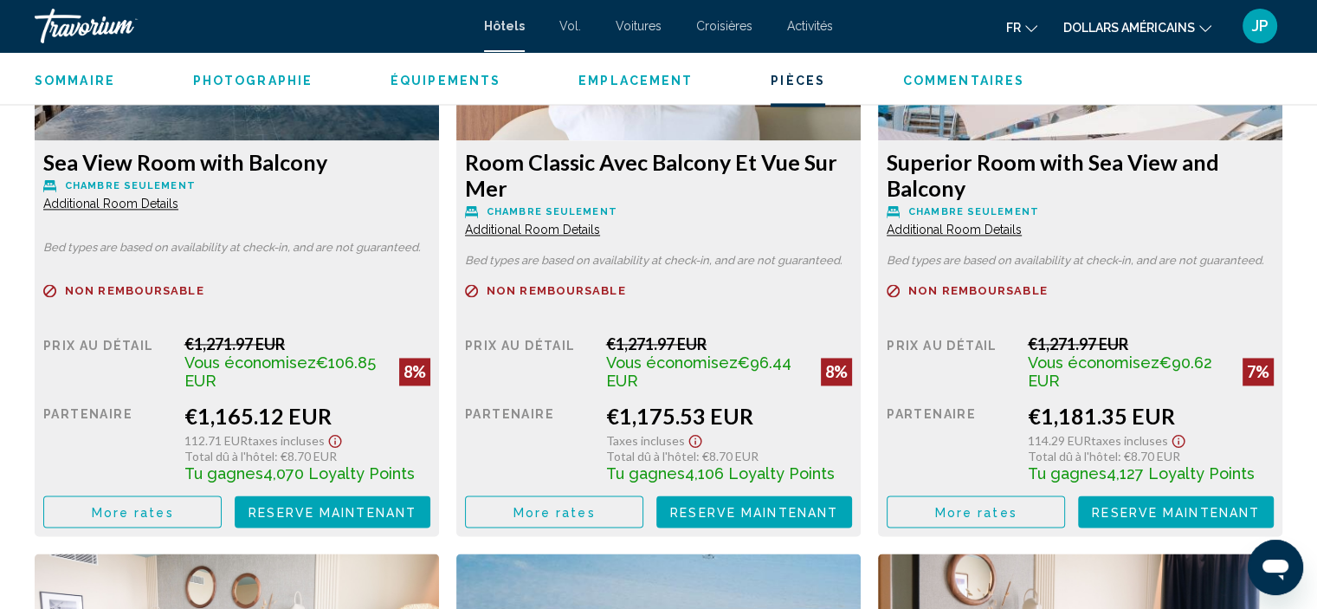
click at [222, 506] on button "More rates" at bounding box center [132, 511] width 178 height 32
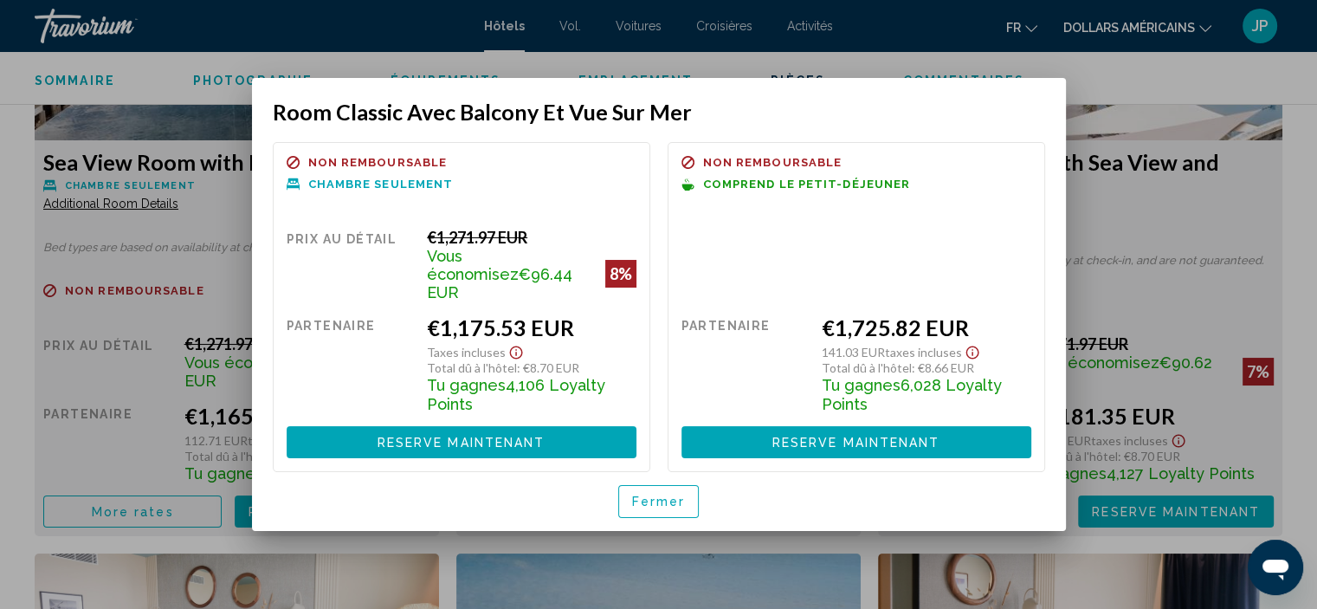
scroll to position [0, 0]
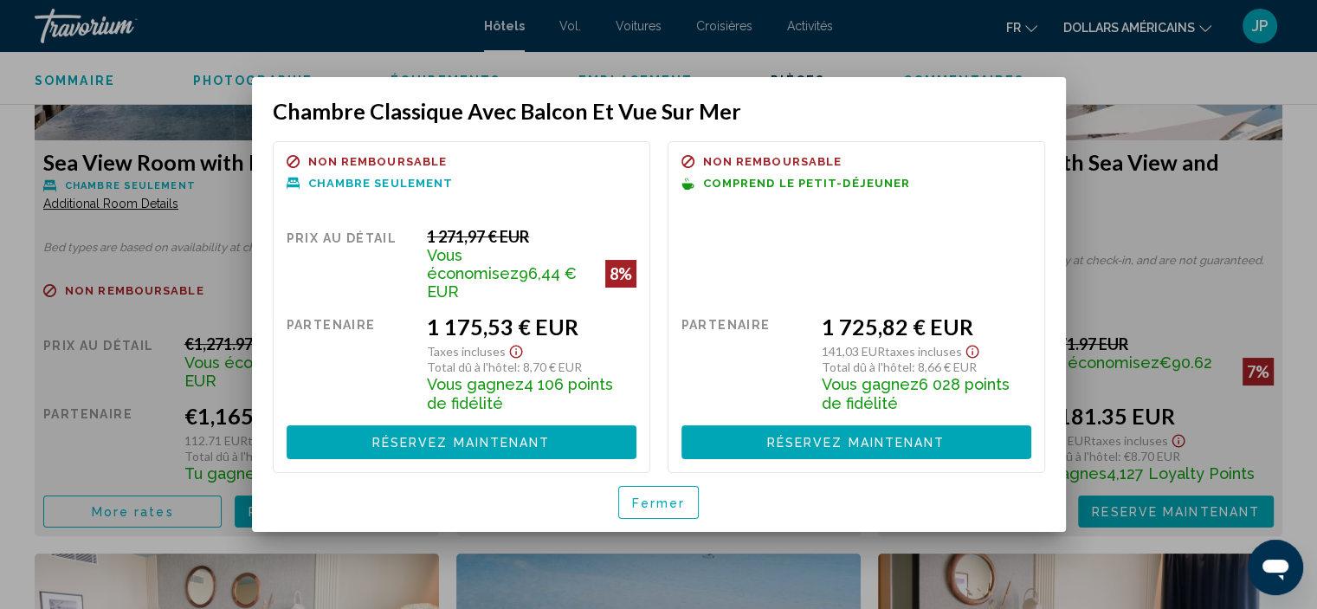
click at [644, 496] on font "Fermer" at bounding box center [659, 503] width 54 height 14
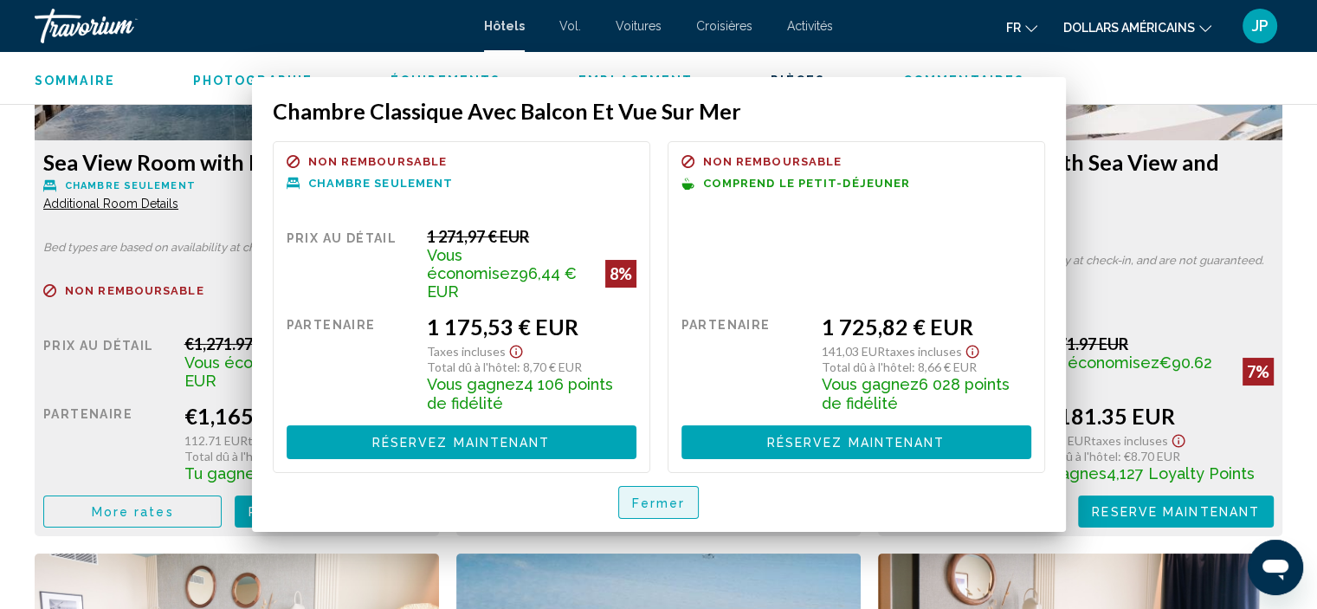
scroll to position [2528, 0]
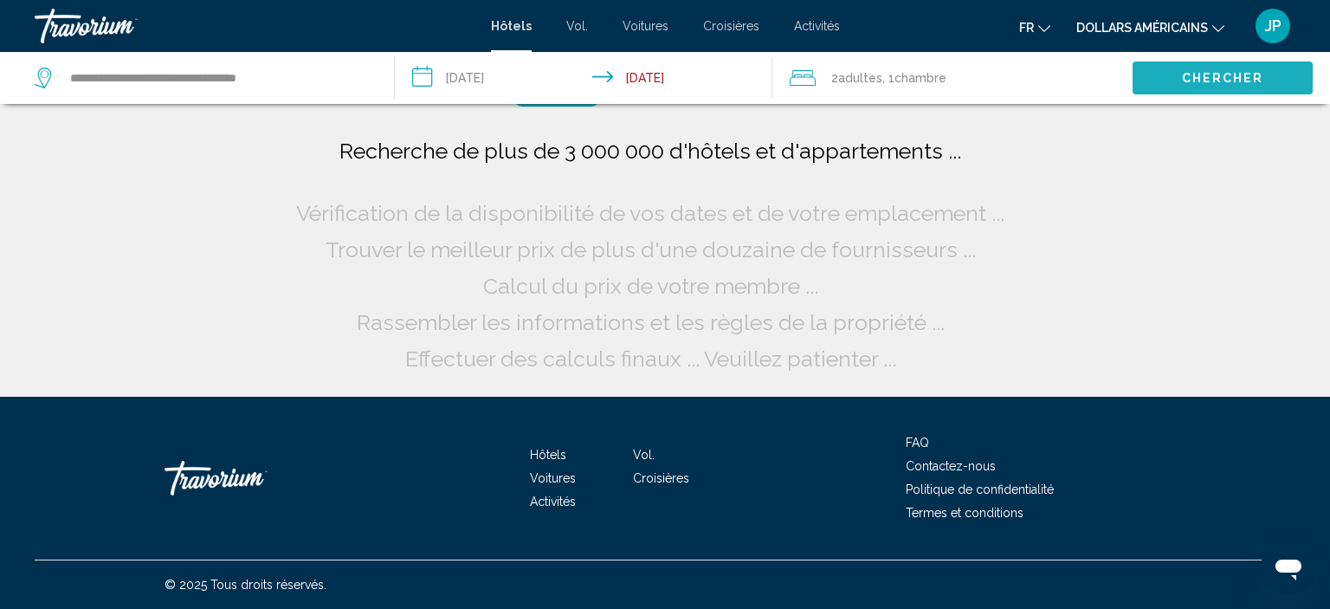
click at [1178, 66] on button "Chercher" at bounding box center [1223, 77] width 180 height 32
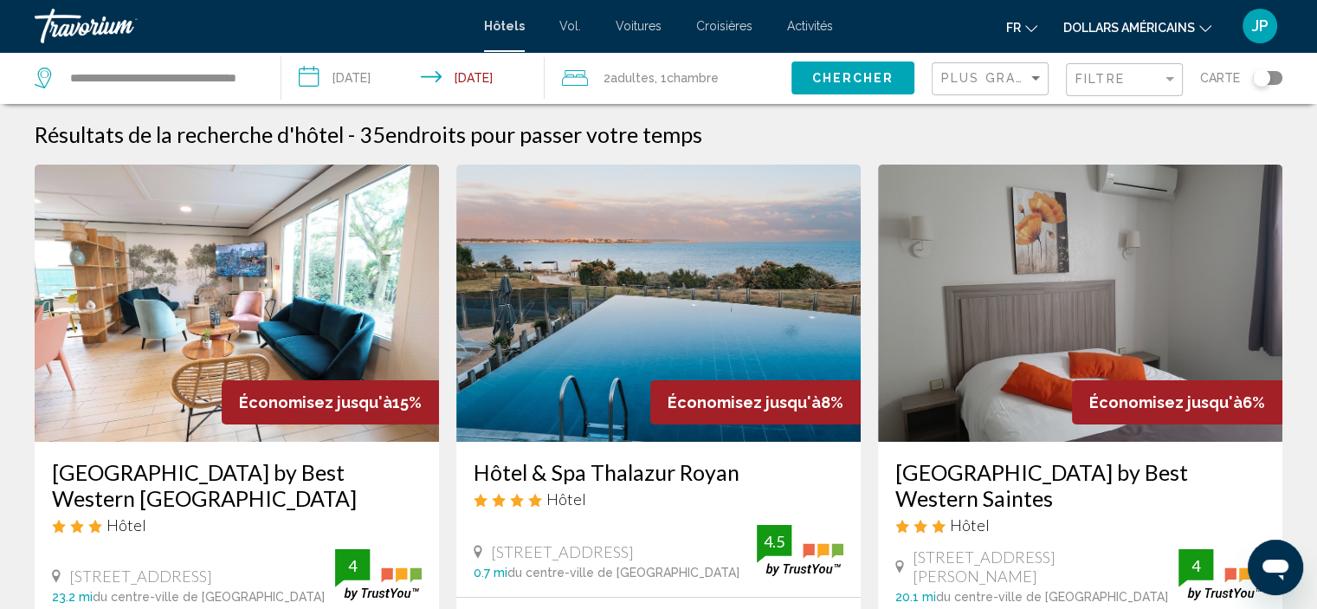
click at [232, 497] on h3 "[GEOGRAPHIC_DATA] by Best Western [GEOGRAPHIC_DATA]" at bounding box center [237, 485] width 370 height 52
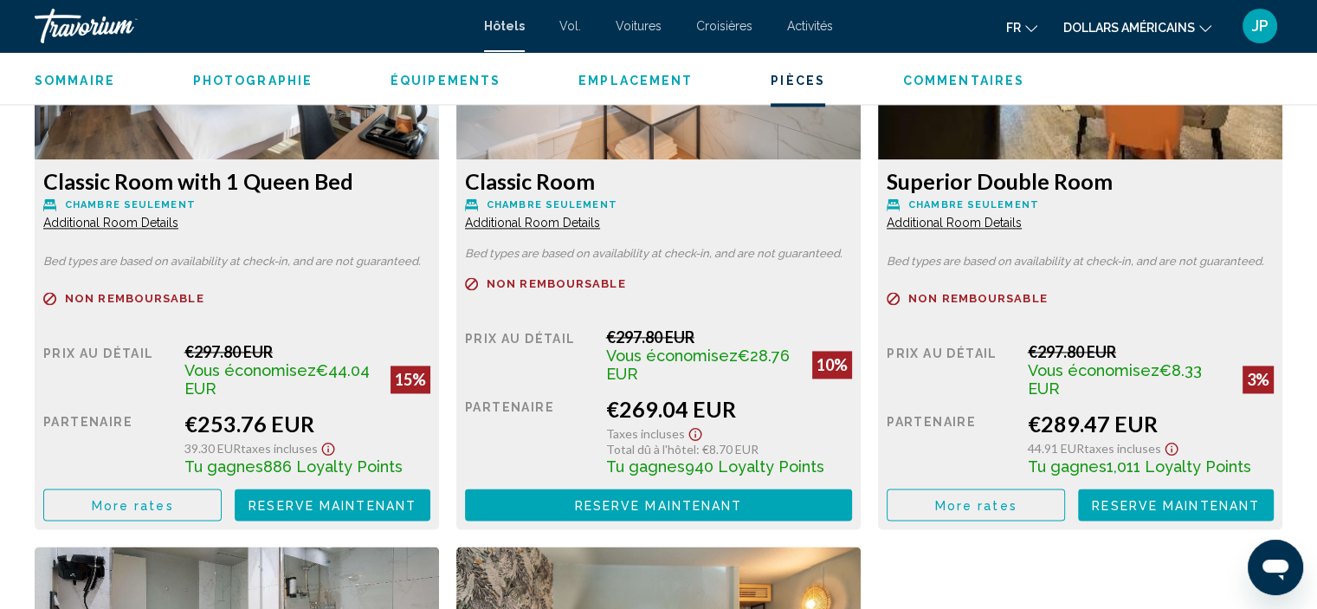
scroll to position [2527, 0]
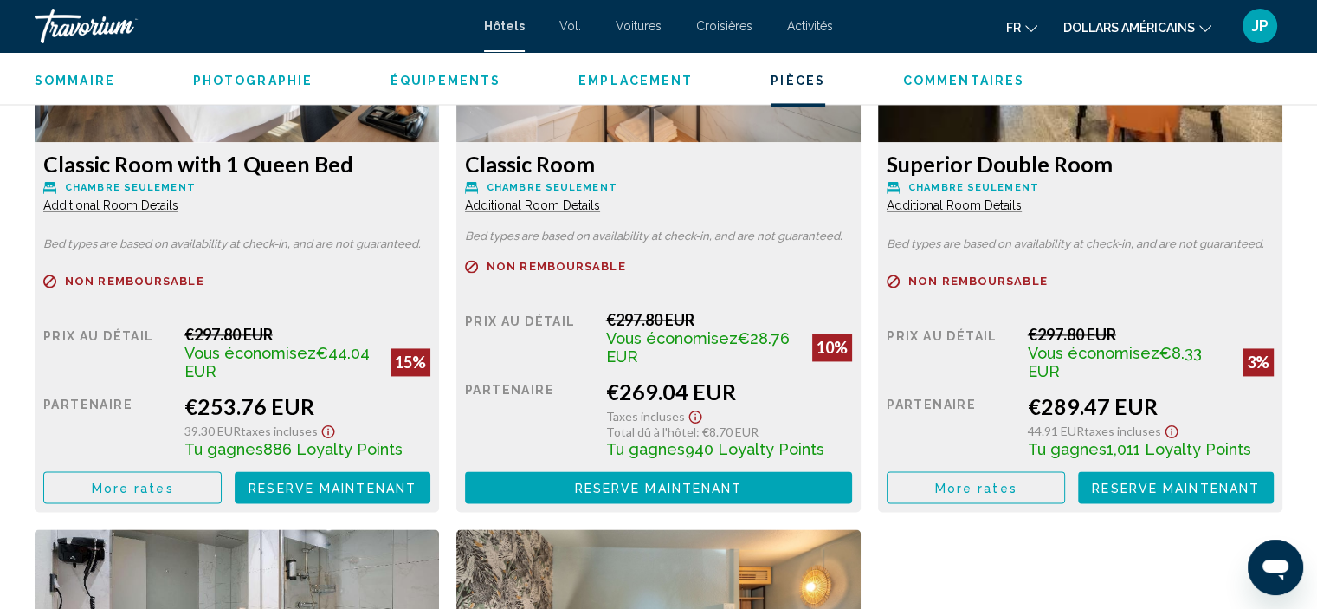
click at [154, 481] on span "More rates" at bounding box center [133, 488] width 82 height 14
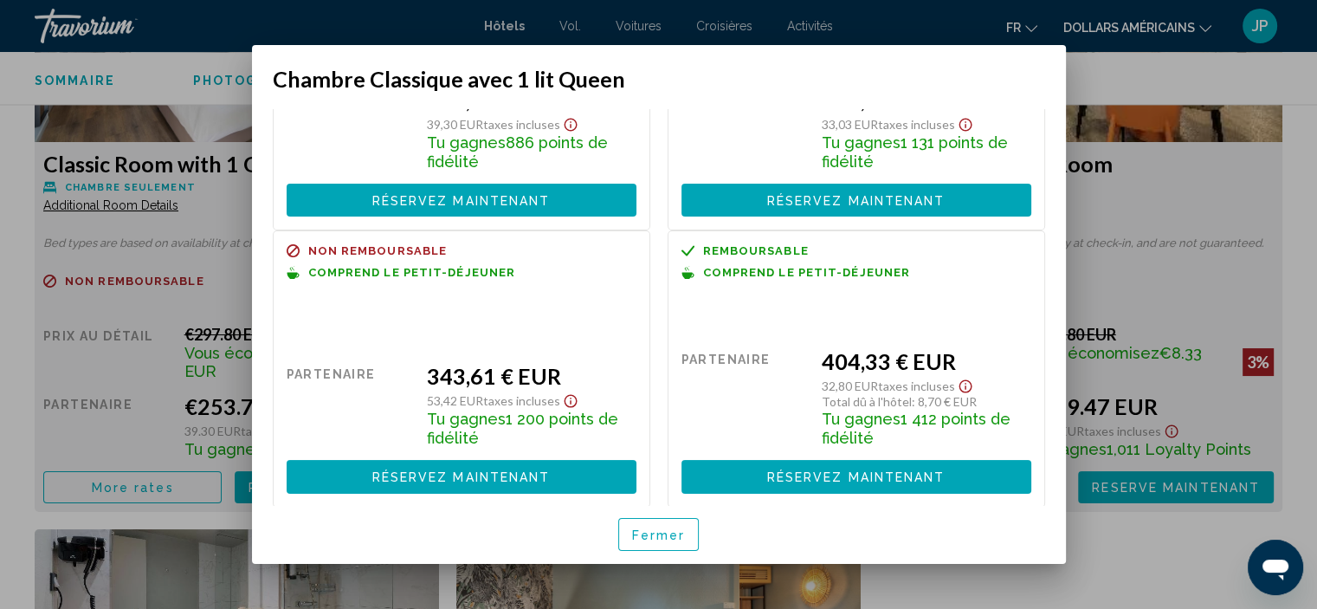
scroll to position [0, 0]
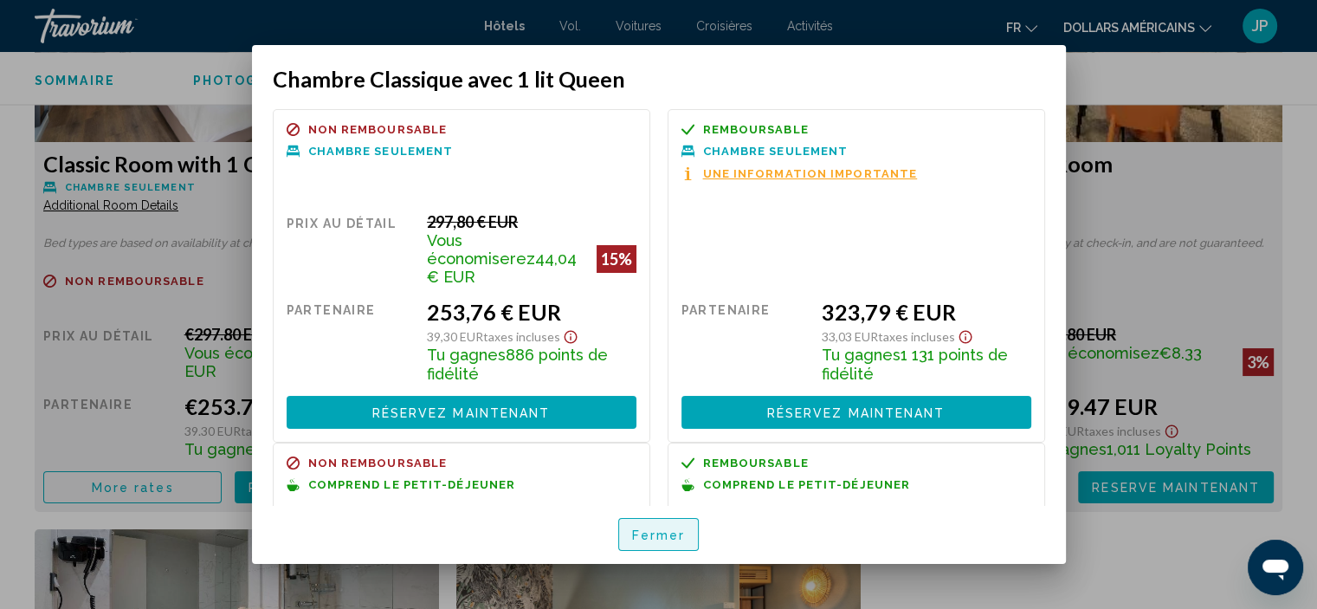
click at [636, 522] on button "Fermer" at bounding box center [658, 534] width 81 height 33
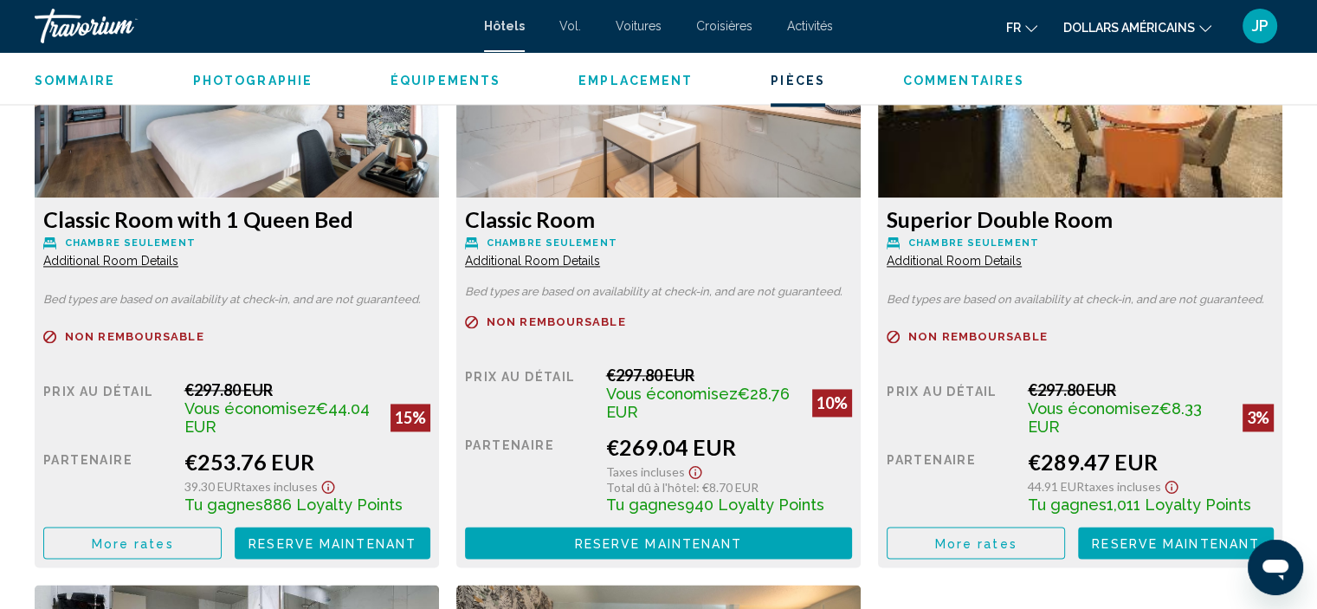
scroll to position [2449, 0]
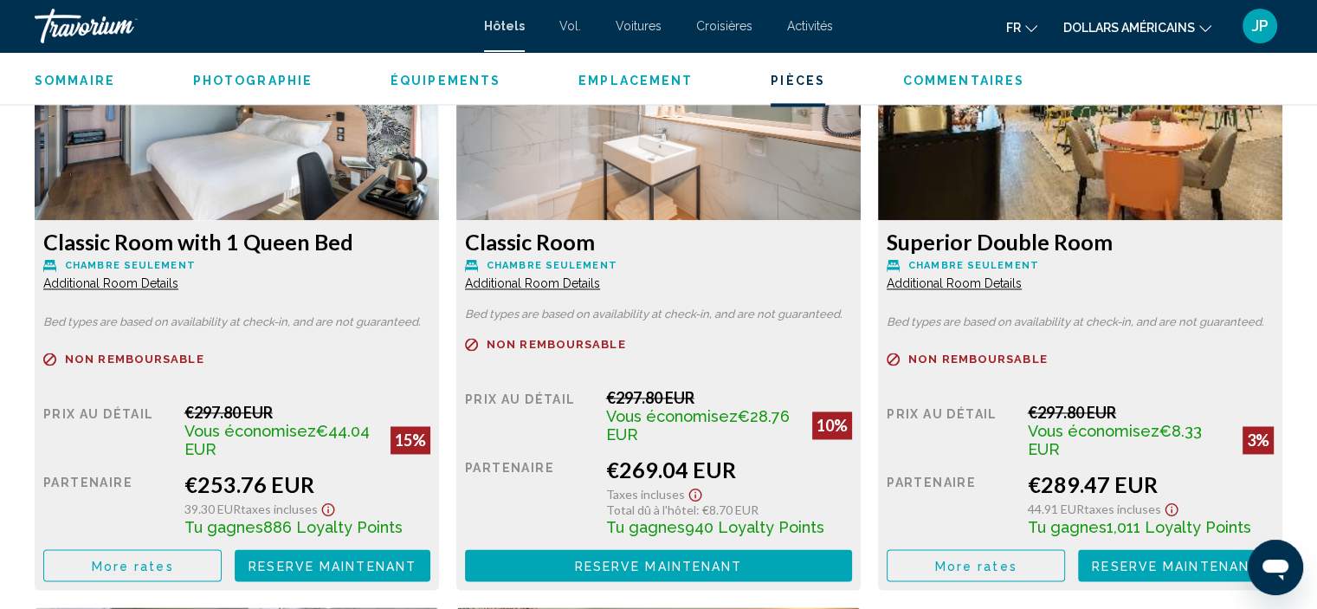
click at [149, 285] on span "Additional Room Details" at bounding box center [110, 283] width 135 height 14
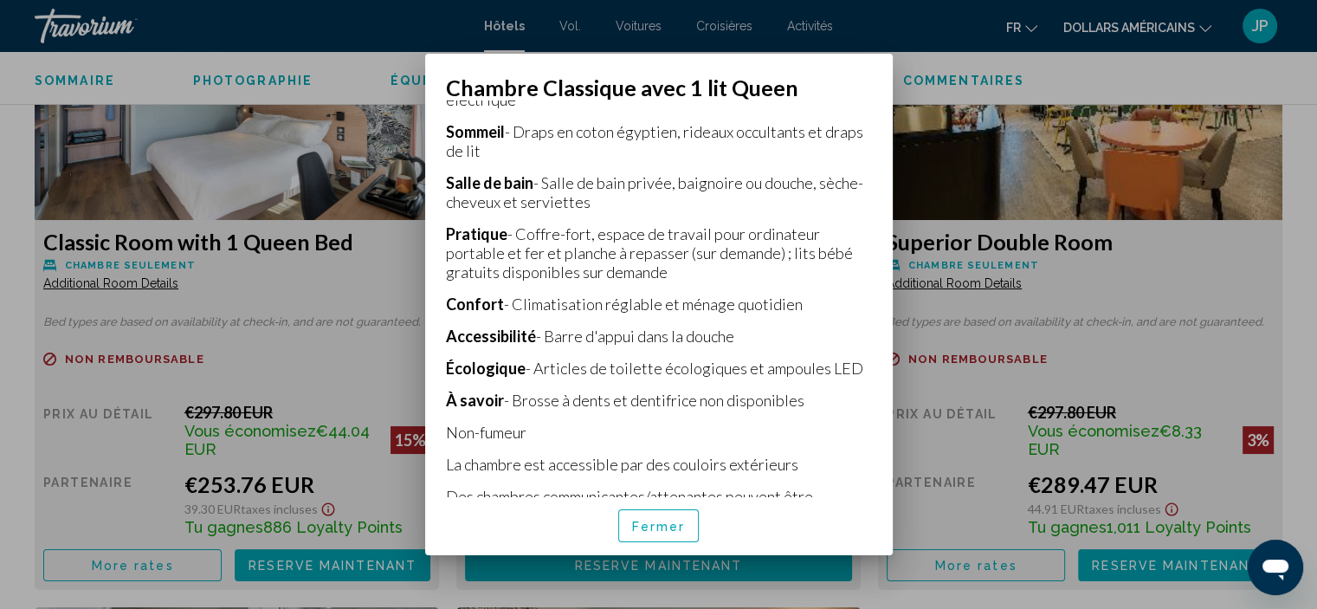
scroll to position [595, 0]
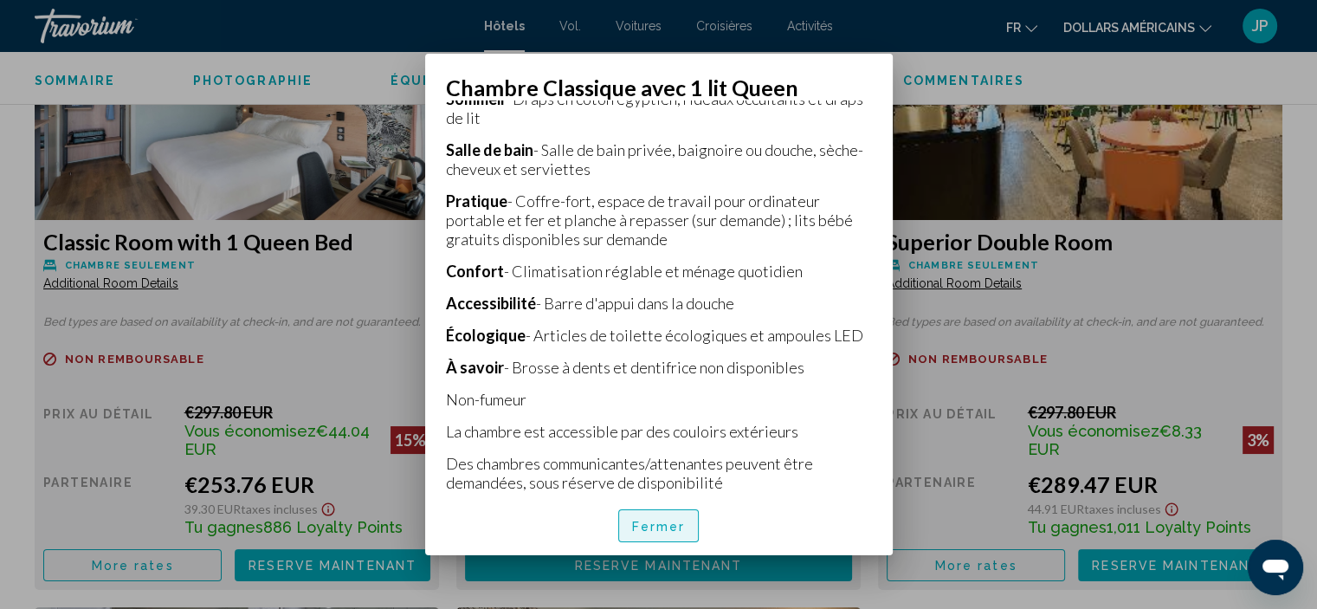
click at [646, 533] on font "Fermer" at bounding box center [659, 527] width 54 height 14
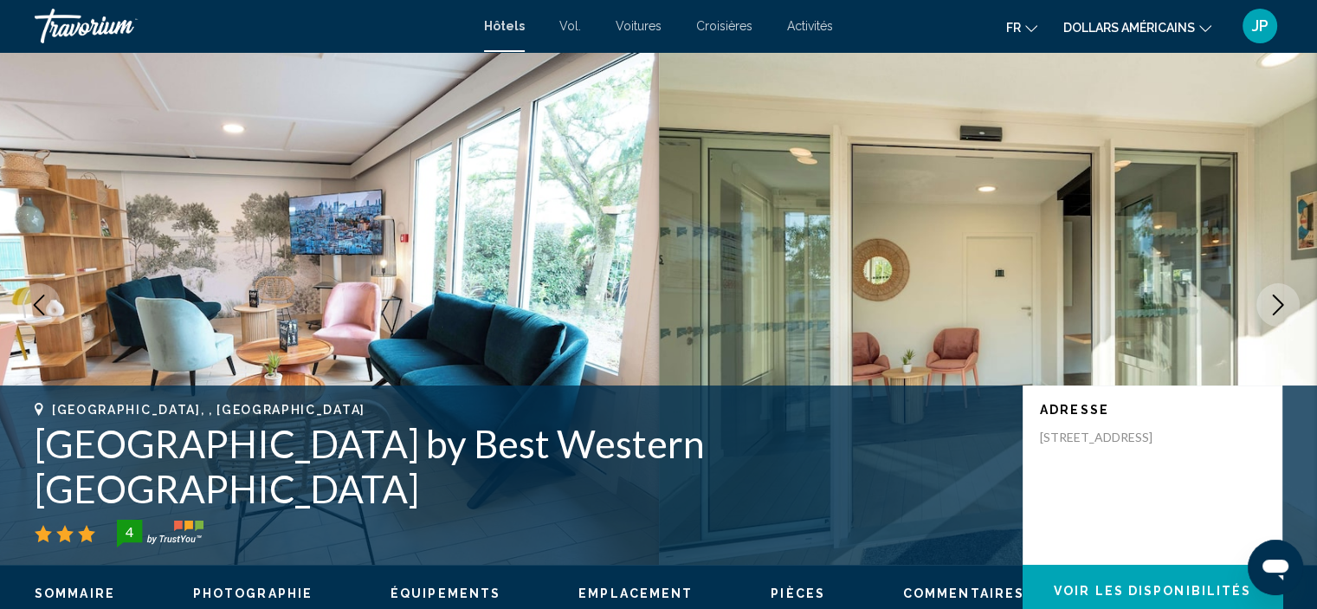
scroll to position [13, 0]
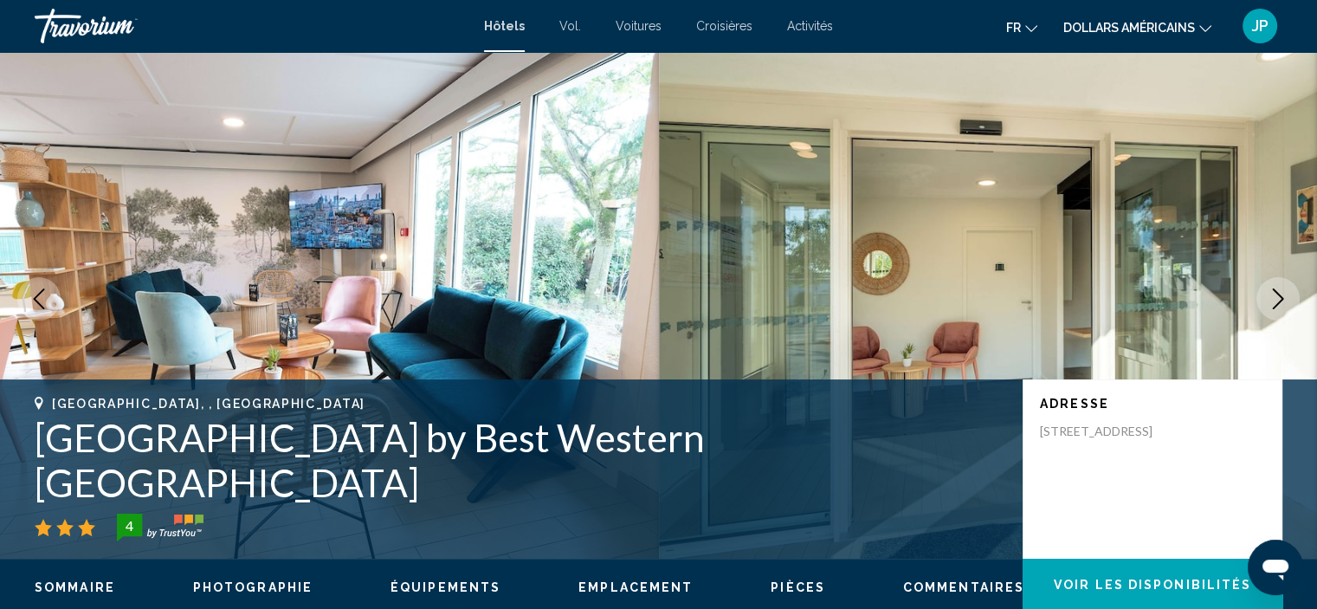
click at [1175, 23] on font "dollars américains" at bounding box center [1129, 28] width 132 height 14
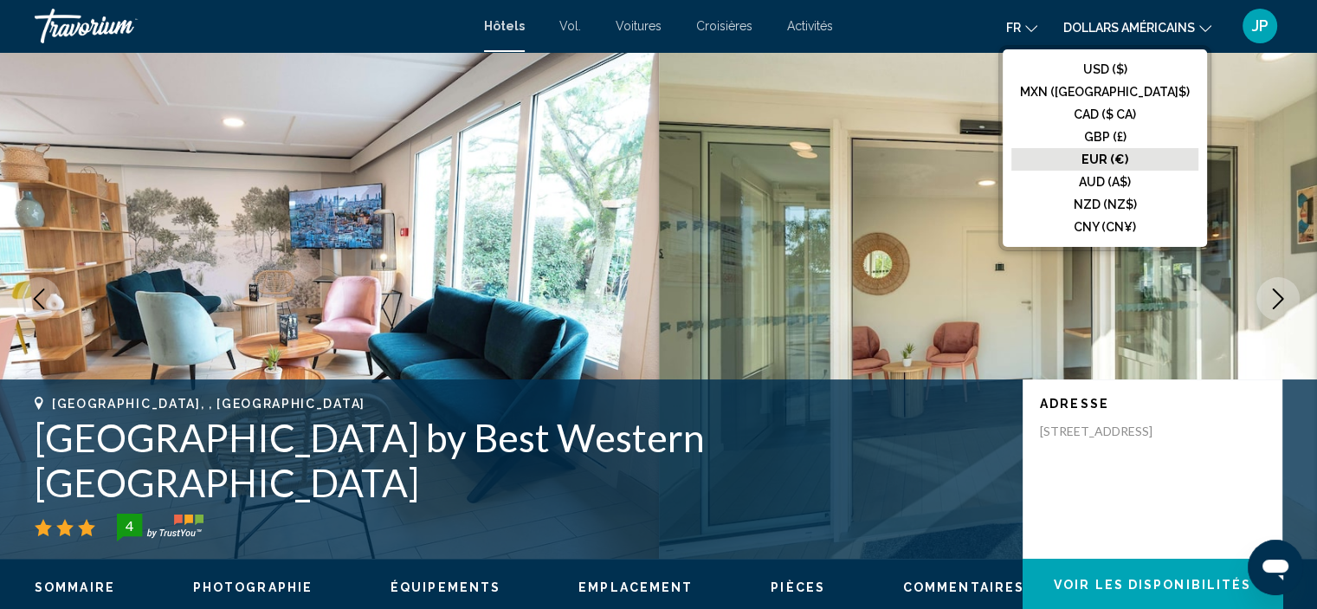
click at [1152, 29] on font "dollars américains" at bounding box center [1129, 28] width 132 height 14
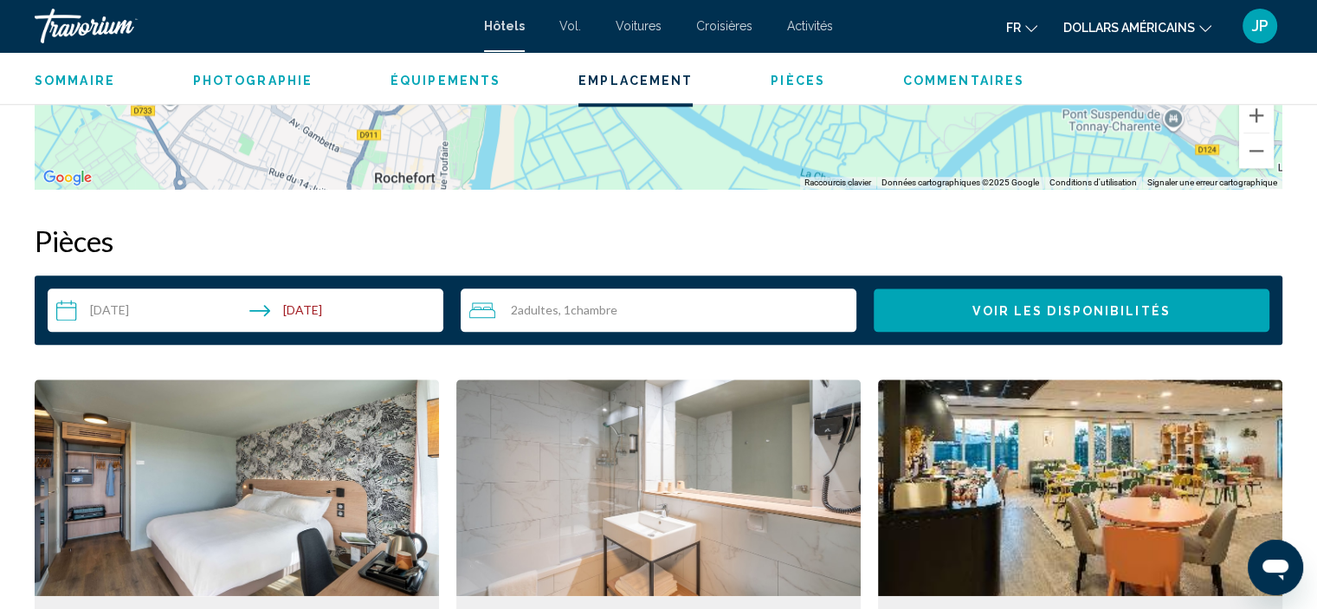
scroll to position [2095, 0]
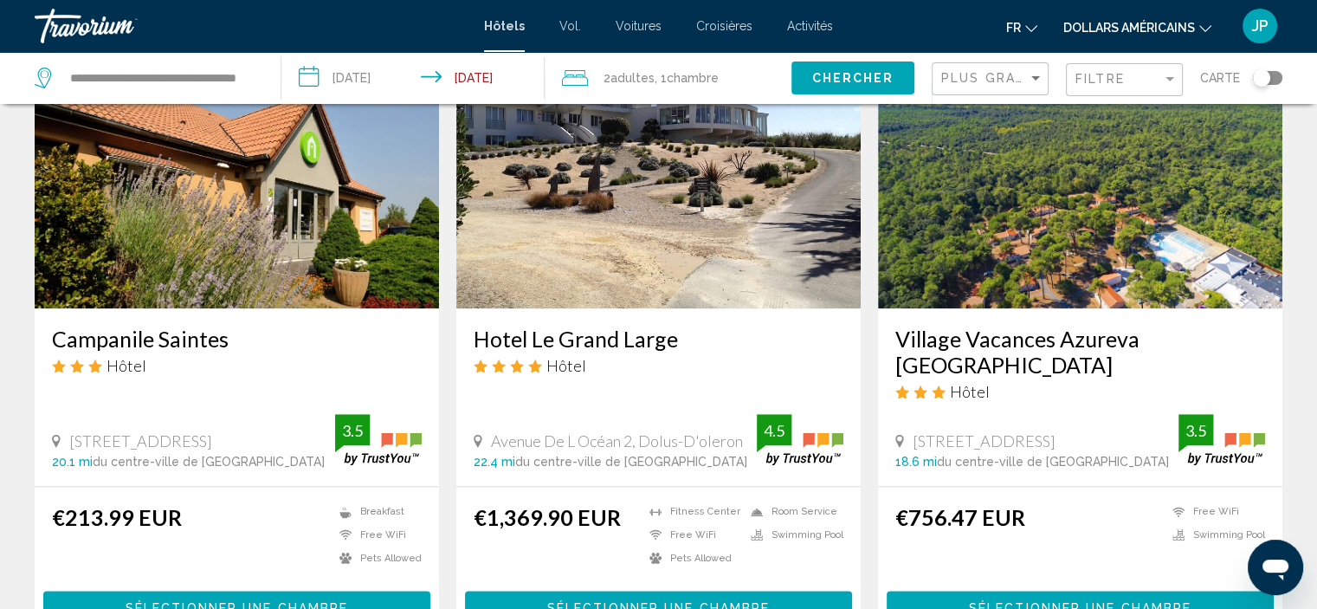
scroll to position [1895, 0]
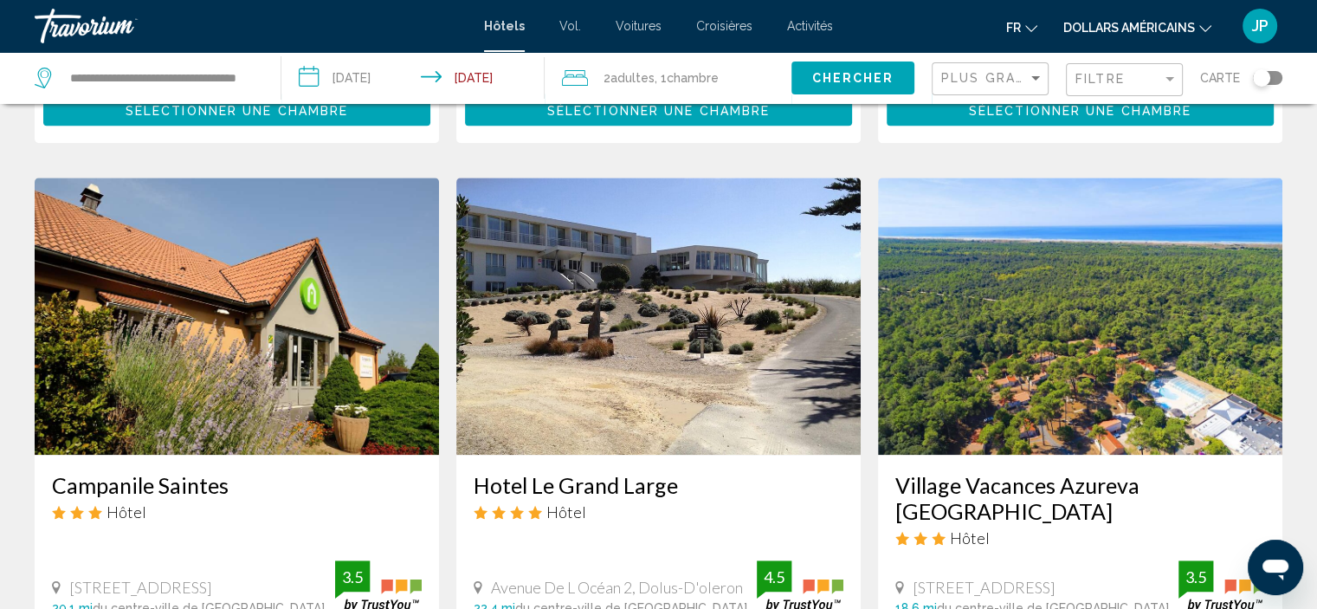
drag, startPoint x: 1296, startPoint y: 429, endPoint x: 1307, endPoint y: 278, distance: 151.0
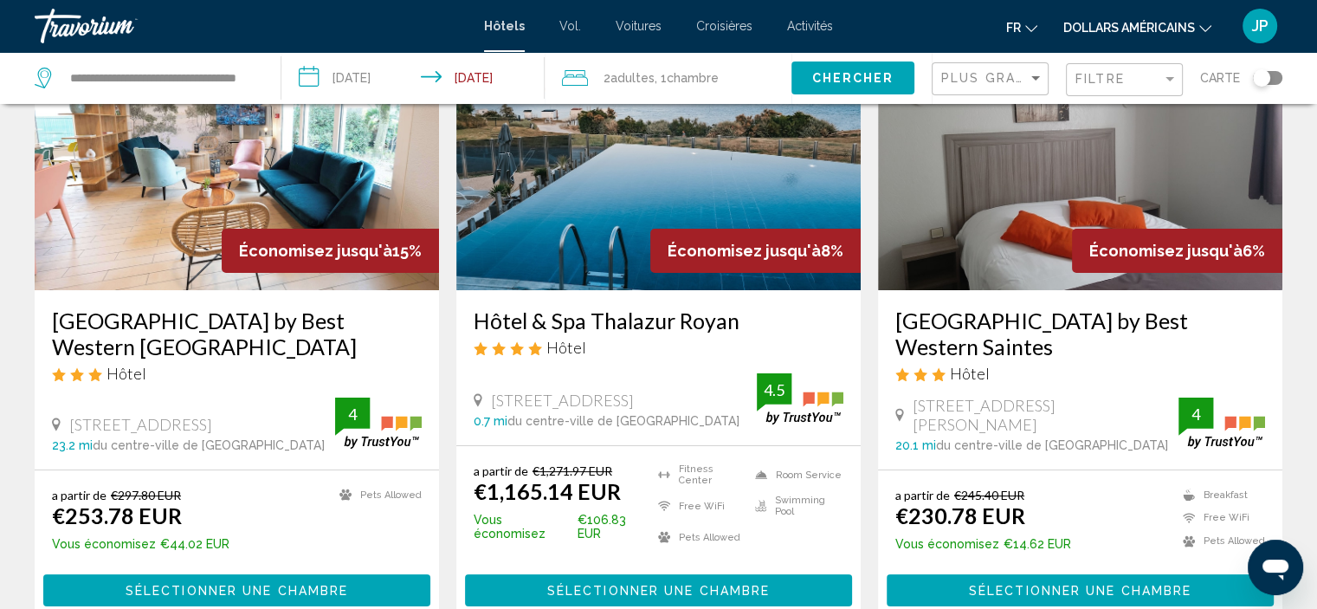
scroll to position [138, 0]
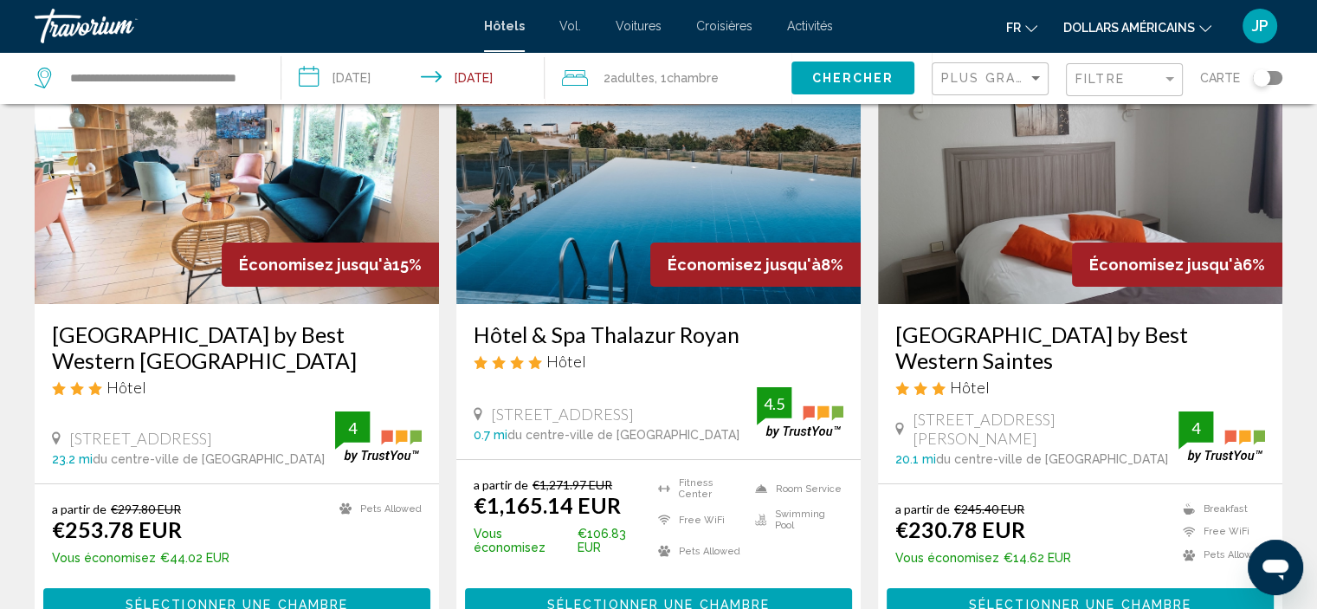
click at [979, 378] on span "Hôtel" at bounding box center [970, 387] width 40 height 19
click at [1017, 325] on h3 "[GEOGRAPHIC_DATA] by Best Western Saintes" at bounding box center [1080, 347] width 370 height 52
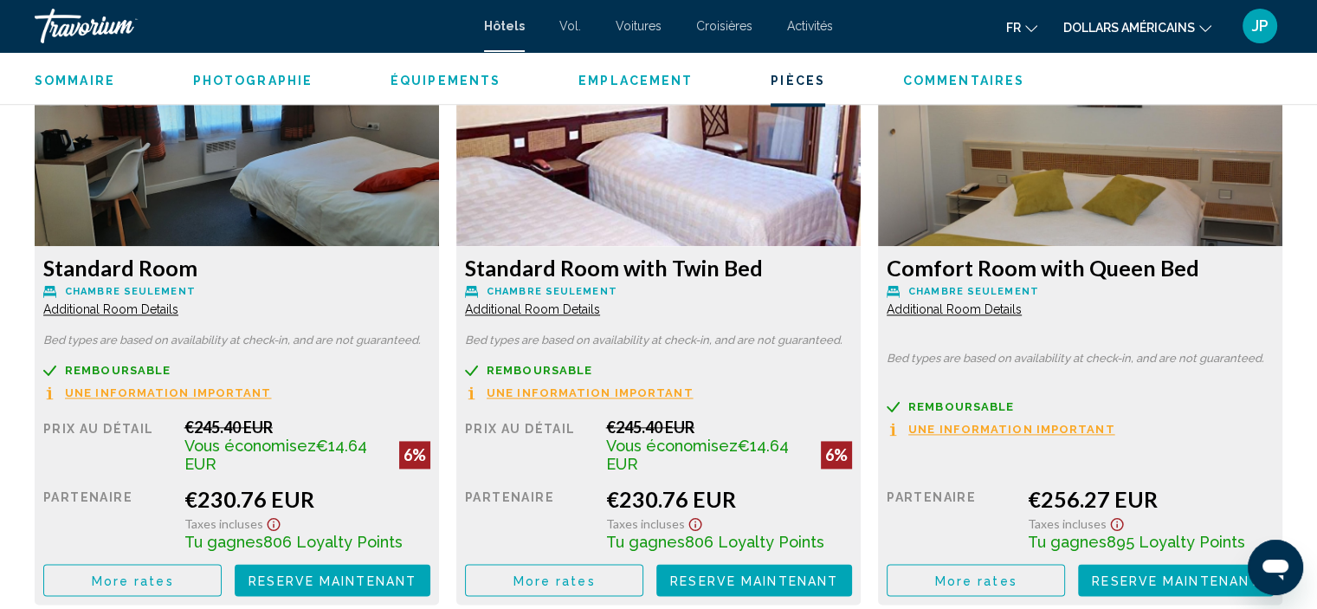
scroll to position [2352, 0]
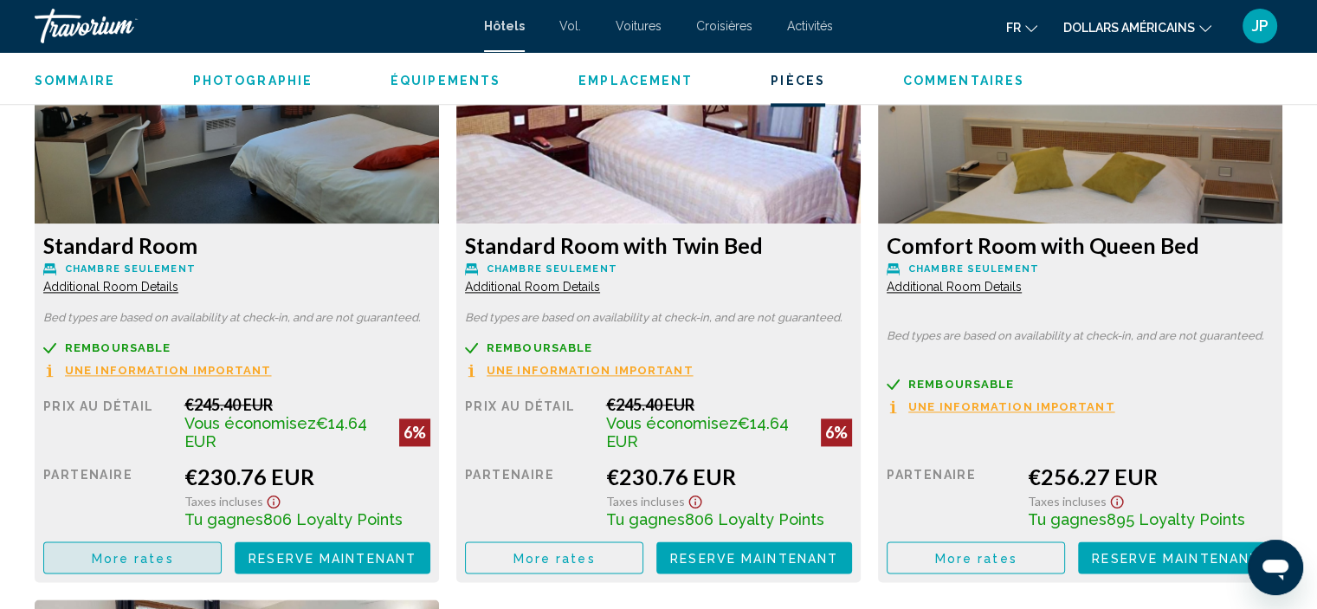
click at [173, 555] on button "More rates" at bounding box center [132, 557] width 178 height 32
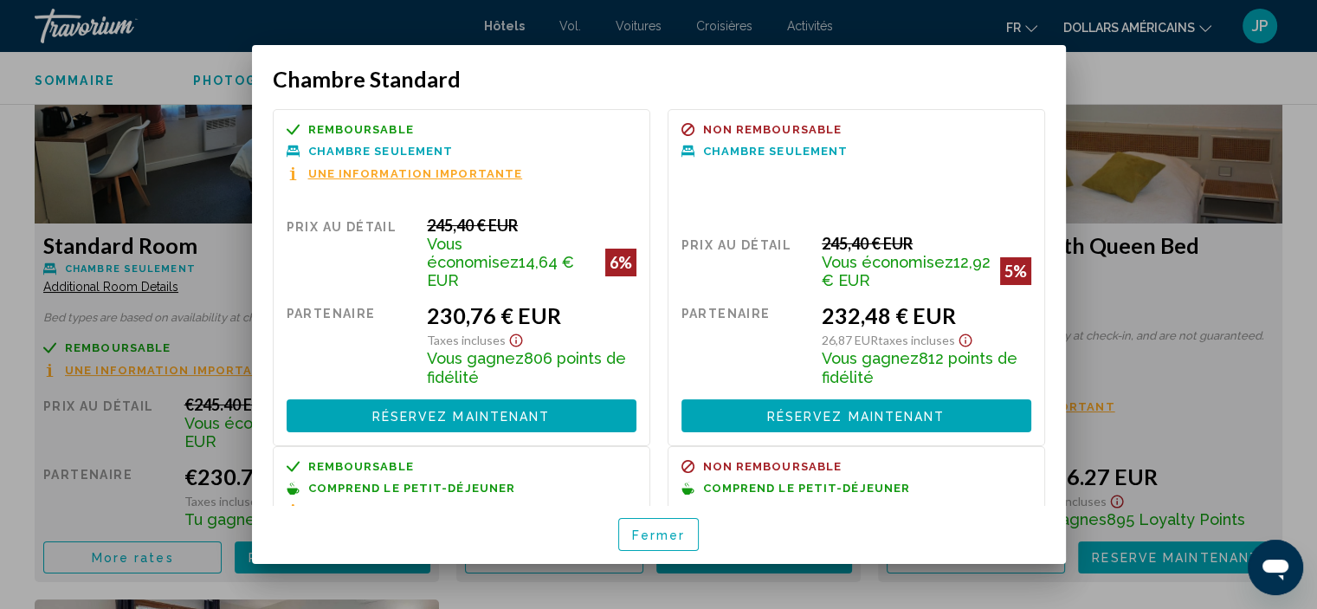
click at [491, 176] on font "Une information importante" at bounding box center [415, 173] width 215 height 13
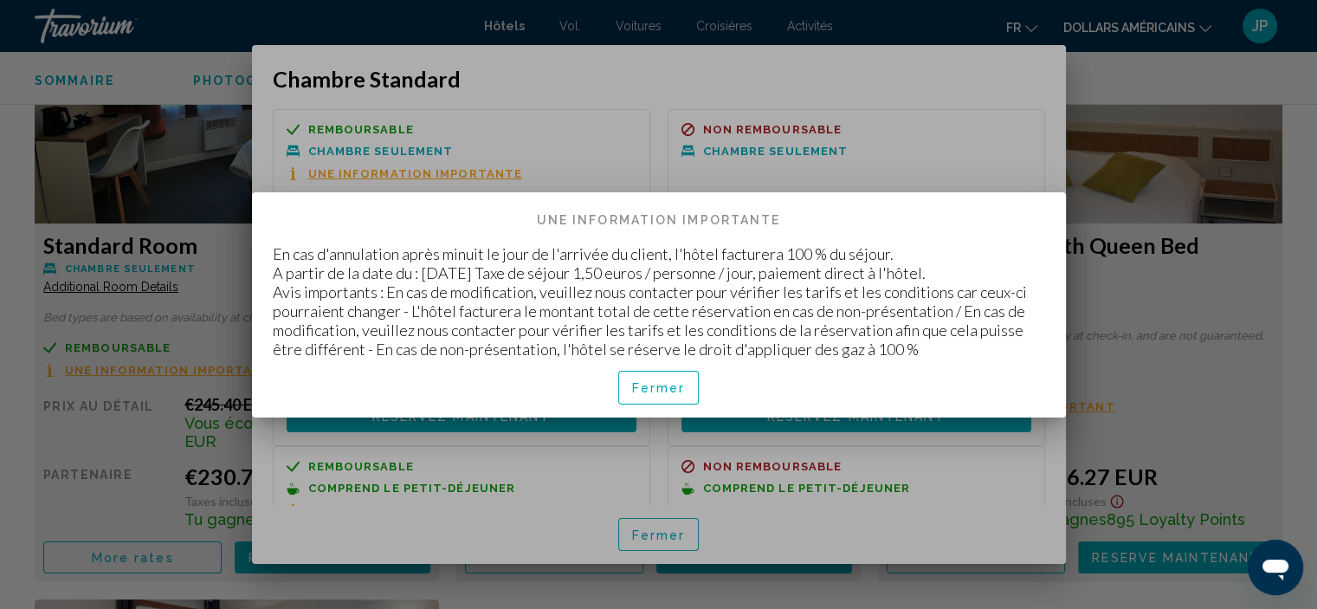
click at [657, 392] on font "Fermer" at bounding box center [659, 389] width 54 height 14
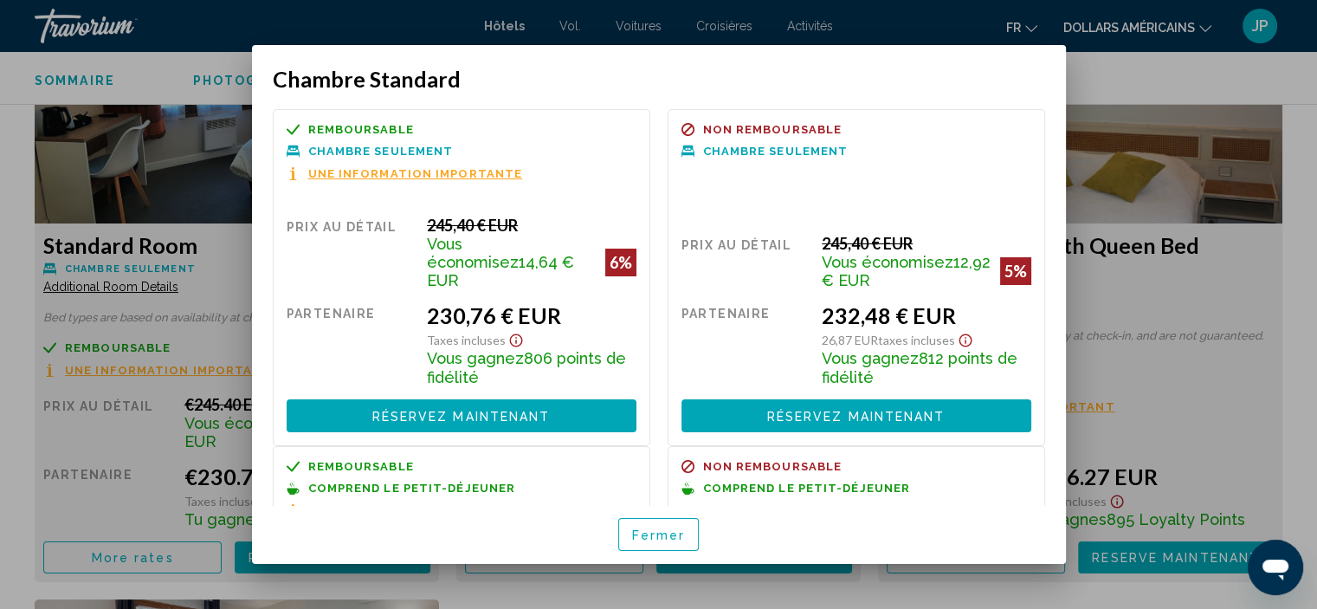
click at [1136, 168] on div at bounding box center [658, 304] width 1317 height 609
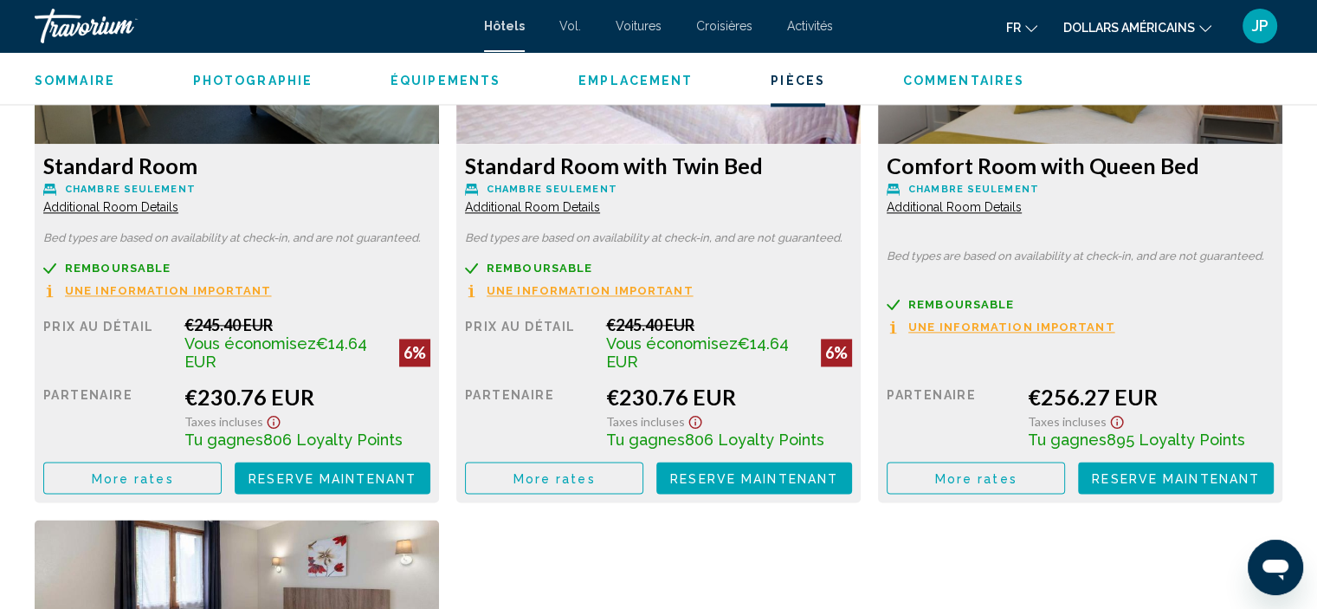
scroll to position [2387, 0]
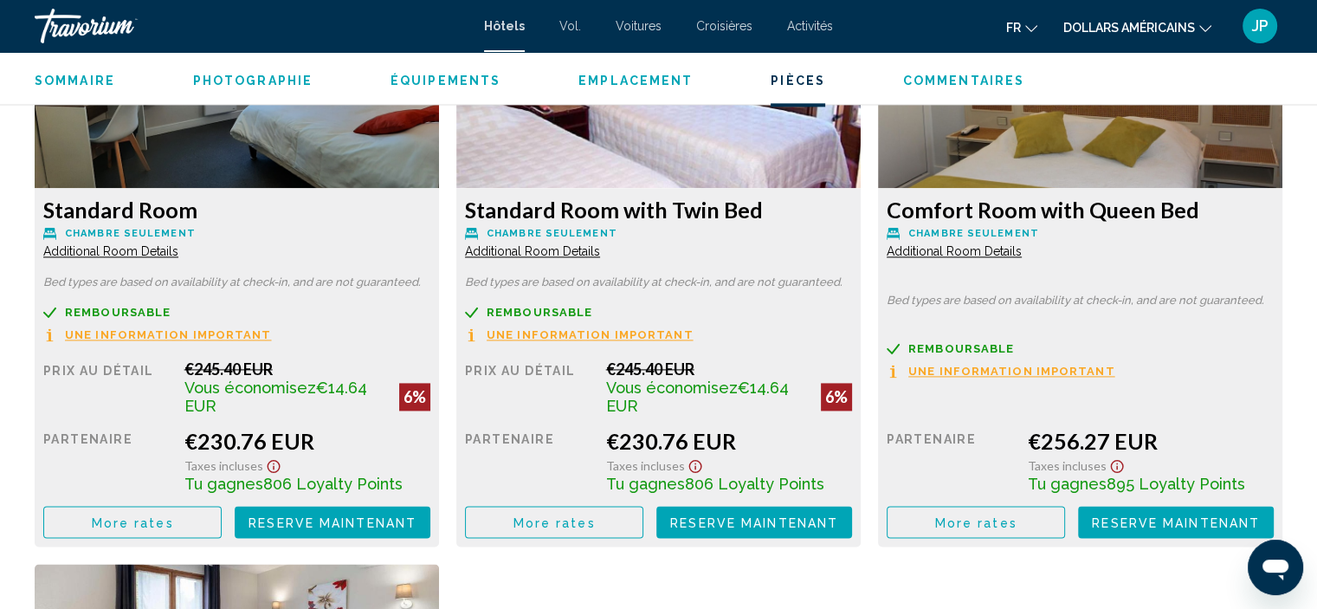
click at [179, 510] on button "More rates" at bounding box center [132, 522] width 178 height 32
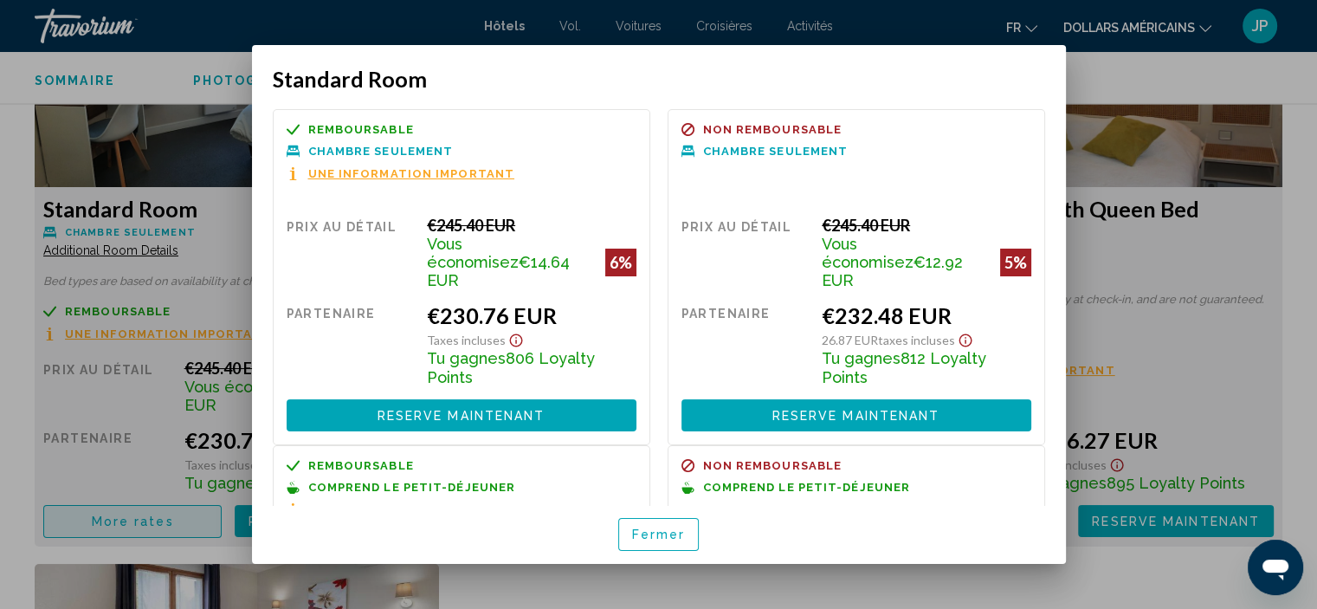
scroll to position [0, 0]
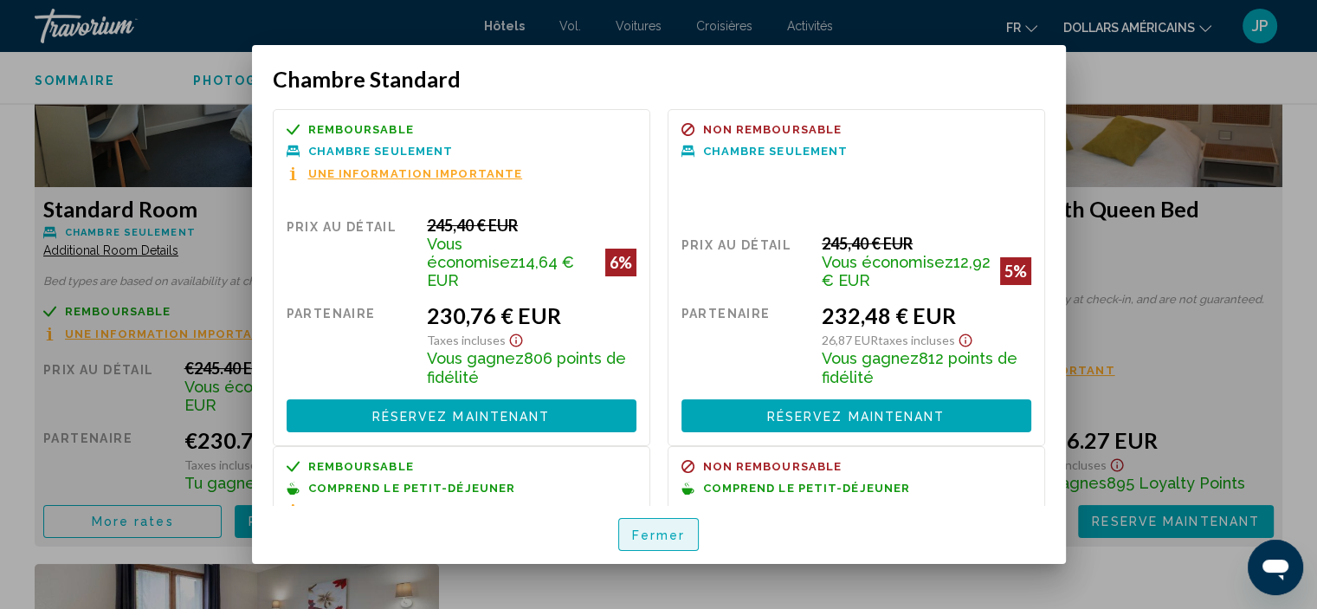
click at [668, 546] on button "Fermer" at bounding box center [658, 534] width 81 height 33
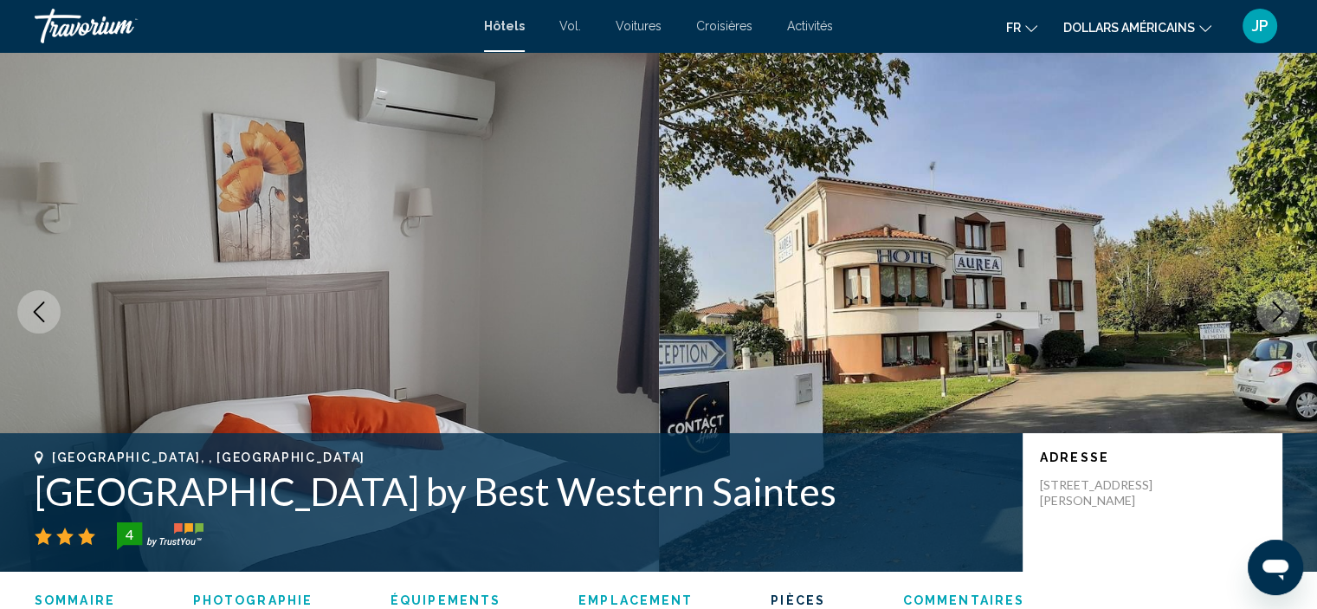
scroll to position [2387, 0]
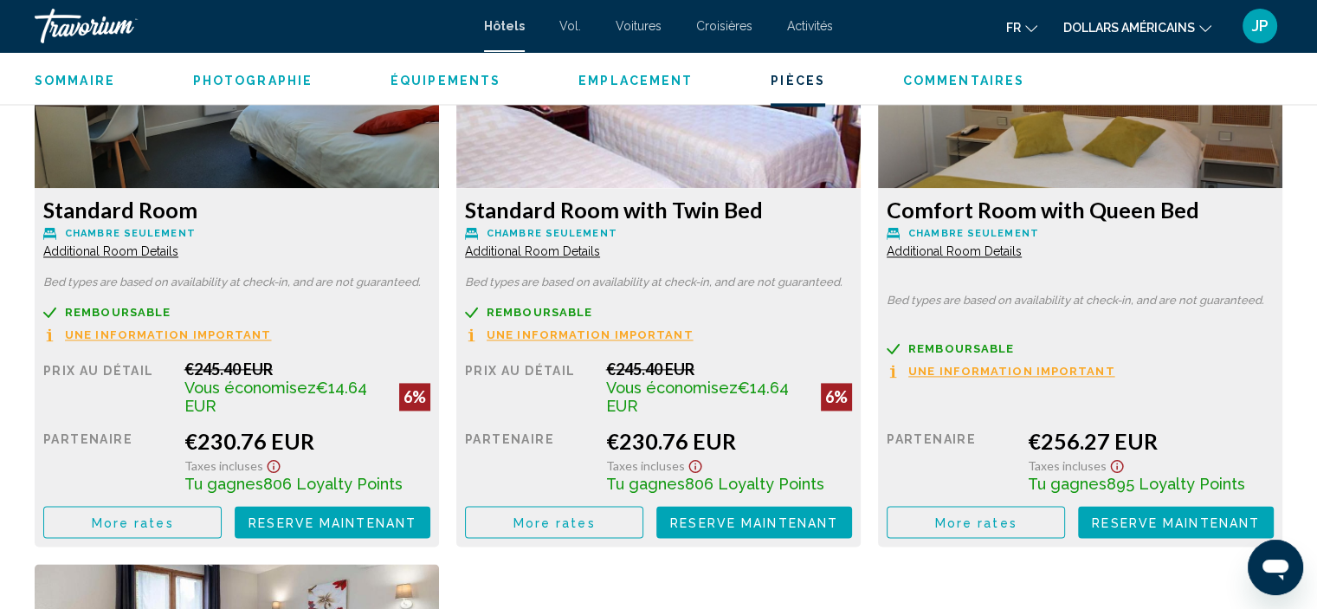
click at [124, 245] on span "Additional Room Details" at bounding box center [110, 251] width 135 height 14
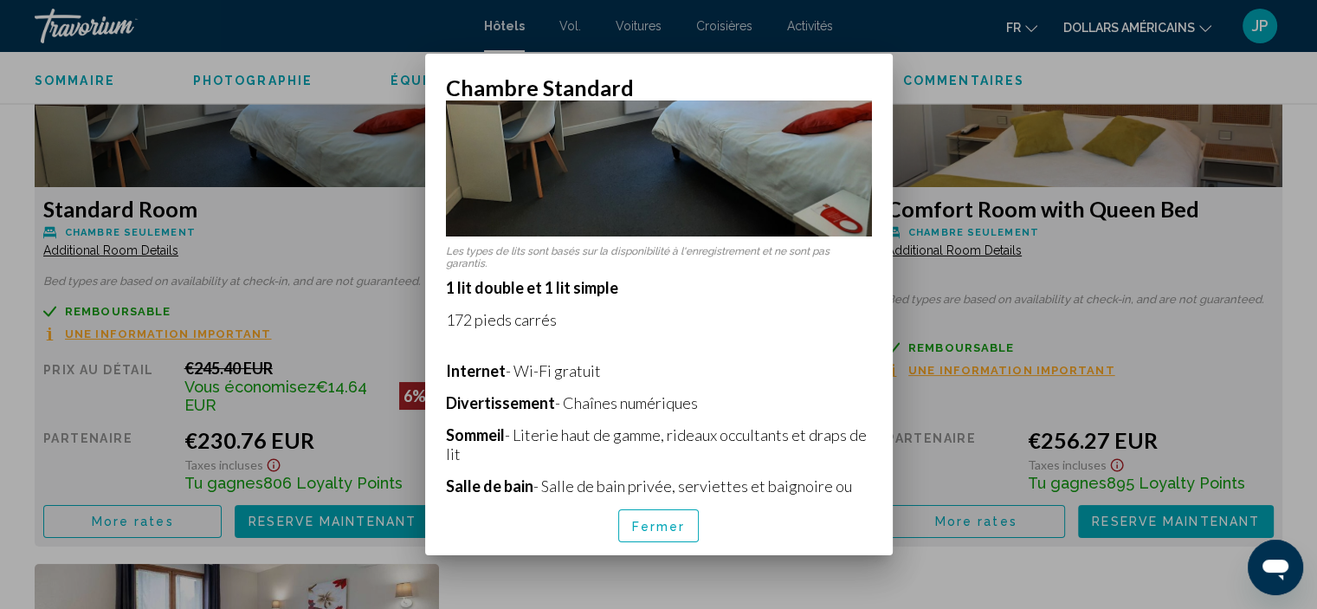
scroll to position [194, 0]
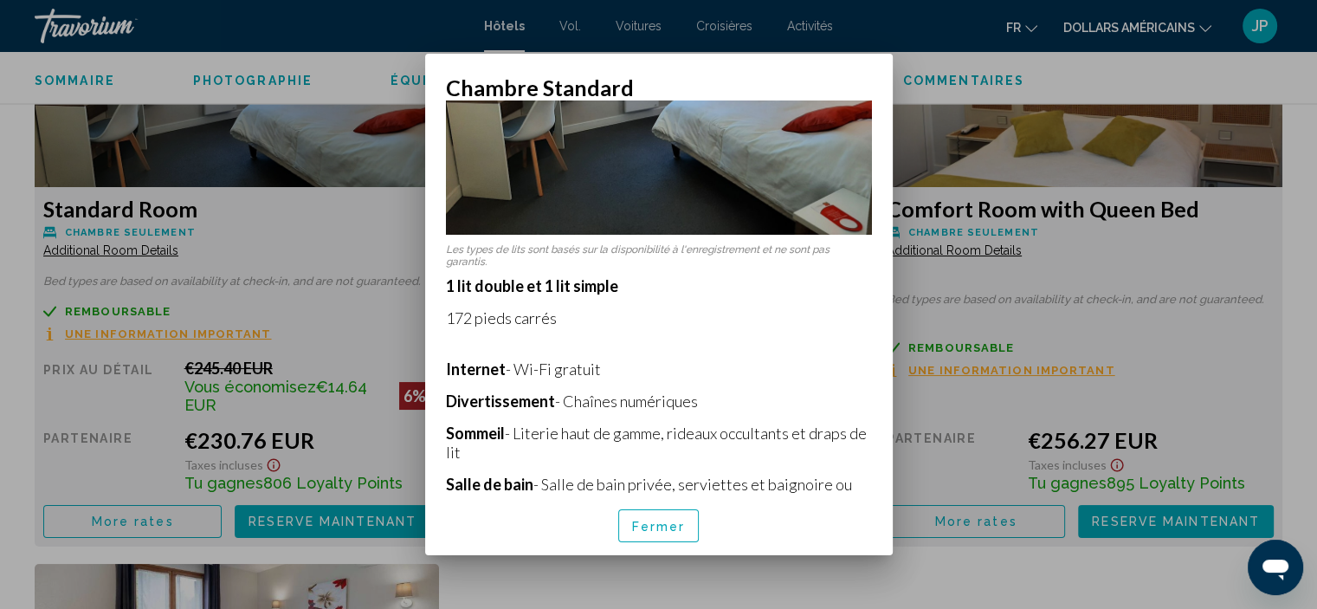
click at [941, 118] on div at bounding box center [658, 304] width 1317 height 609
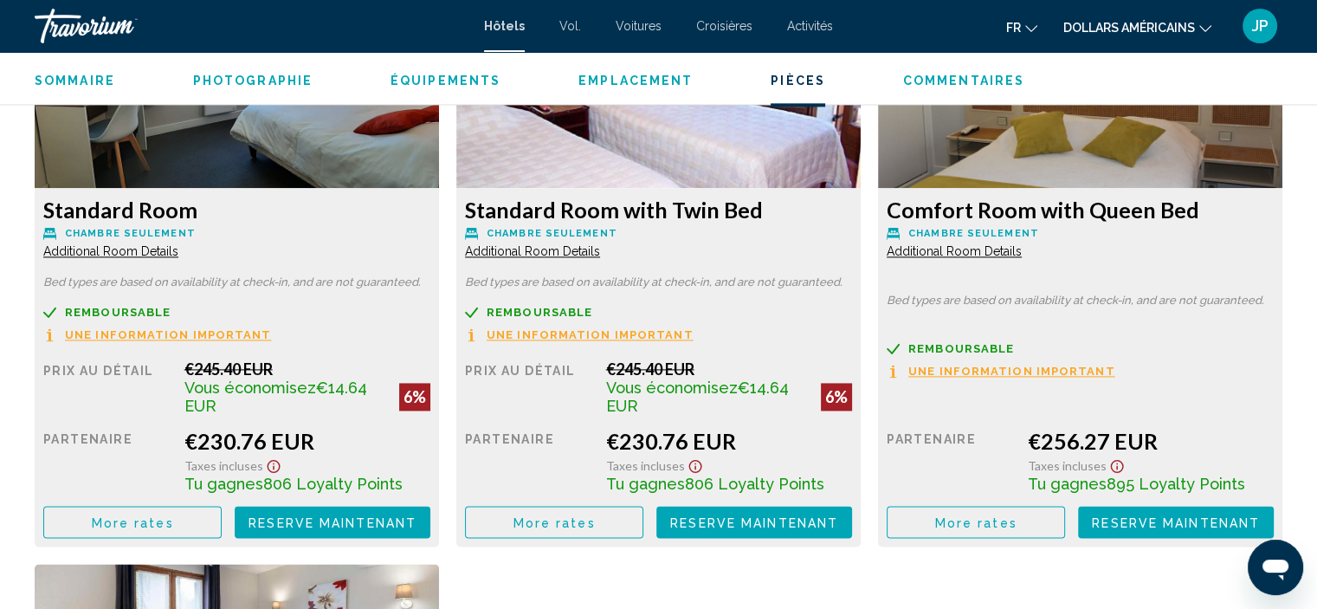
click at [121, 515] on span "More rates" at bounding box center [133, 522] width 82 height 14
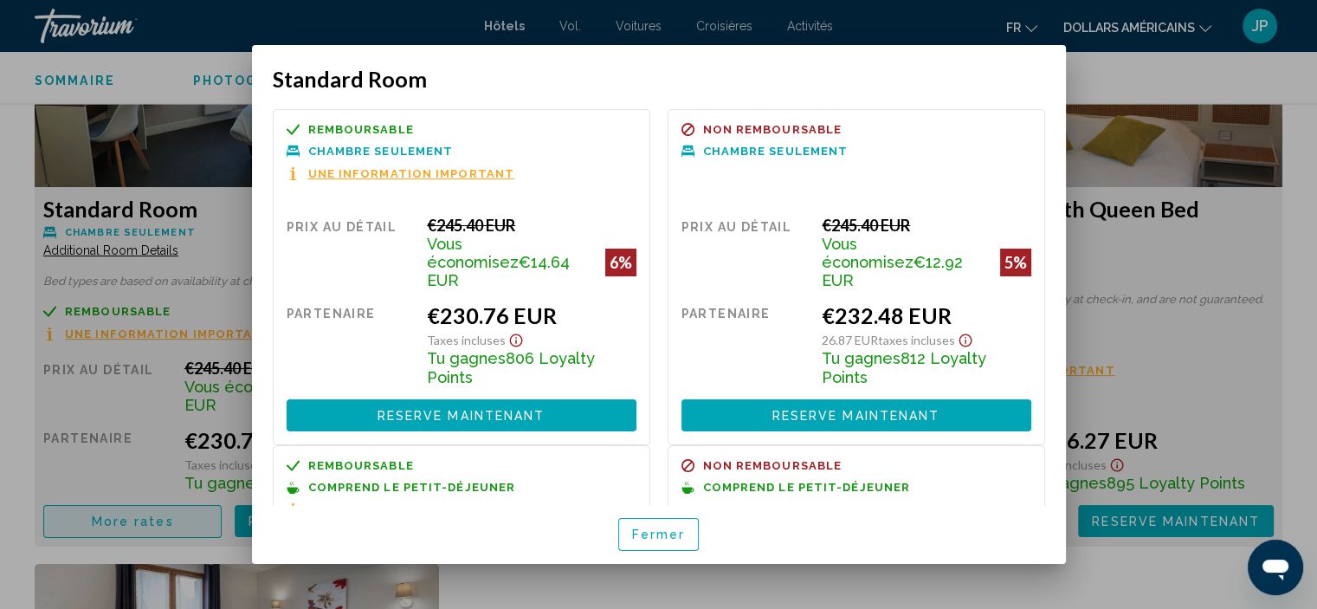
scroll to position [0, 0]
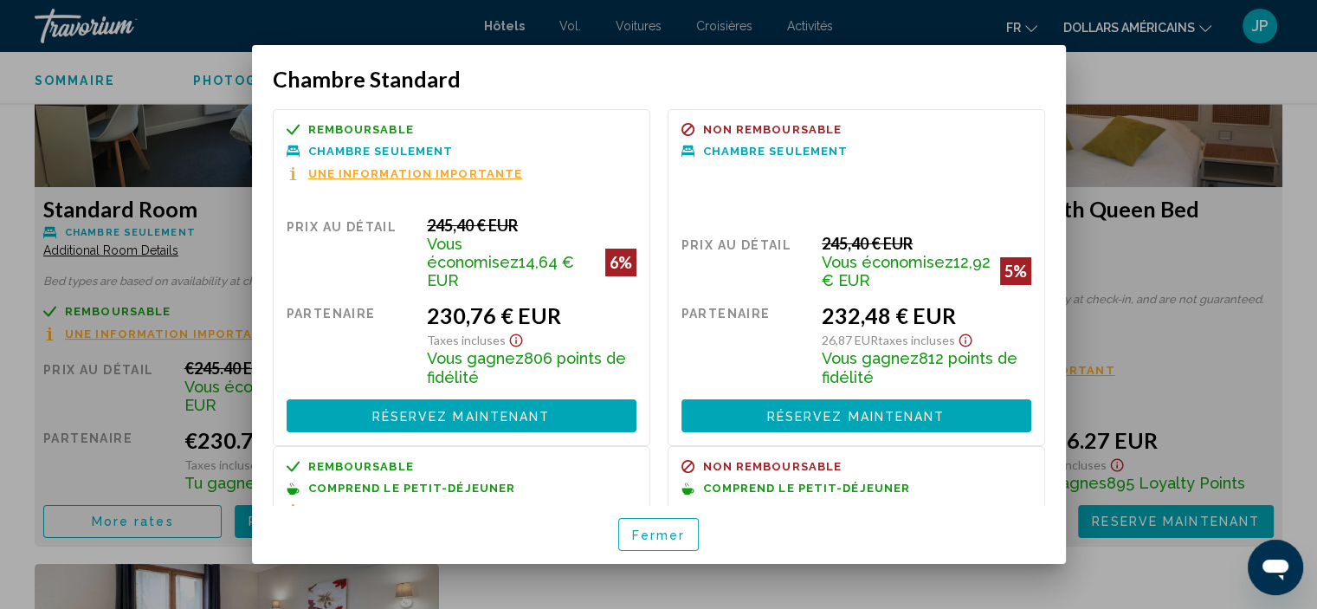
click at [649, 544] on button "Fermer" at bounding box center [658, 534] width 81 height 33
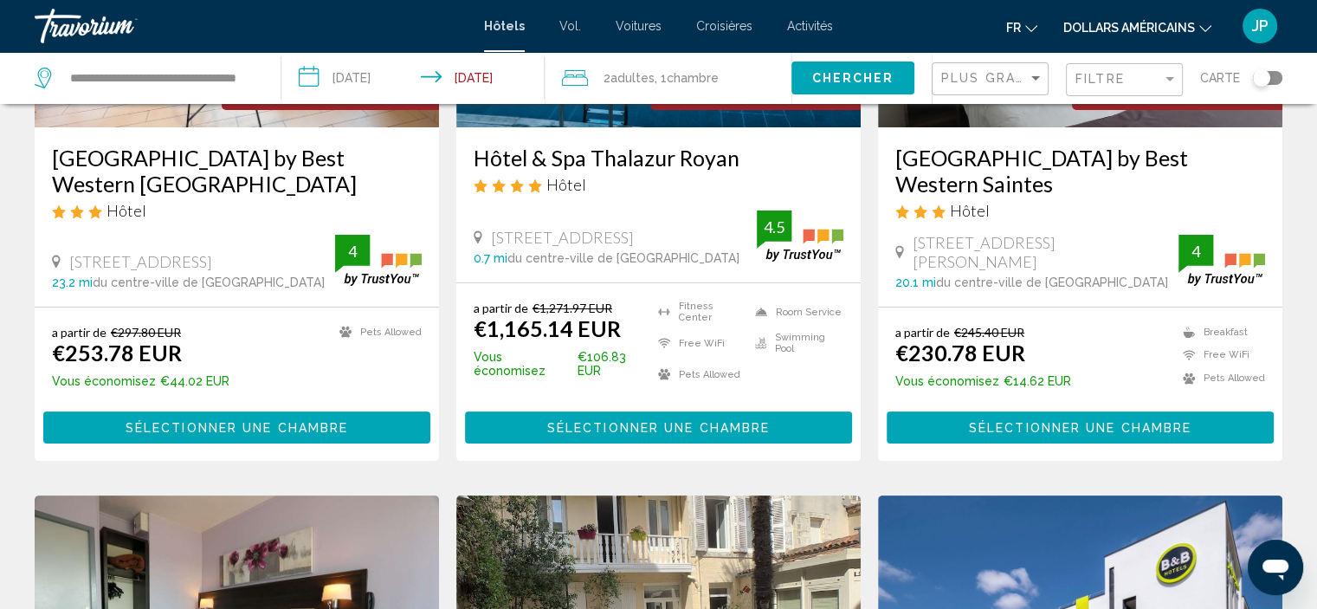
scroll to position [236, 0]
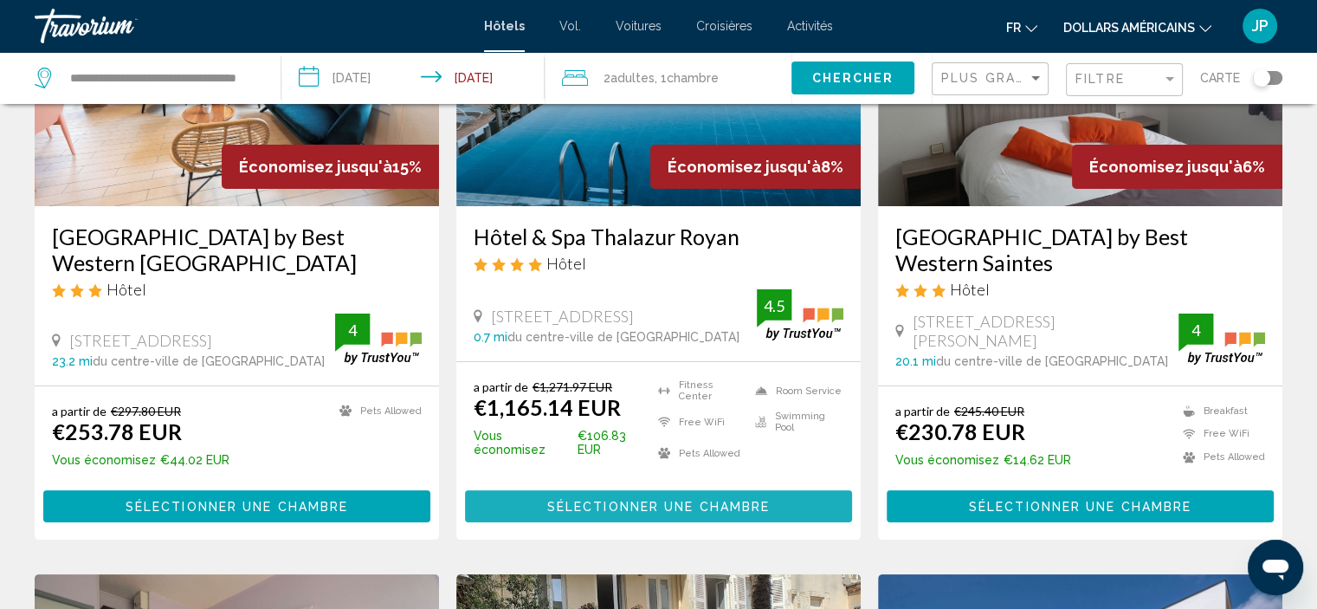
click at [645, 505] on span "Sélectionner une chambre" at bounding box center [658, 507] width 223 height 14
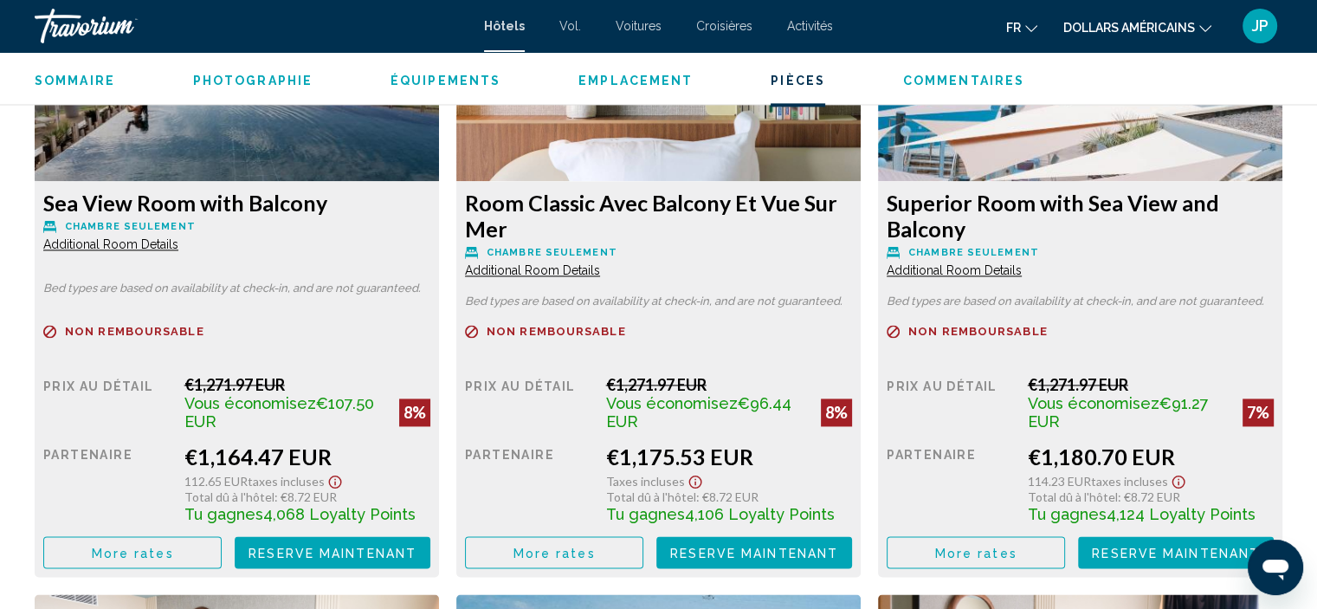
scroll to position [2445, 0]
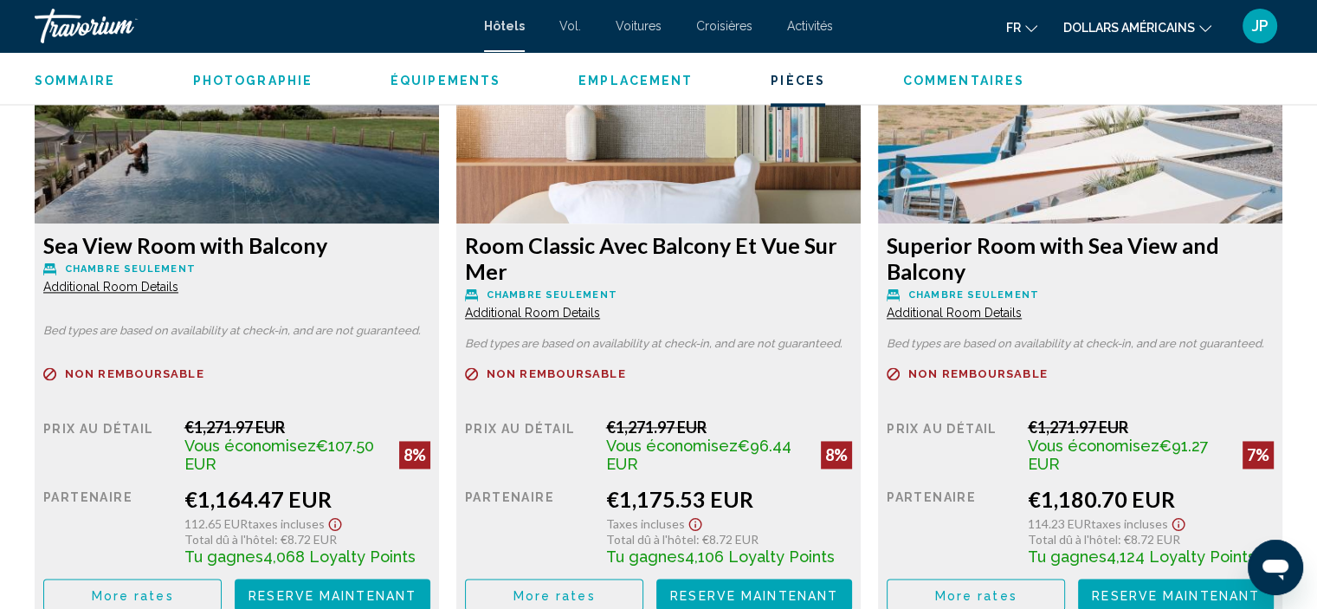
click at [98, 286] on span "Additional Room Details" at bounding box center [110, 287] width 135 height 14
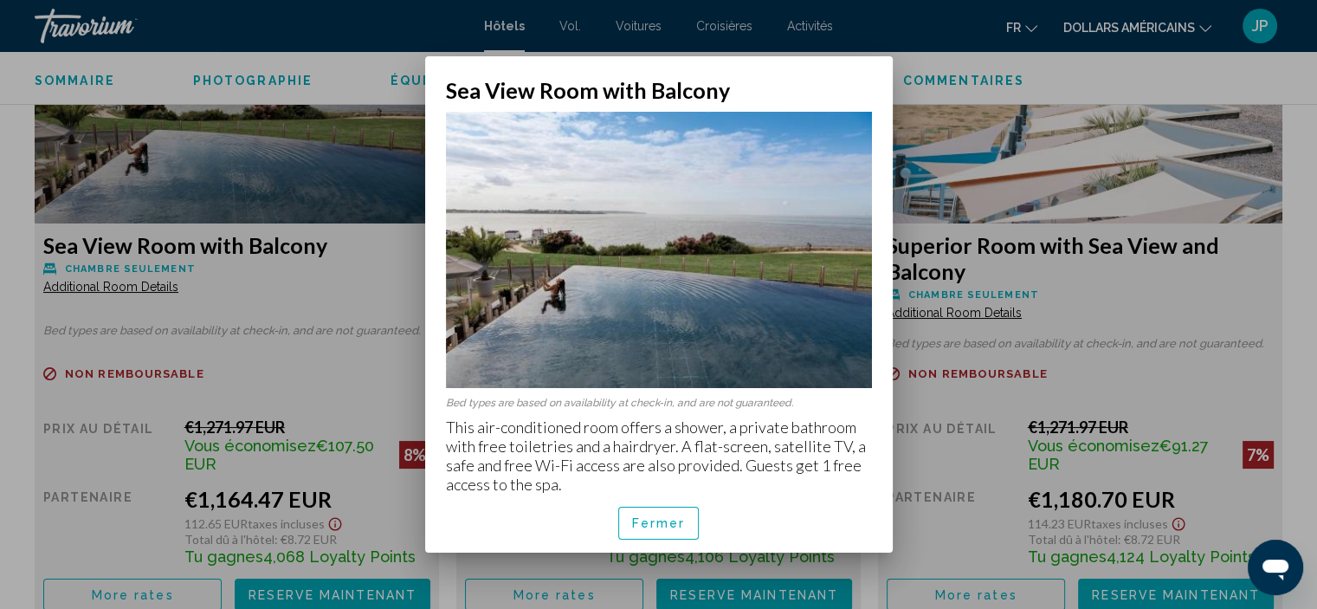
scroll to position [0, 0]
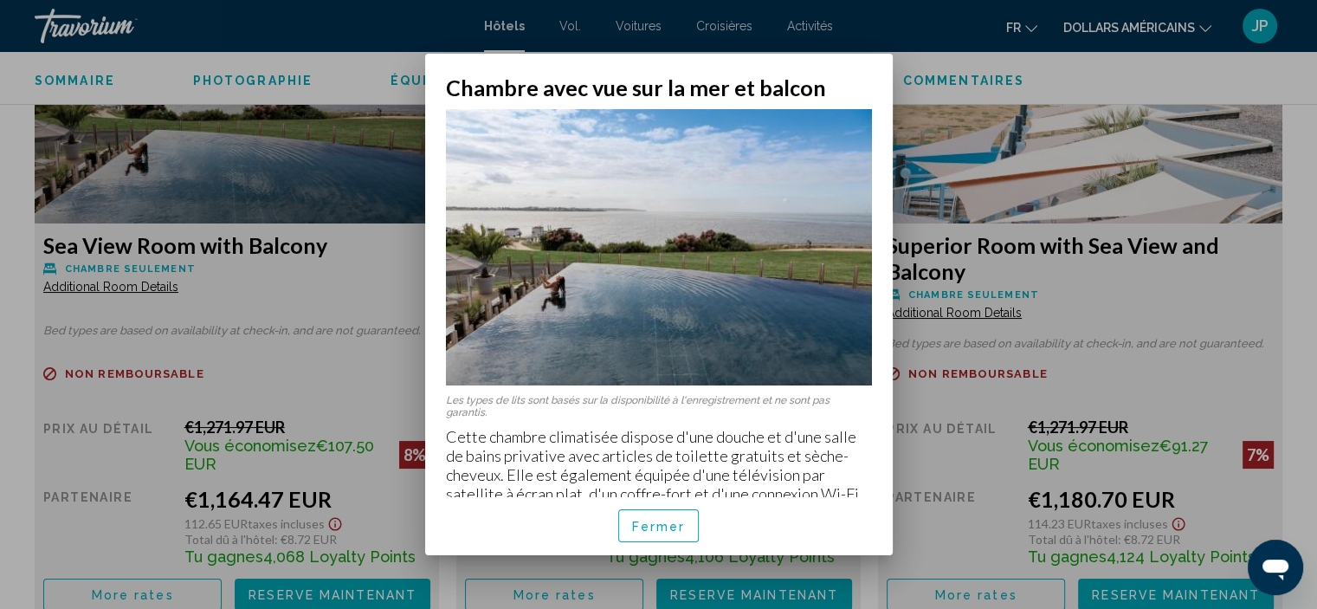
drag, startPoint x: 894, startPoint y: 214, endPoint x: 892, endPoint y: 255, distance: 41.6
click at [892, 255] on div "Chambre avec vue sur la mer et balcon Les types de lits sont basés sur la dispo…" at bounding box center [658, 304] width 485 height 501
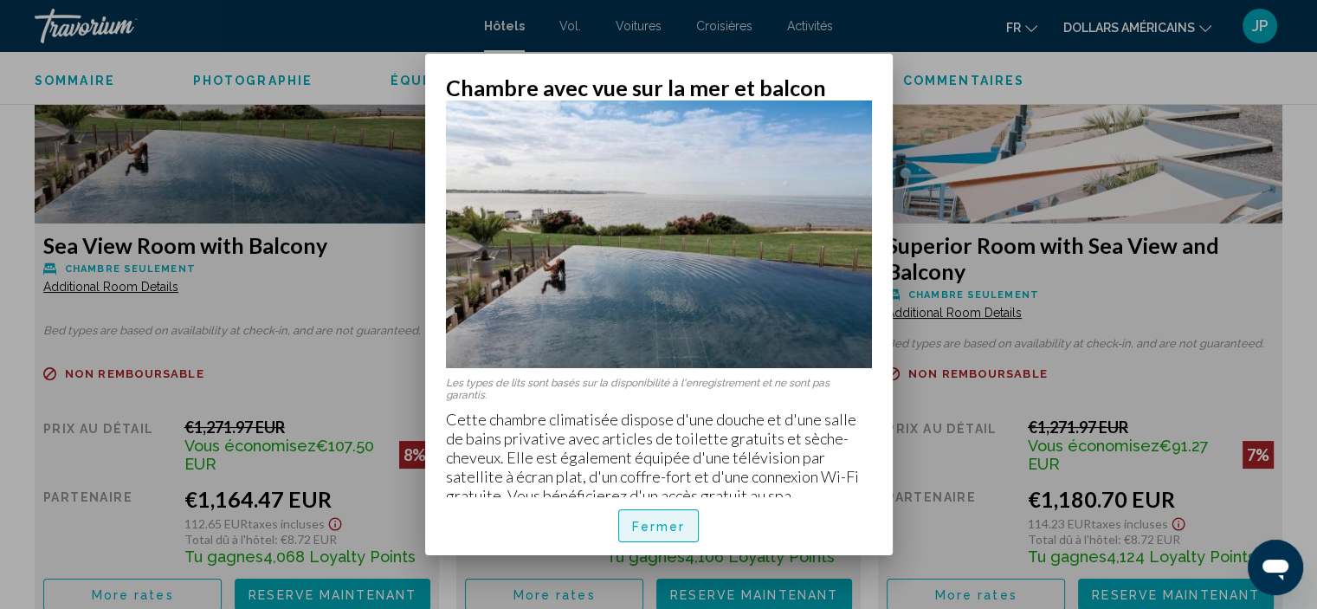
click at [679, 525] on font "Fermer" at bounding box center [659, 527] width 54 height 14
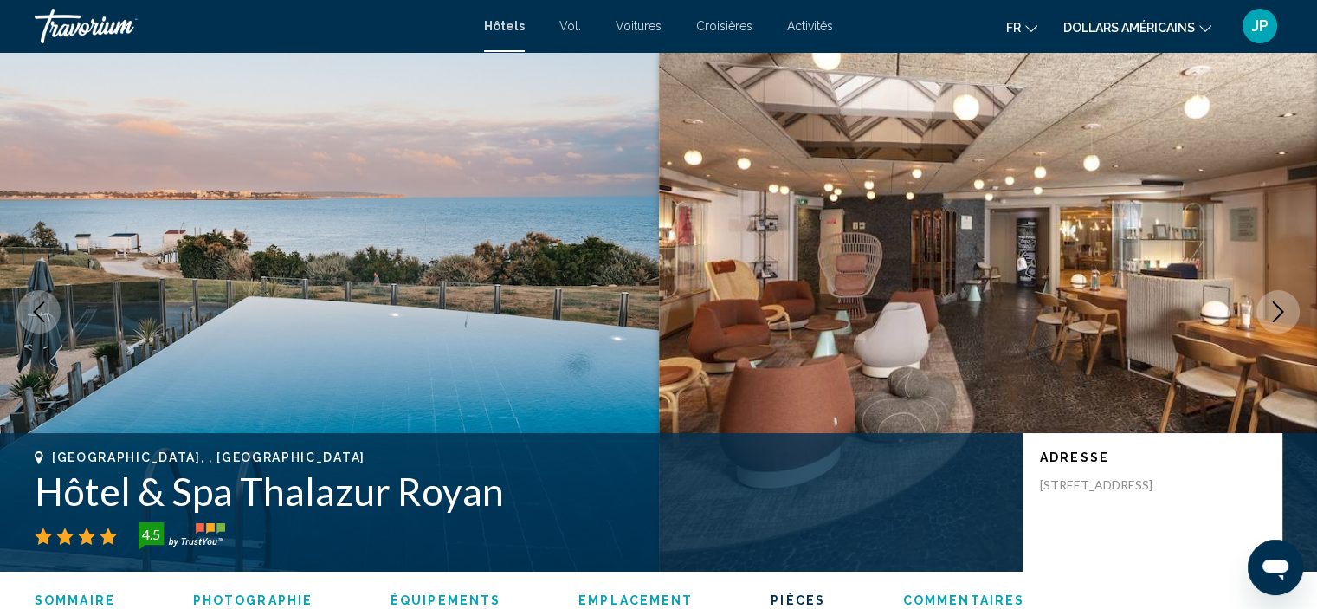
scroll to position [2445, 0]
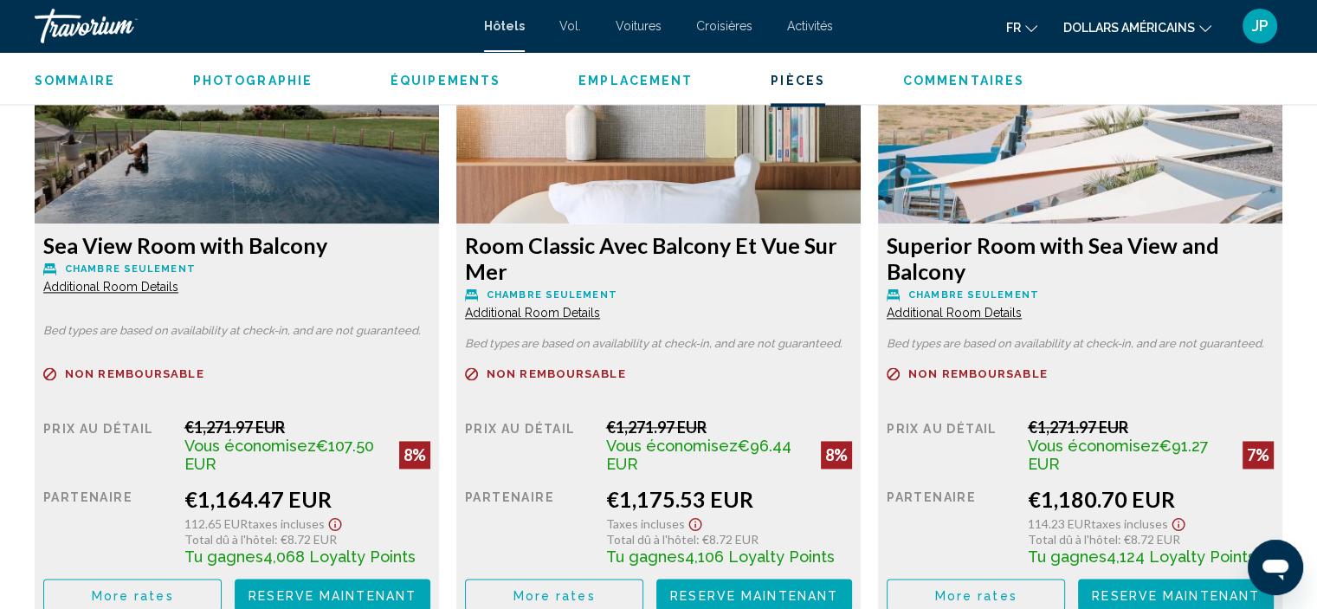
click at [178, 294] on span "Additional Room Details" at bounding box center [110, 287] width 135 height 14
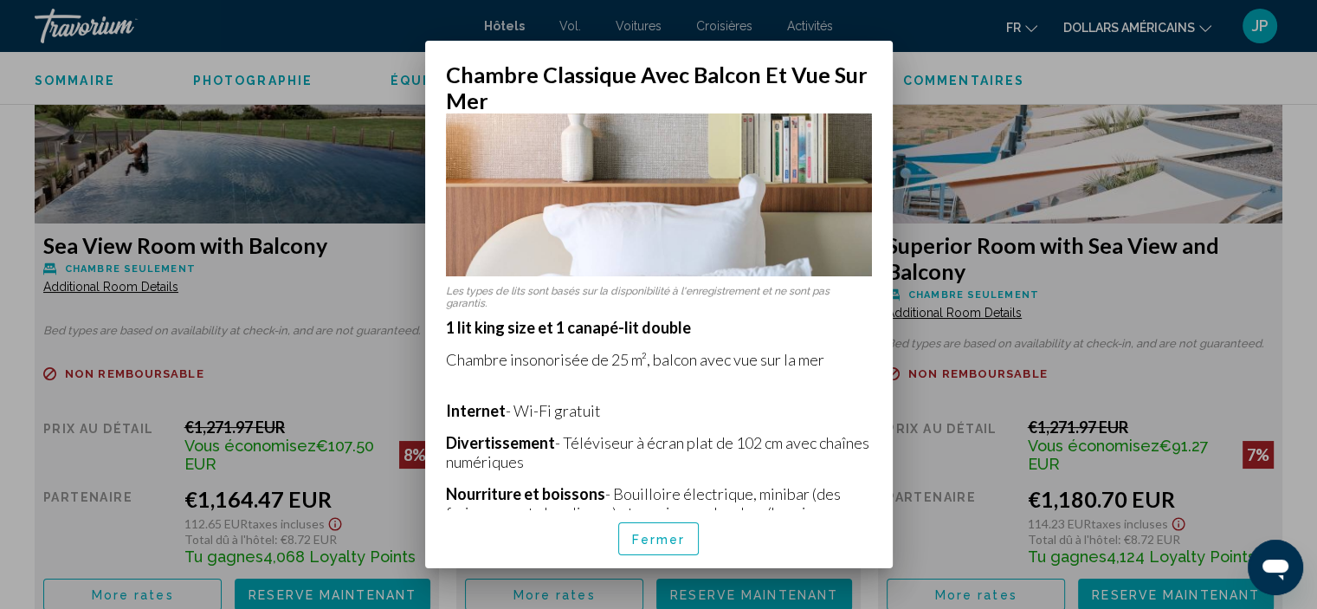
scroll to position [159, 0]
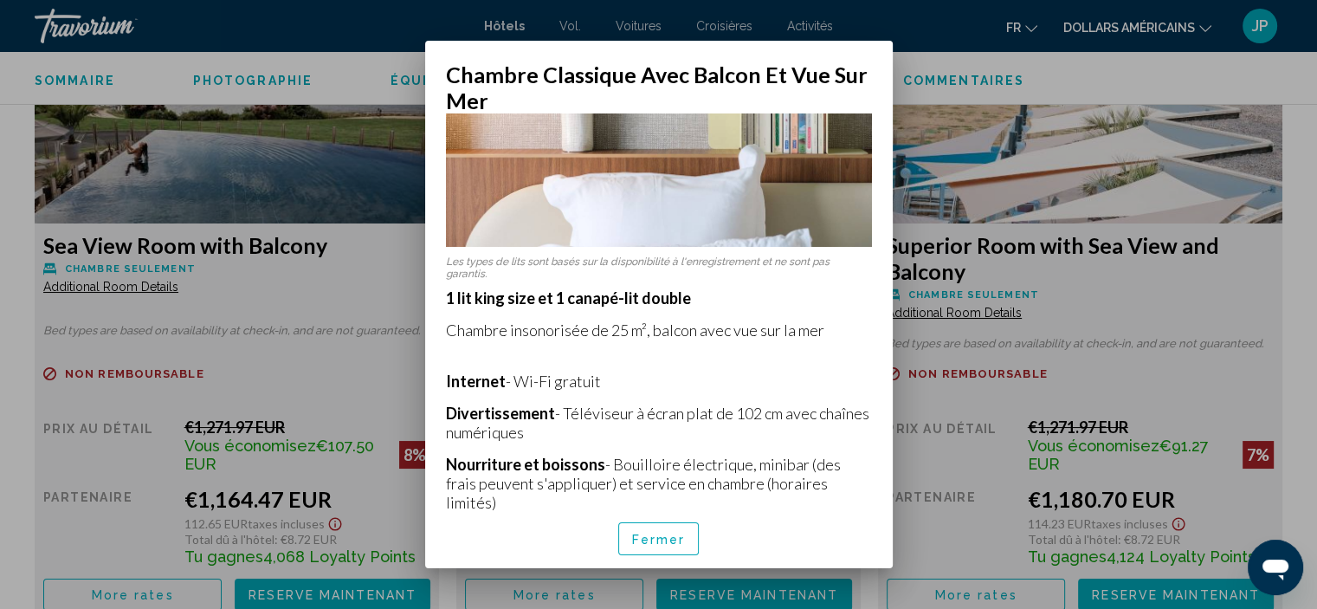
click at [665, 552] on button "Fermer" at bounding box center [658, 538] width 81 height 33
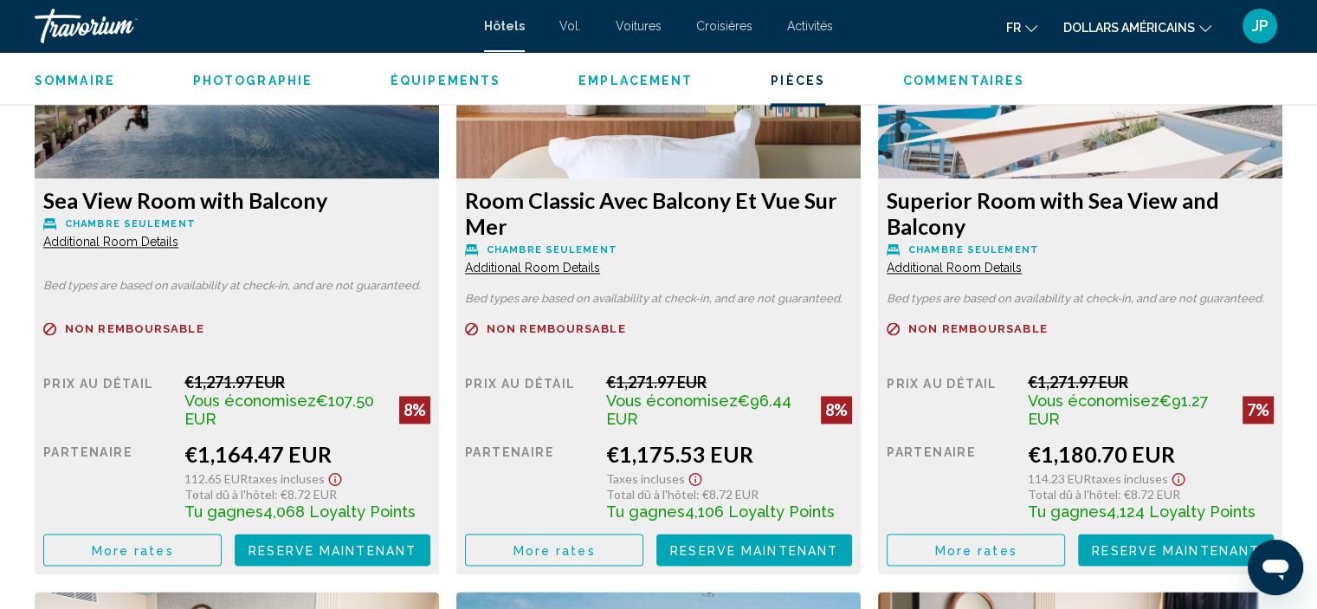
scroll to position [2497, 0]
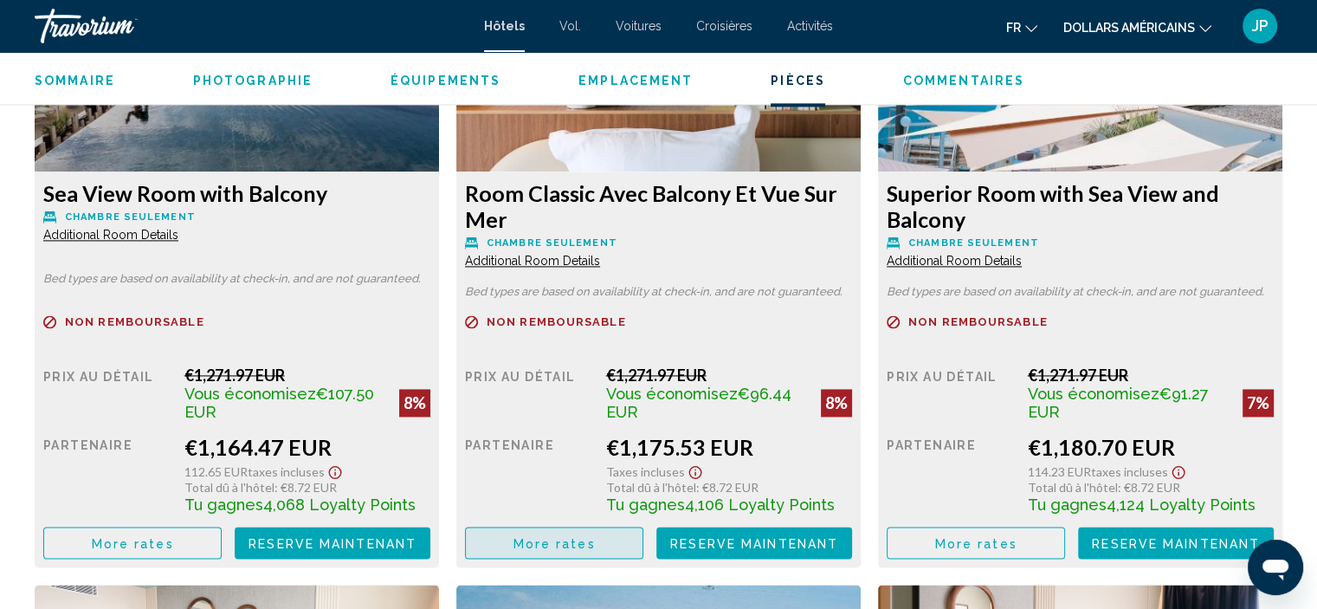
click at [568, 529] on button "More rates" at bounding box center [554, 542] width 178 height 32
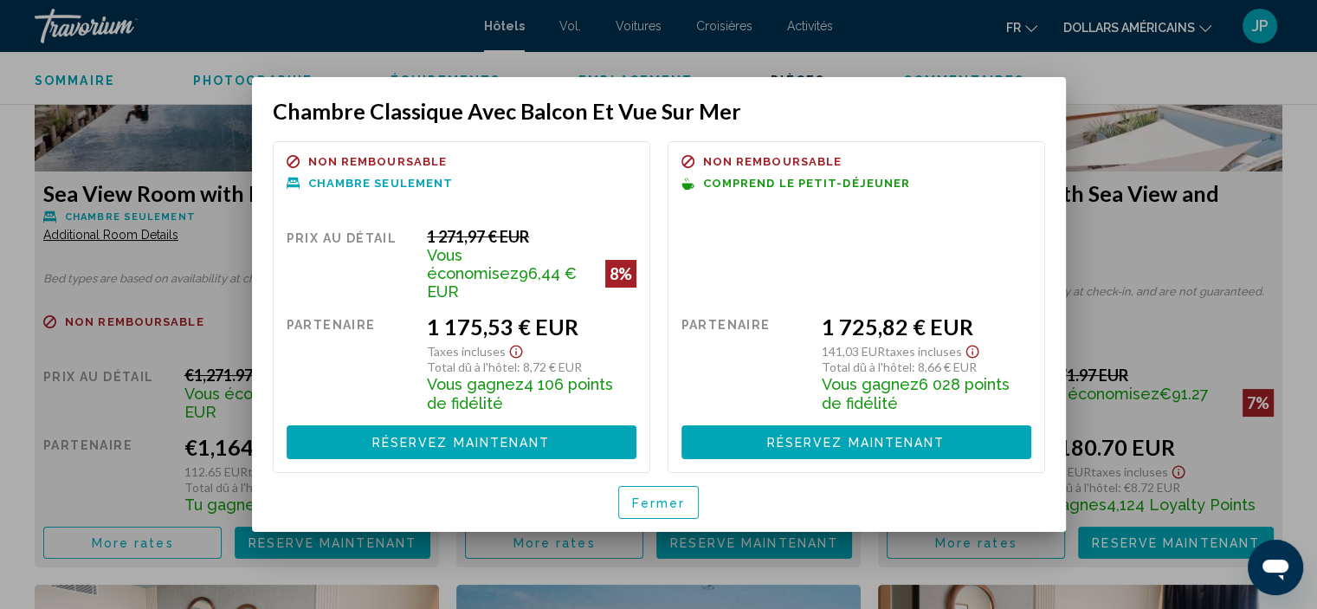
click at [642, 496] on font "Fermer" at bounding box center [659, 503] width 54 height 14
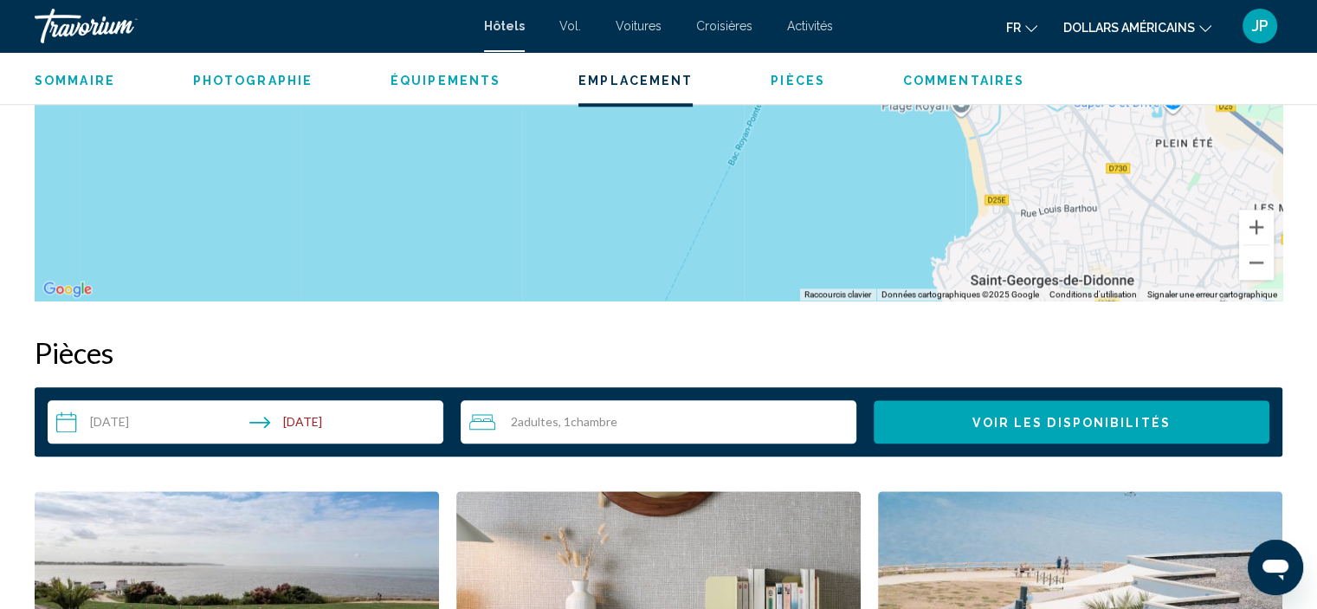
scroll to position [1997, 0]
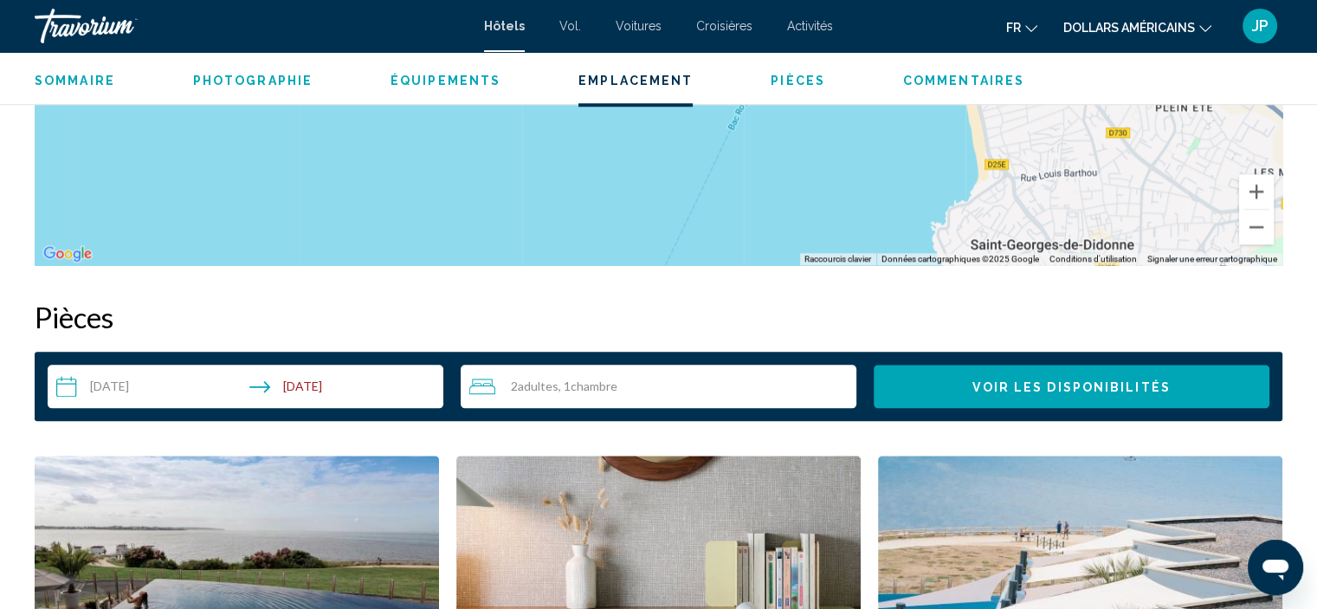
click at [347, 391] on input "**********" at bounding box center [249, 389] width 403 height 48
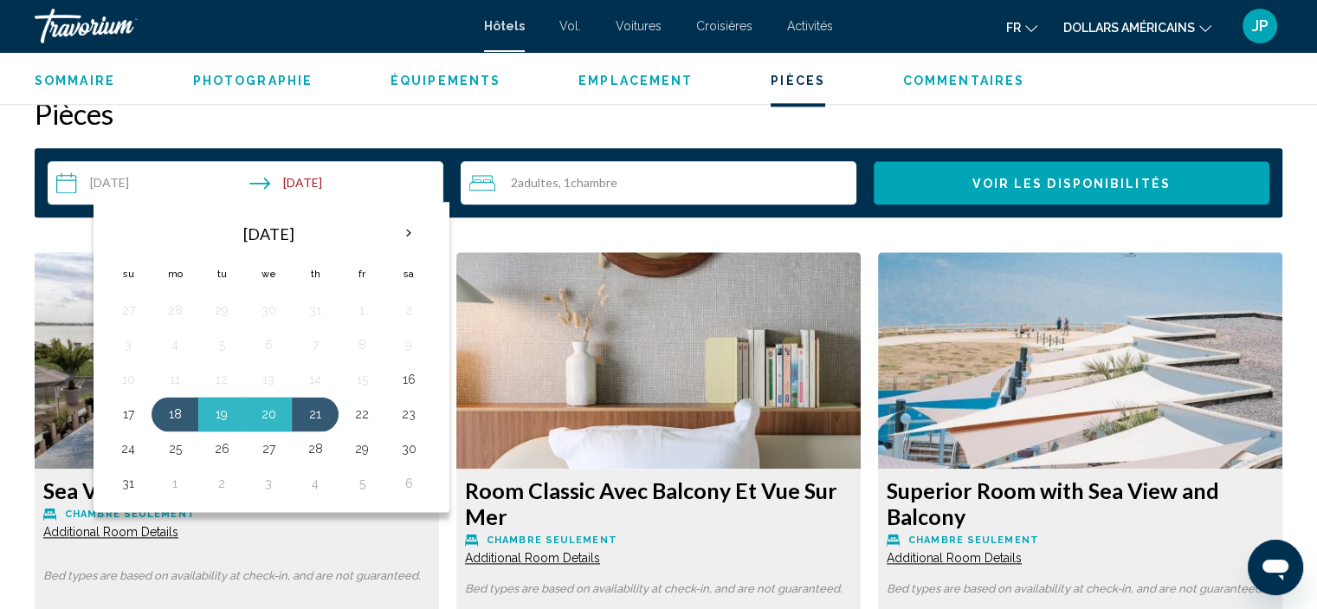
scroll to position [2207, 0]
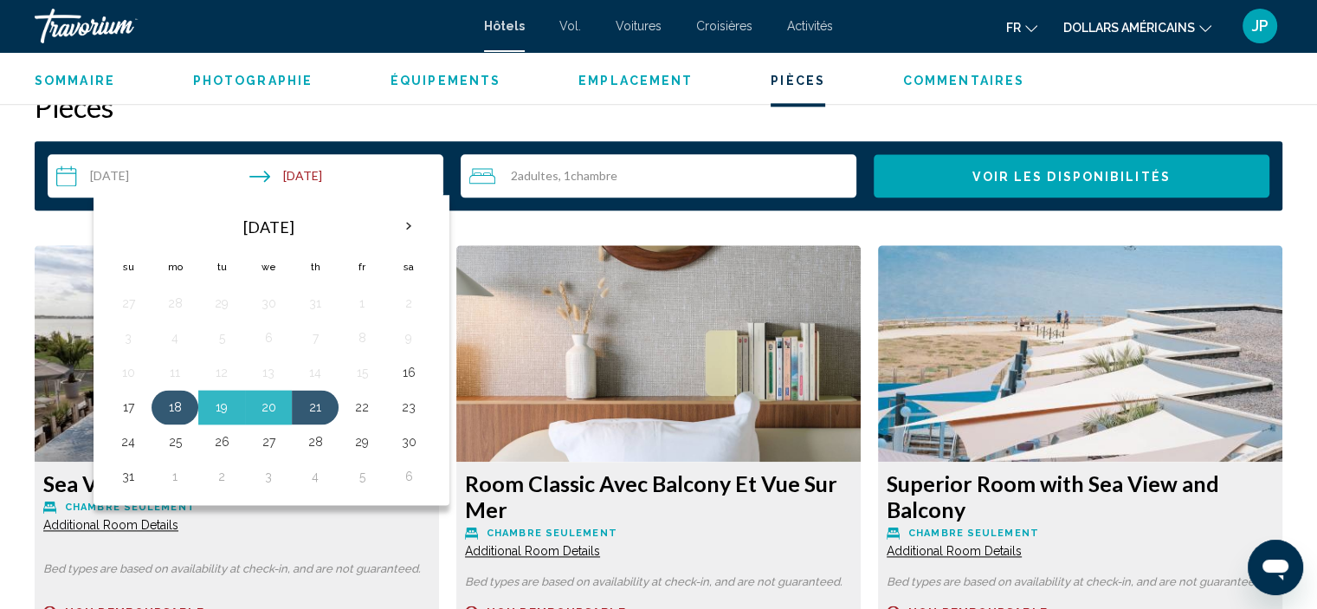
click at [170, 408] on button "18" at bounding box center [175, 407] width 28 height 24
click at [260, 408] on button "20" at bounding box center [269, 407] width 28 height 24
type input "**********"
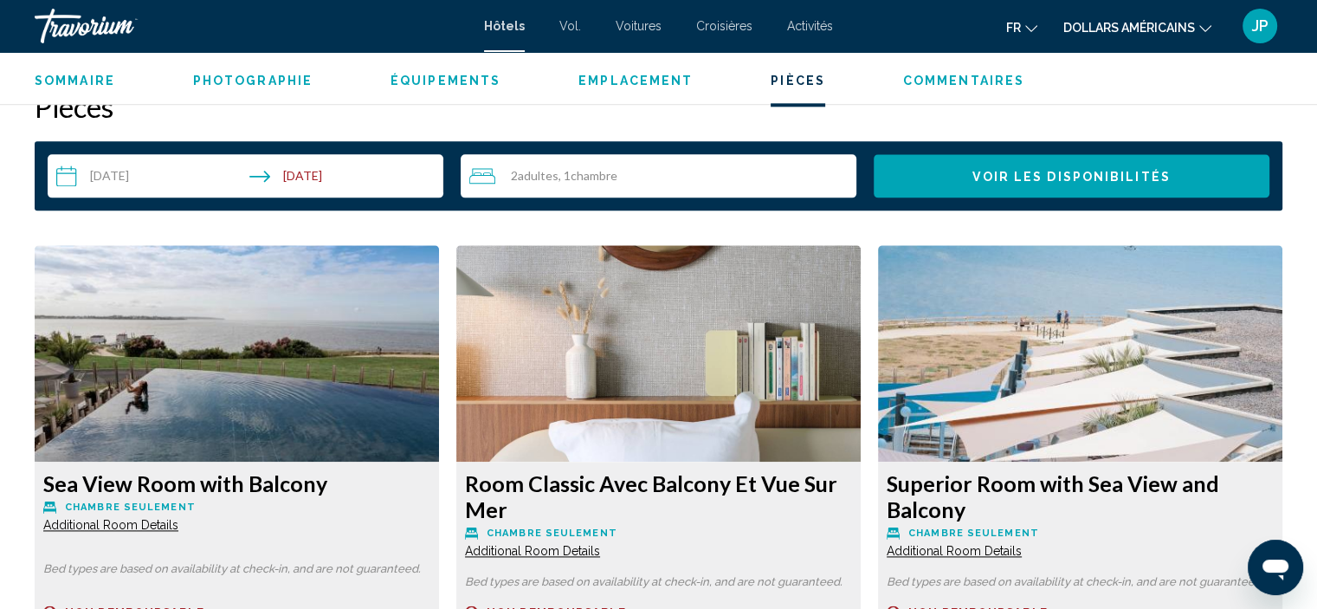
click at [1010, 189] on button "Voir les disponibilités" at bounding box center [1072, 175] width 396 height 43
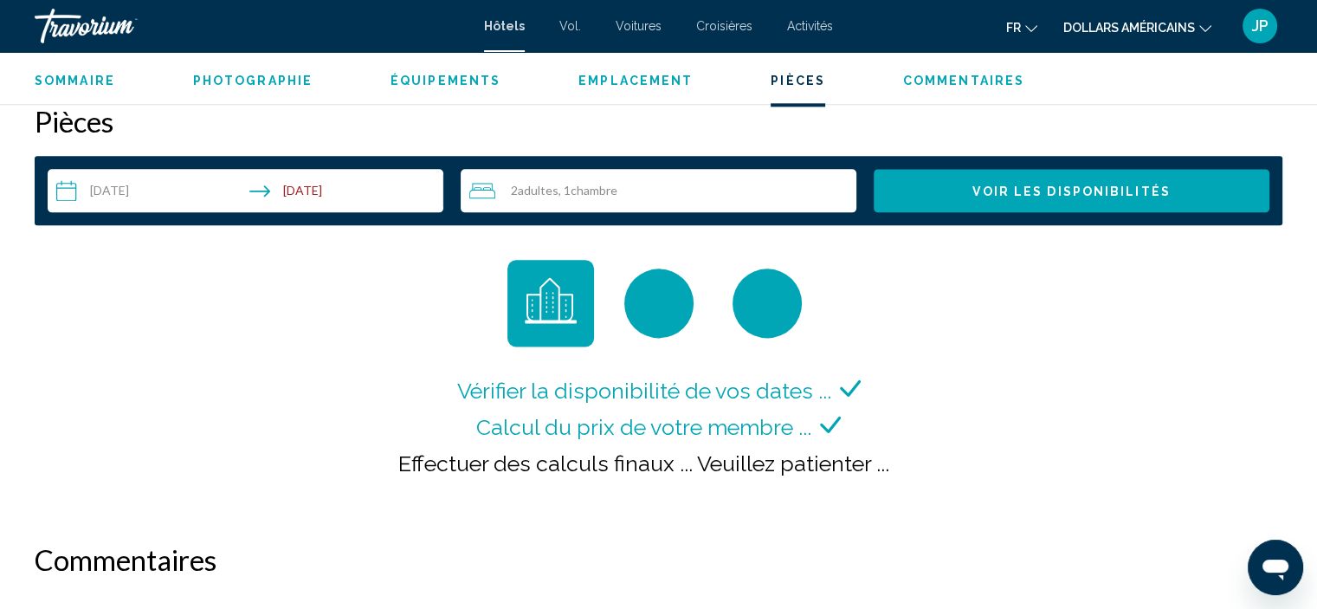
scroll to position [2198, 0]
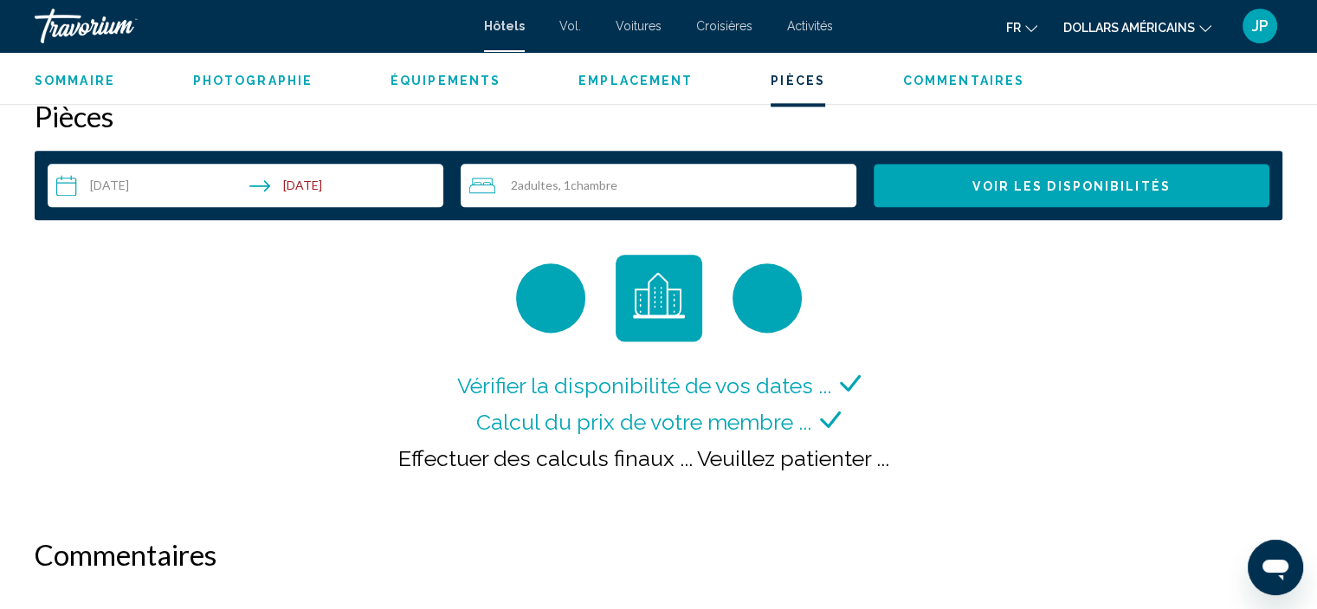
click at [1023, 190] on span "Voir les disponibilités" at bounding box center [1070, 186] width 197 height 14
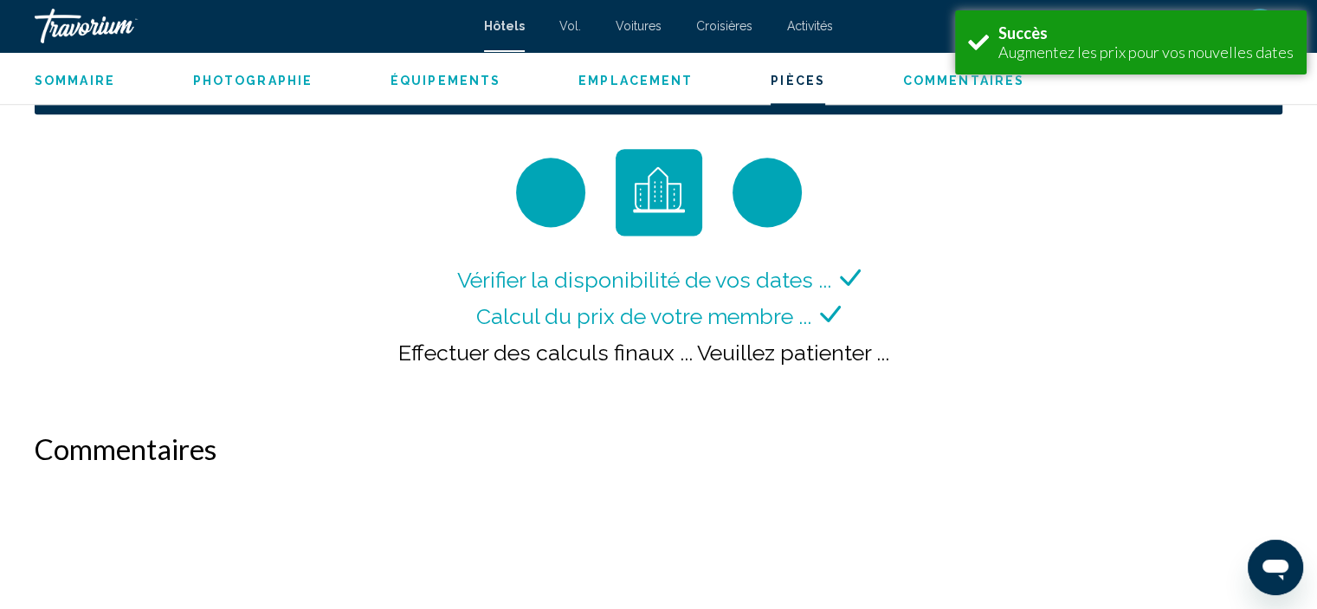
scroll to position [2294, 0]
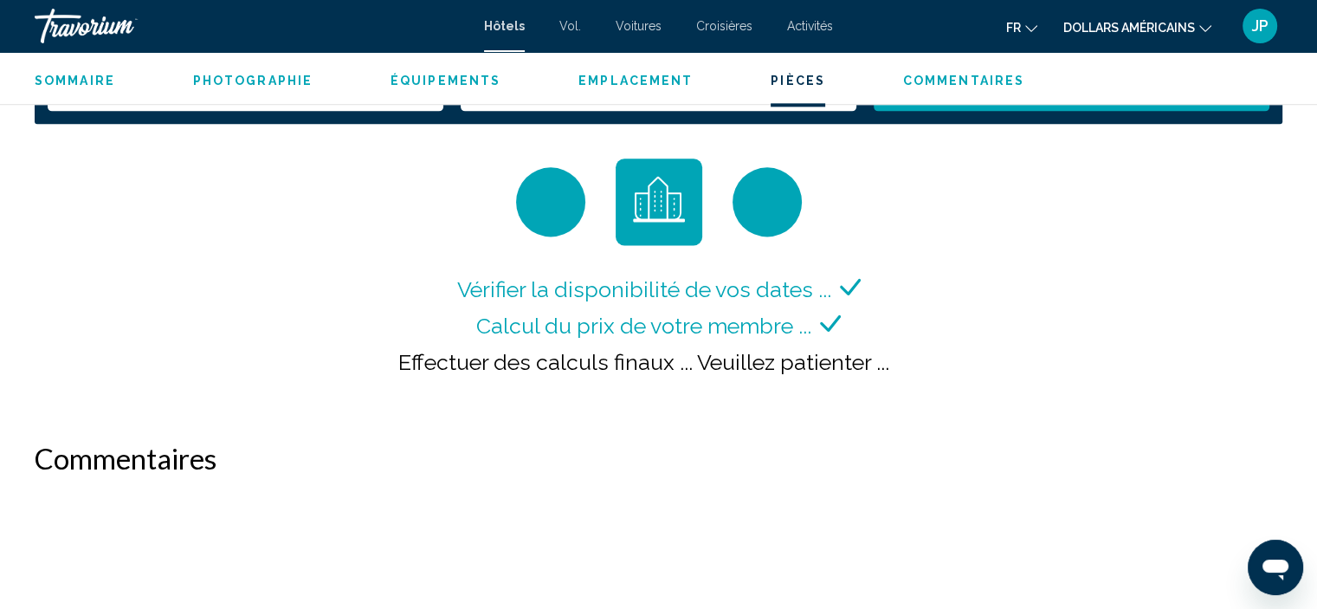
click at [487, 27] on font "Hôtels" at bounding box center [504, 26] width 41 height 14
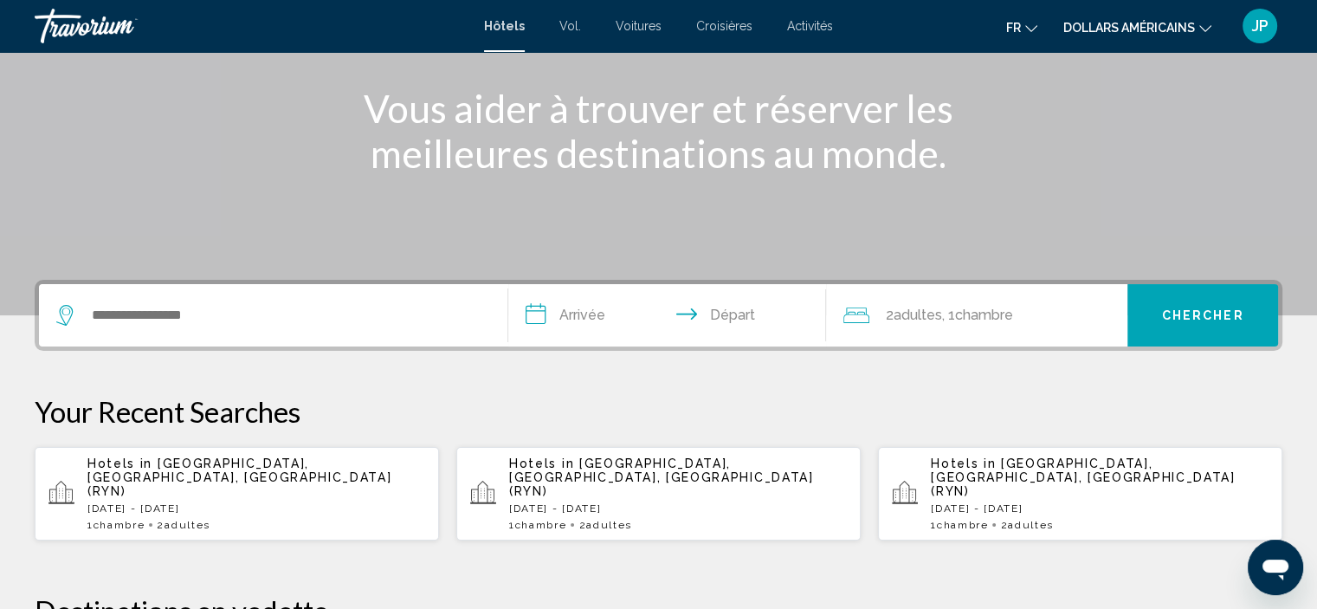
scroll to position [206, 0]
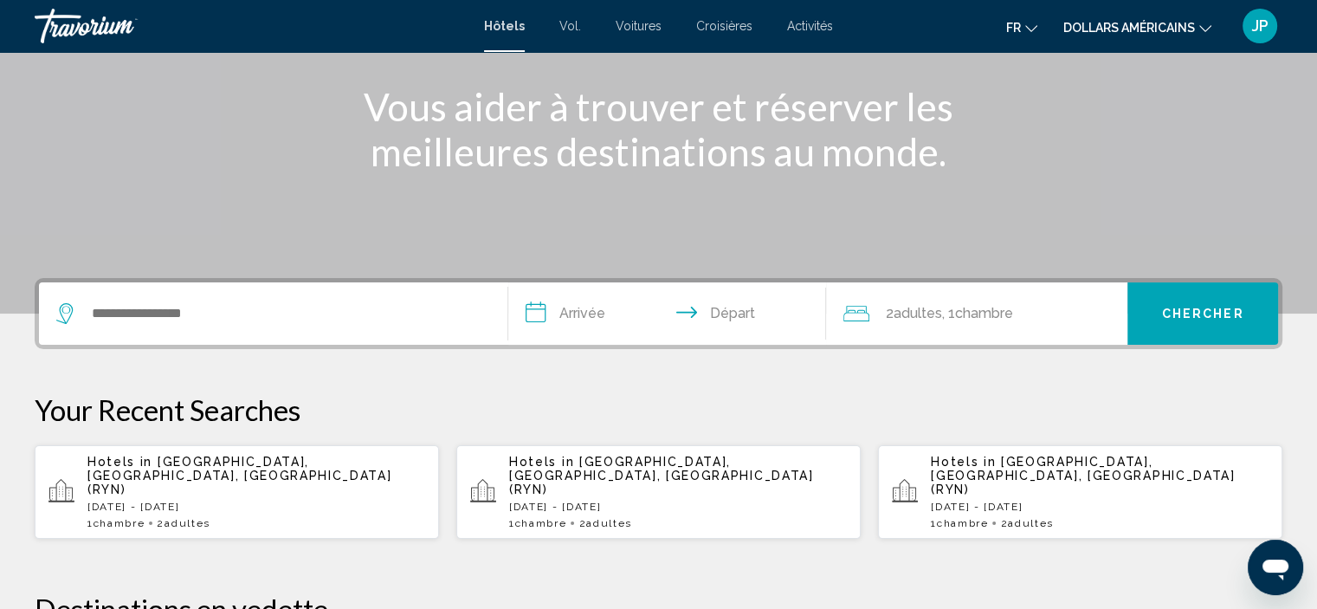
click at [620, 479] on p "Hotels in [GEOGRAPHIC_DATA], [GEOGRAPHIC_DATA], [GEOGRAPHIC_DATA] (RYN)" at bounding box center [678, 476] width 338 height 42
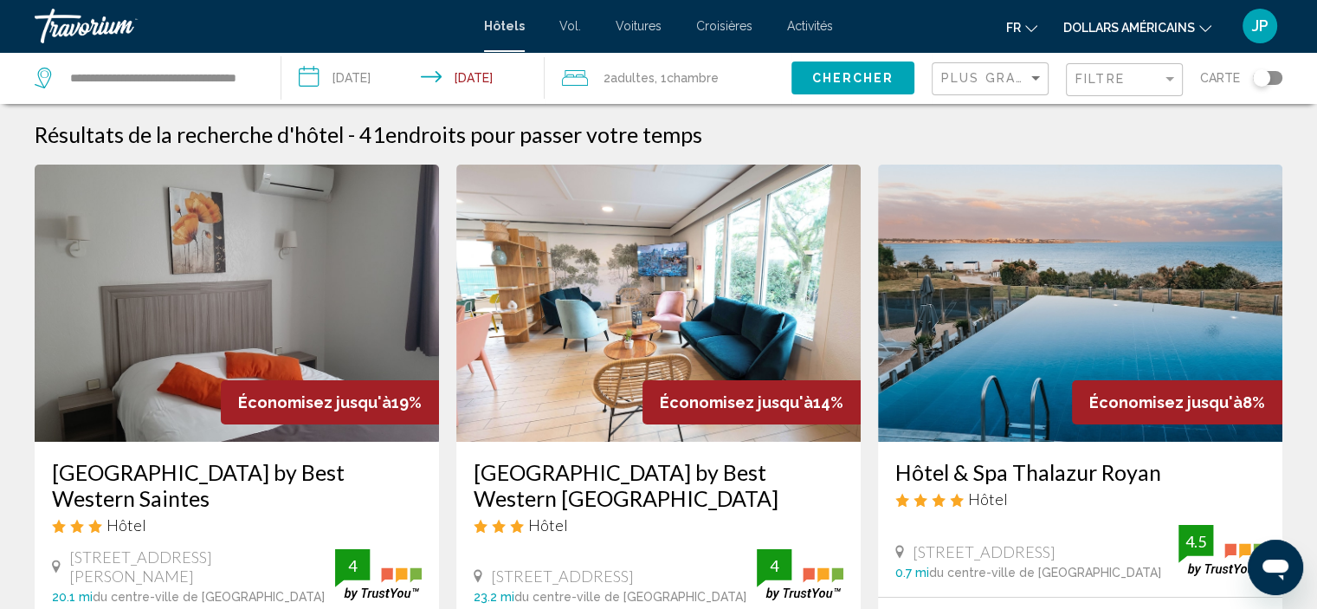
click at [1088, 281] on img "Contenu principal" at bounding box center [1080, 303] width 404 height 277
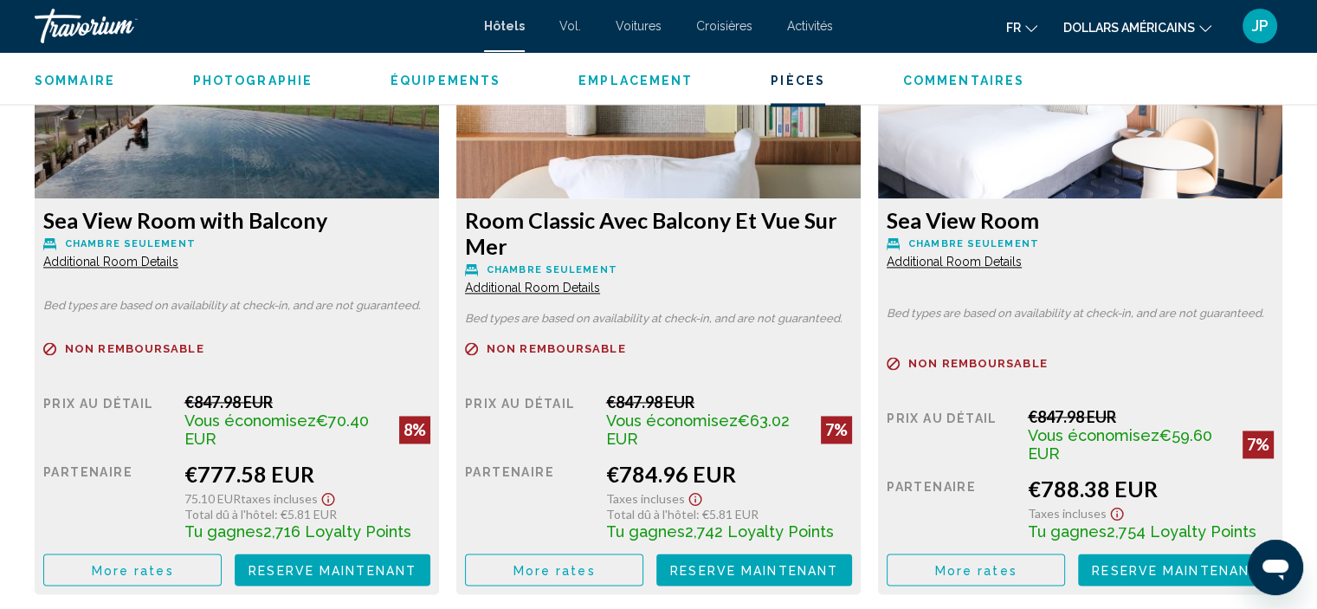
scroll to position [2449, 0]
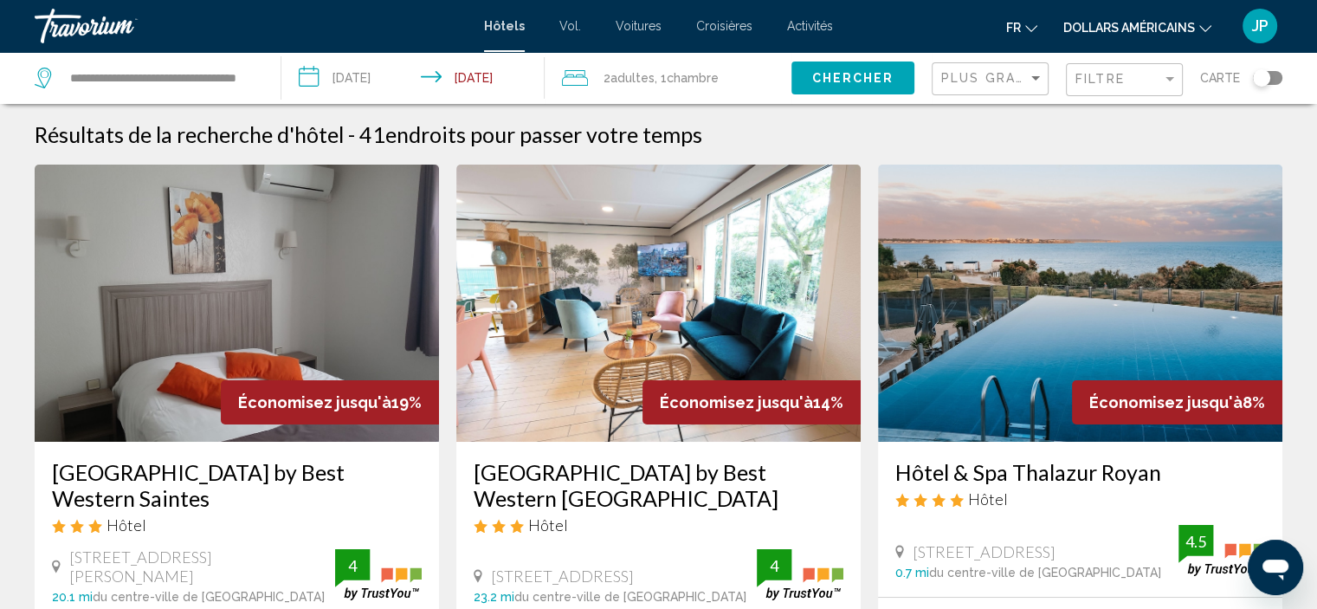
click at [244, 283] on img "Contenu principal" at bounding box center [237, 303] width 404 height 277
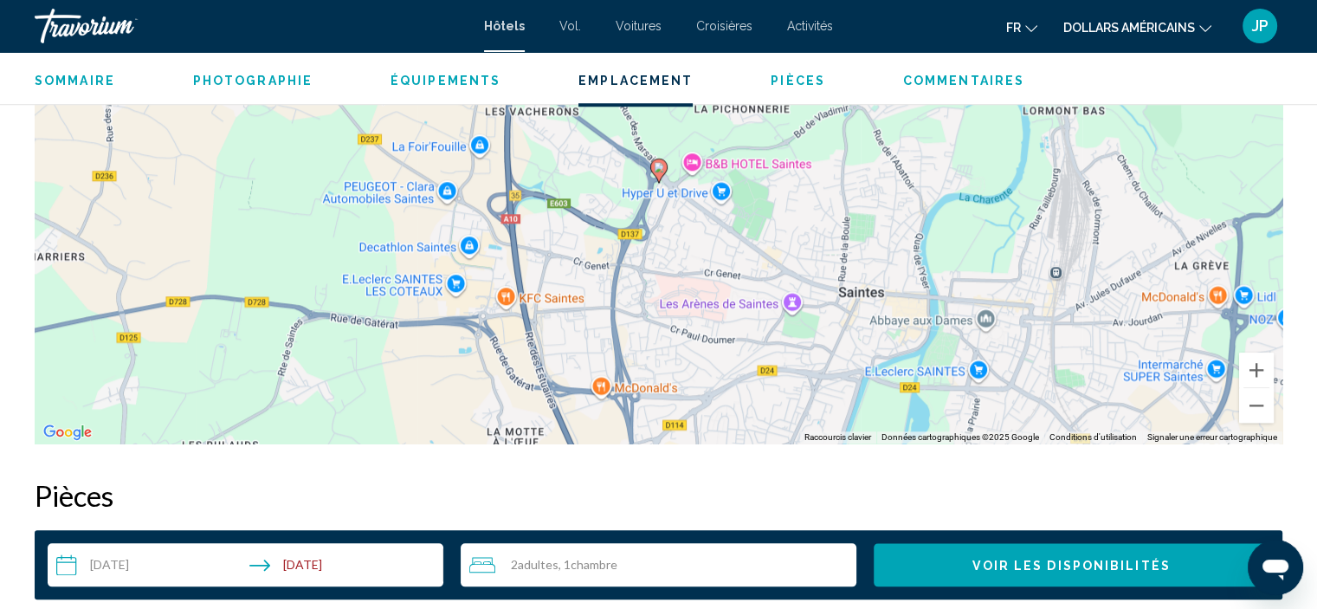
scroll to position [1798, 0]
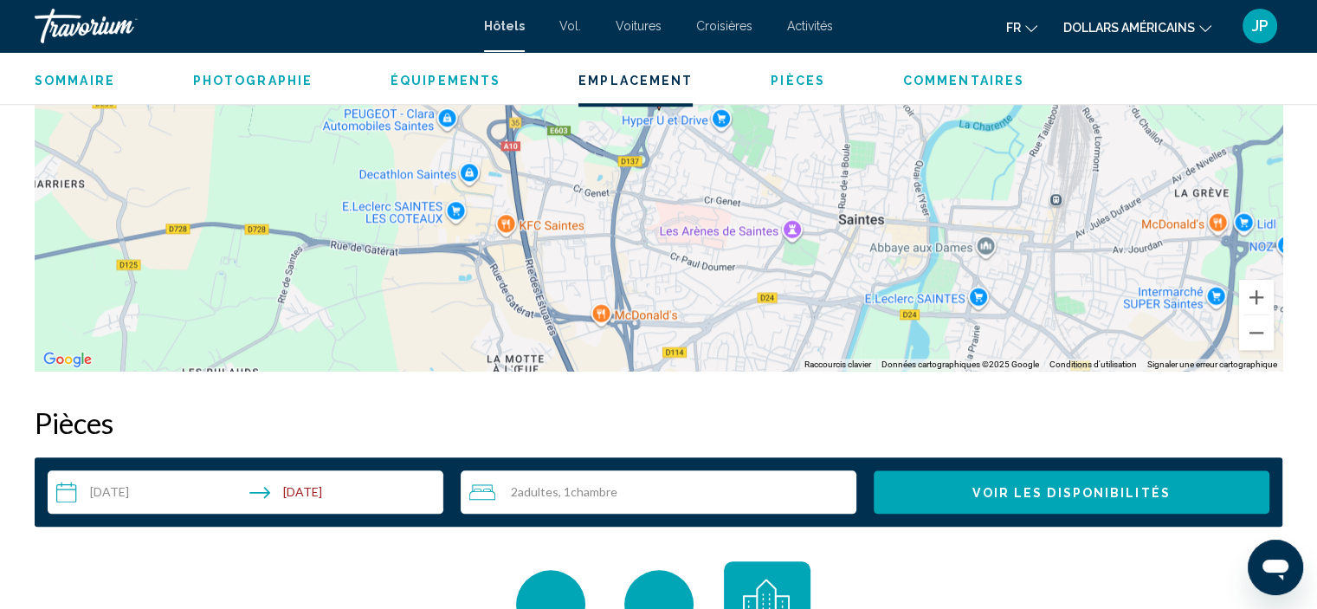
drag, startPoint x: 1314, startPoint y: 420, endPoint x: 1314, endPoint y: 482, distance: 62.3
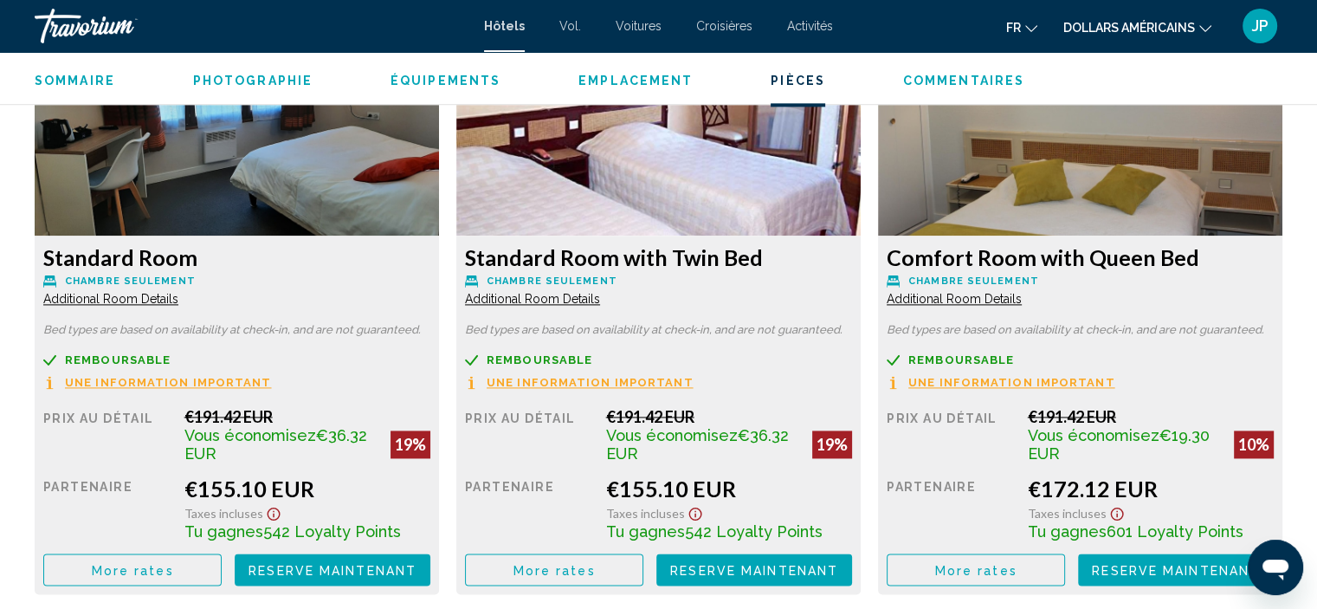
scroll to position [2356, 0]
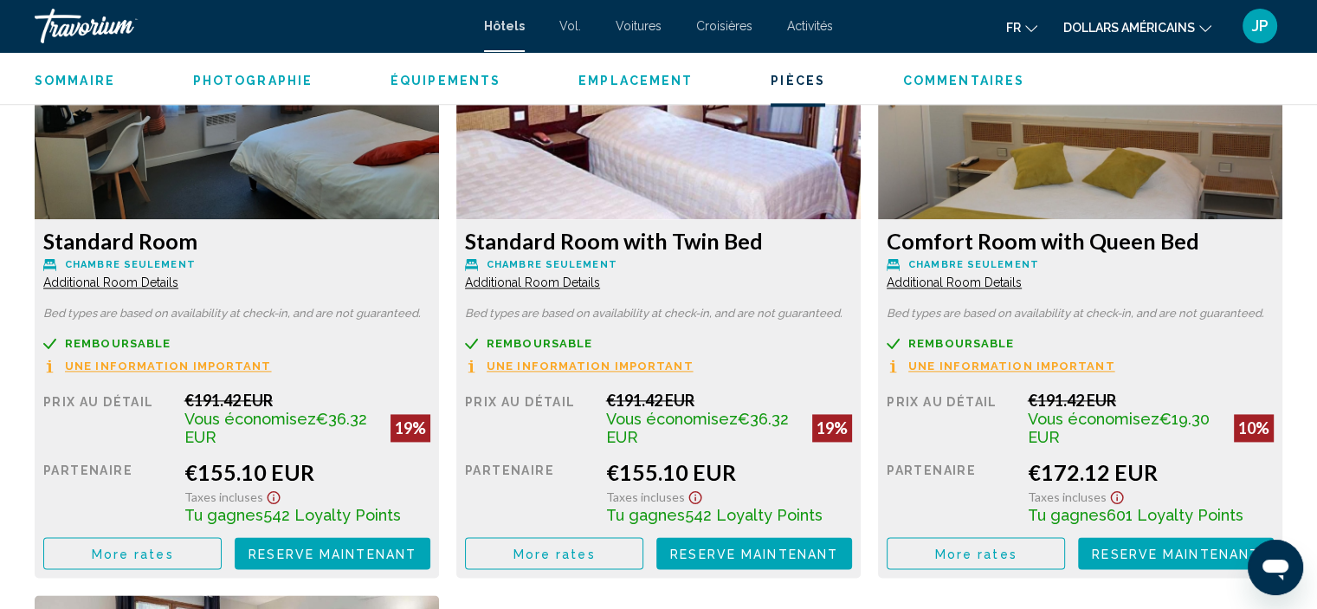
click at [170, 564] on button "More rates" at bounding box center [132, 553] width 178 height 32
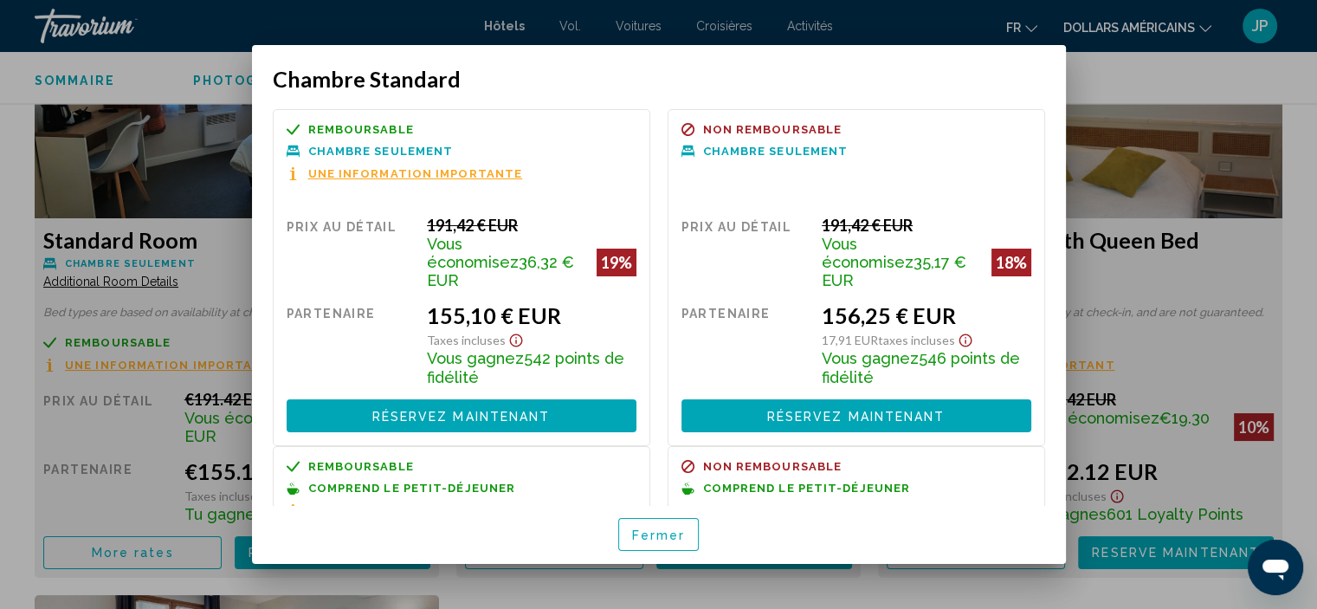
click at [1143, 139] on div at bounding box center [658, 304] width 1317 height 609
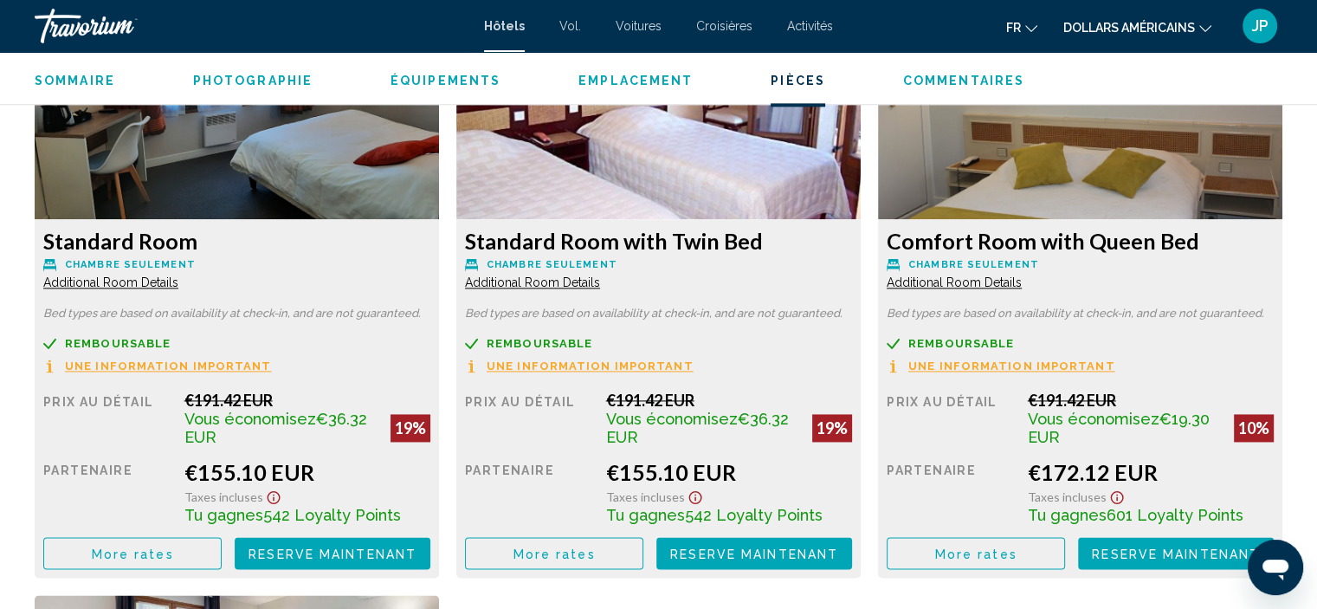
scroll to position [2346, 0]
